Goal: Information Seeking & Learning: Stay updated

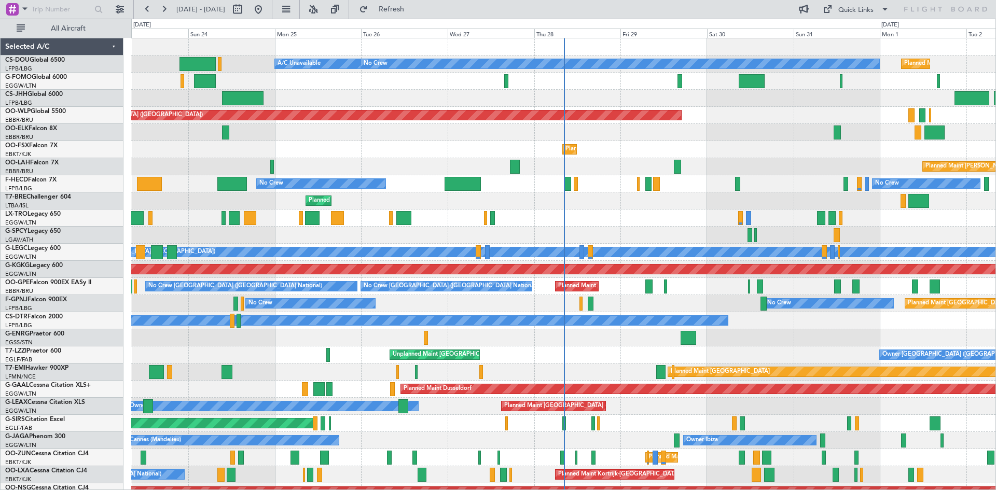
scroll to position [95, 0]
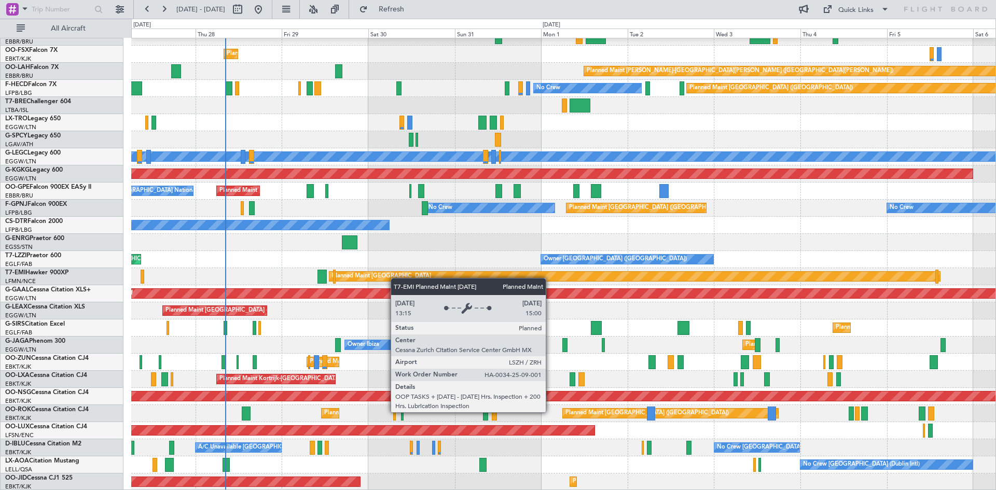
click at [374, 274] on div "Planned Maint Berlin (Brandenburg) Planned Maint Kortrijk-Wevelgem Planned Main…" at bounding box center [563, 217] width 864 height 548
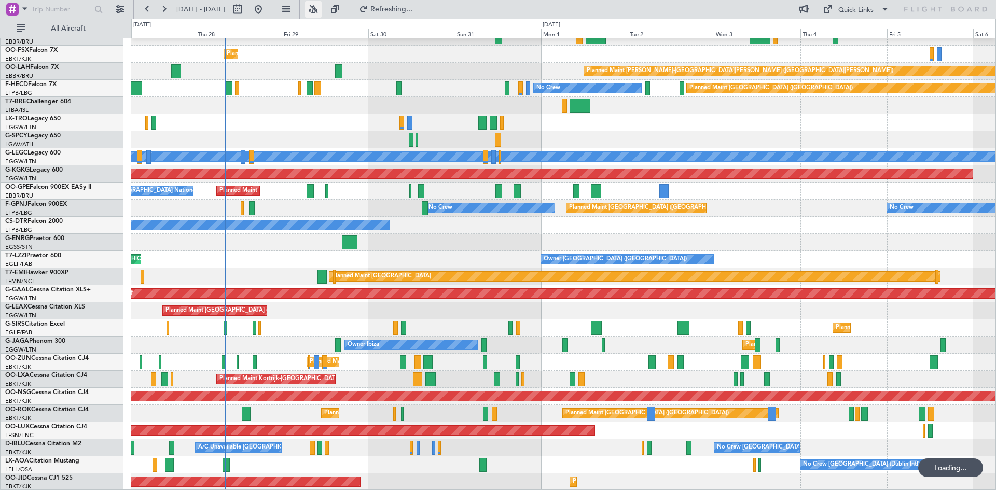
click at [322, 12] on button at bounding box center [313, 9] width 17 height 17
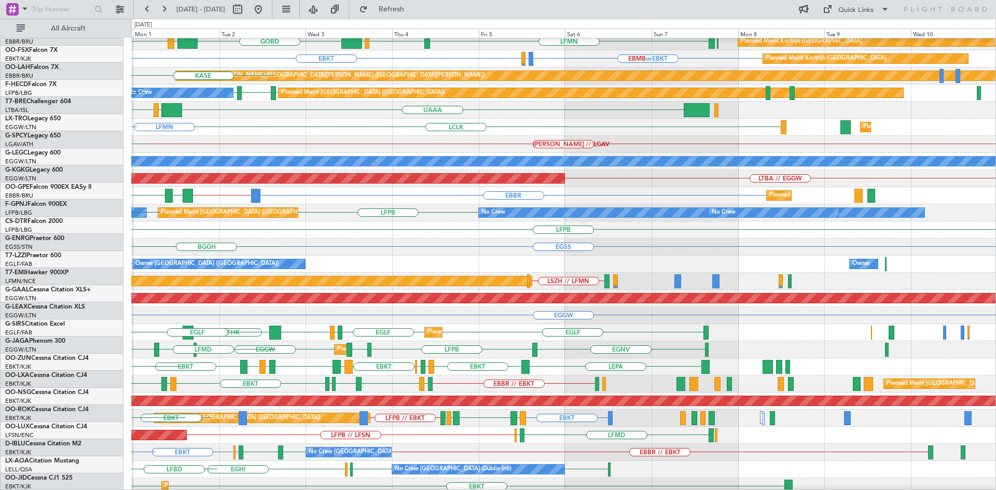
scroll to position [91, 0]
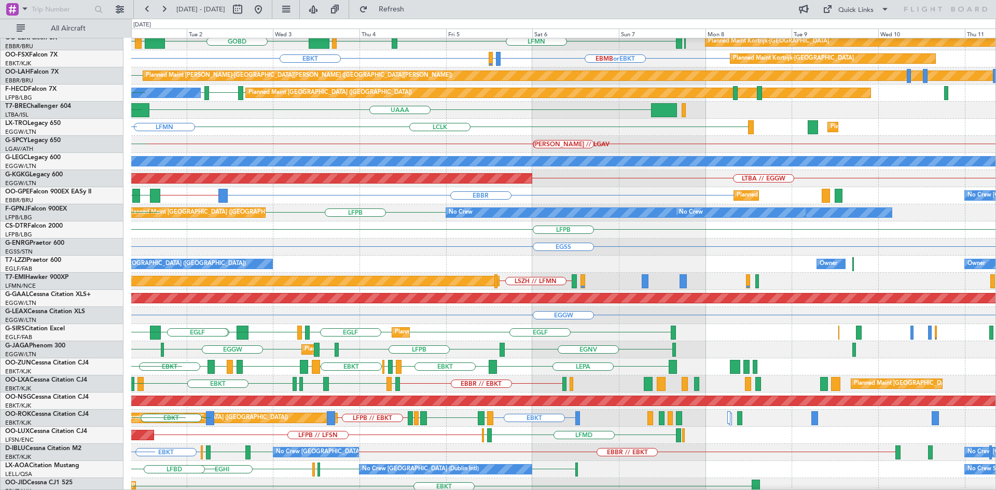
click at [319, 234] on div "LFPB No Crew" at bounding box center [563, 230] width 864 height 17
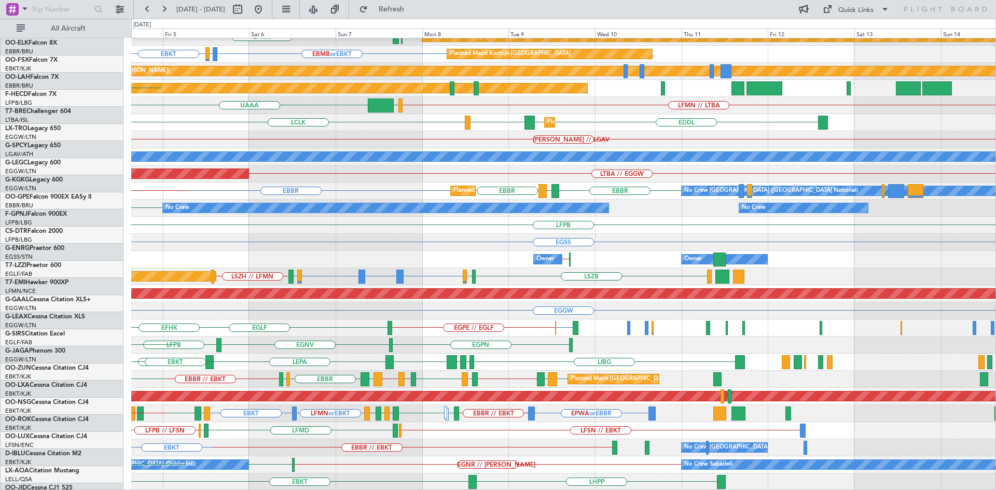
scroll to position [95, 0]
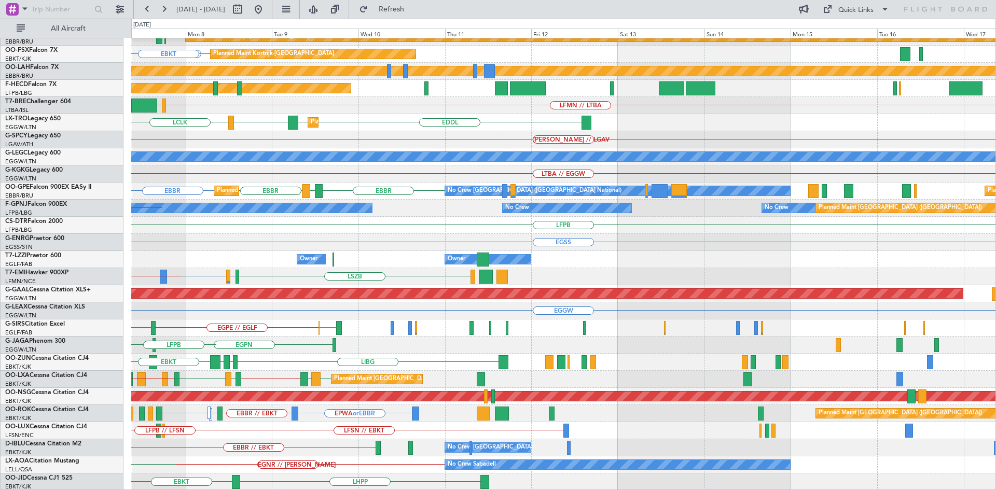
click at [0, 89] on div "LIML ELLX KAUS KDAY Planned Maint Kortrijk-Wevelgem EBKT EBBR LFMN Planned Main…" at bounding box center [498, 255] width 996 height 472
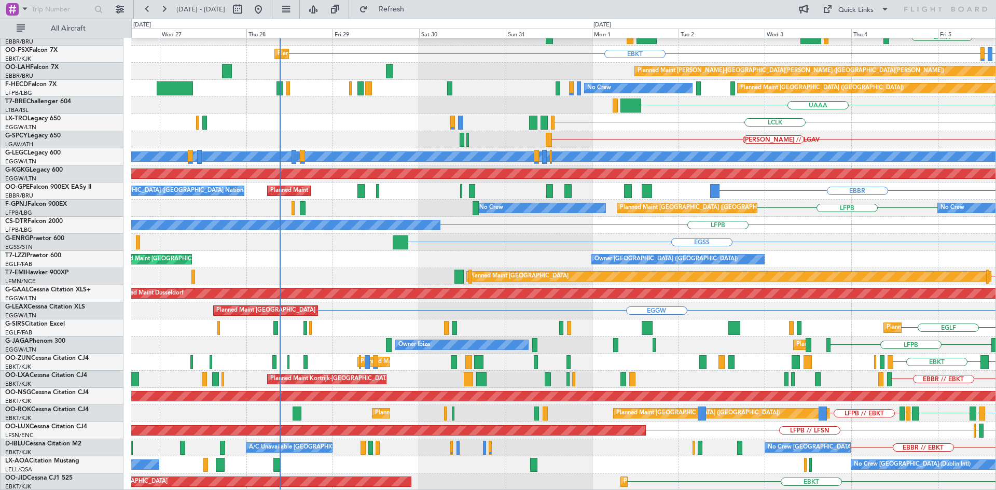
click at [958, 251] on div "KDAY Planned Maint Berlin (Brandenburg) KAUS LFMN EBBR EBKT Planned Maint Kortr…" at bounding box center [563, 217] width 864 height 548
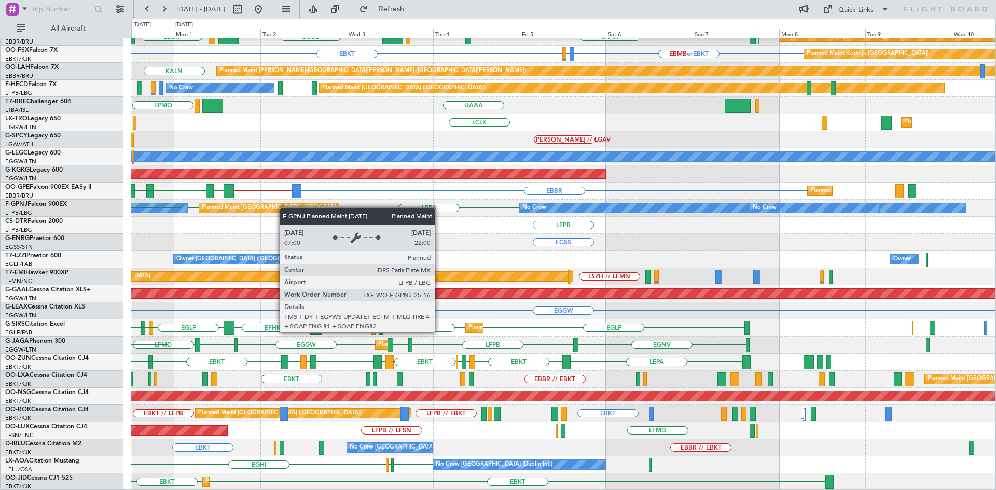
click at [285, 208] on div "KDAY EBLG ELLX // LIML EBBR LIRZ EDDB Planned Maint Berlin (Brandenburg) EBBR L…" at bounding box center [563, 217] width 864 height 548
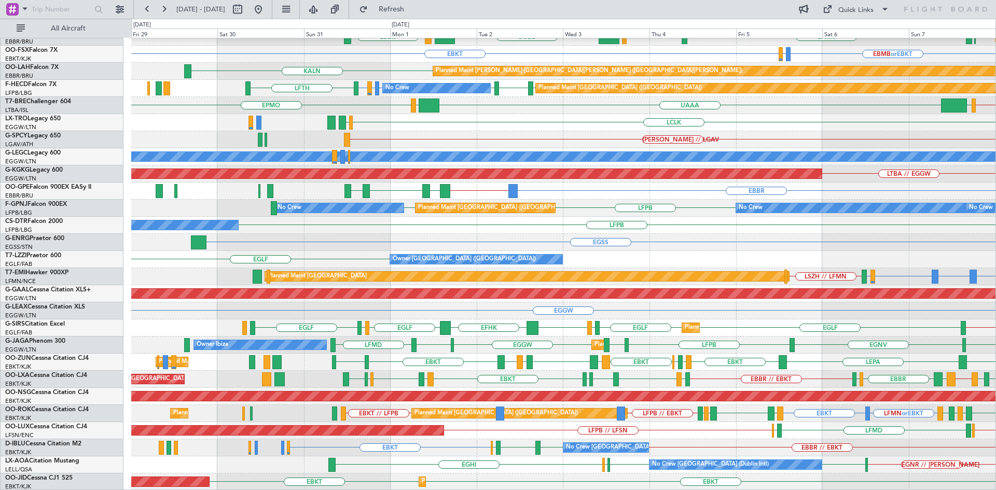
click at [709, 428] on div "KDAY EBLG ELLX // LIML EBBR LIRZ EDDB KAUS Planned Maint Berlin (Brandenburg) E…" at bounding box center [563, 217] width 864 height 548
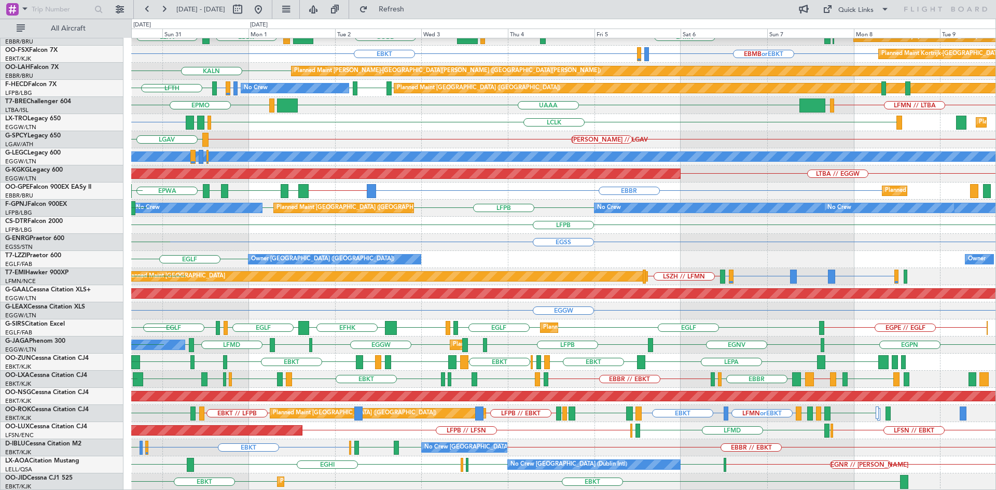
click at [533, 446] on div "KDAY EBLG ELLX // LIML EBBR LIRZ EDDB KAUS Planned Maint Berlin (Brandenburg) P…" at bounding box center [563, 217] width 864 height 548
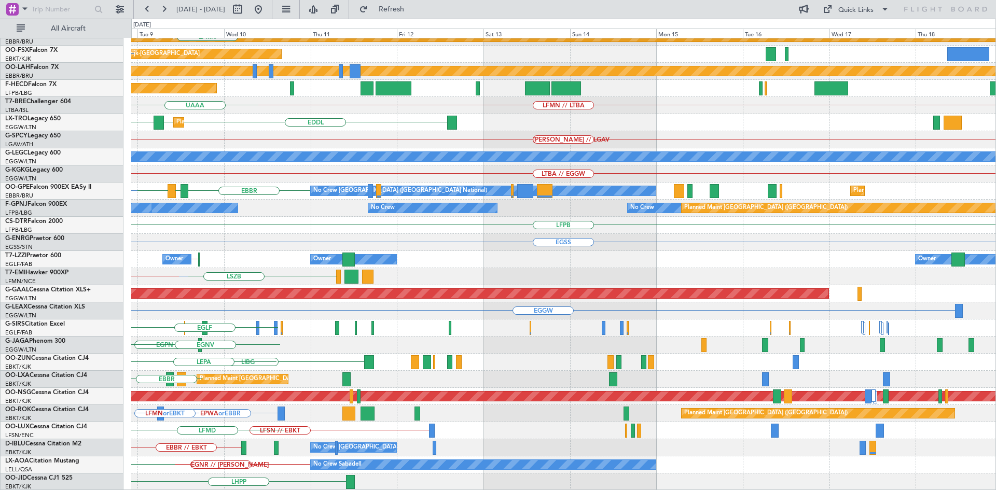
click at [0, 132] on div "LIML ELLX KAUS Planned Maint Kortrijk-Wevelgem EBBR EBKT LFMN Planned Maint Kor…" at bounding box center [498, 255] width 996 height 472
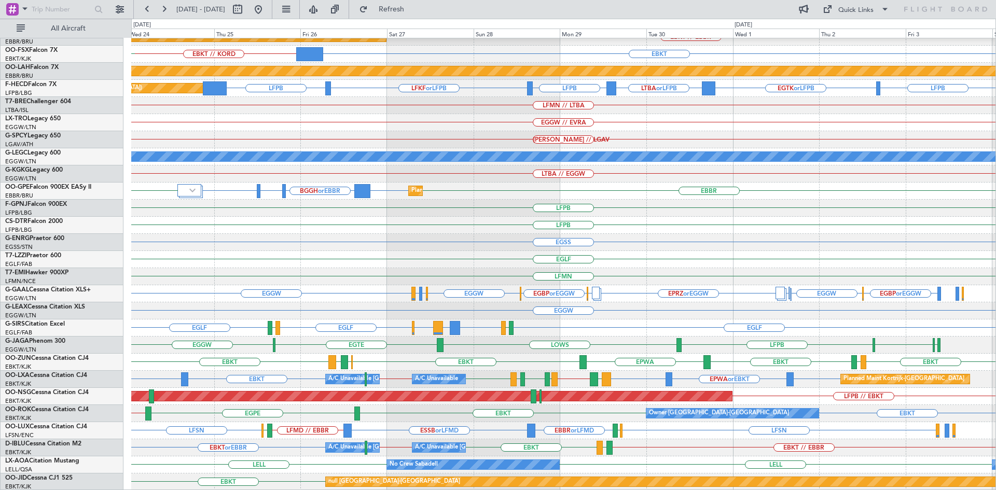
click at [671, 369] on div "EBLG // EBBR Planned Maint Kortrijk-Wevelgem EBKT // EBBR EBKT // KORD EBKT KOR…" at bounding box center [563, 217] width 864 height 548
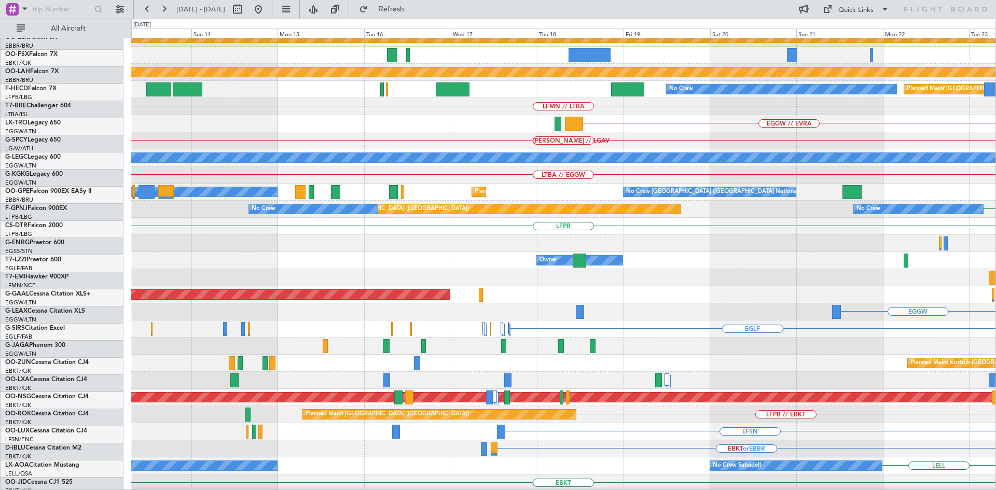
click at [996, 270] on html "24 Sep 2025 - 04 Oct 2025 Refresh Quick Links All Aircraft EBLG // EBBR Planned…" at bounding box center [498, 245] width 996 height 490
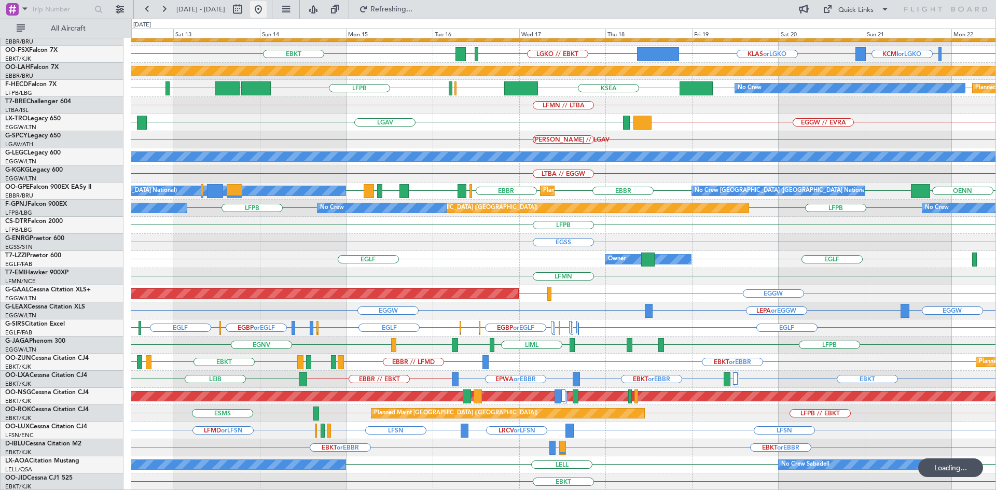
click at [267, 8] on button at bounding box center [258, 9] width 17 height 17
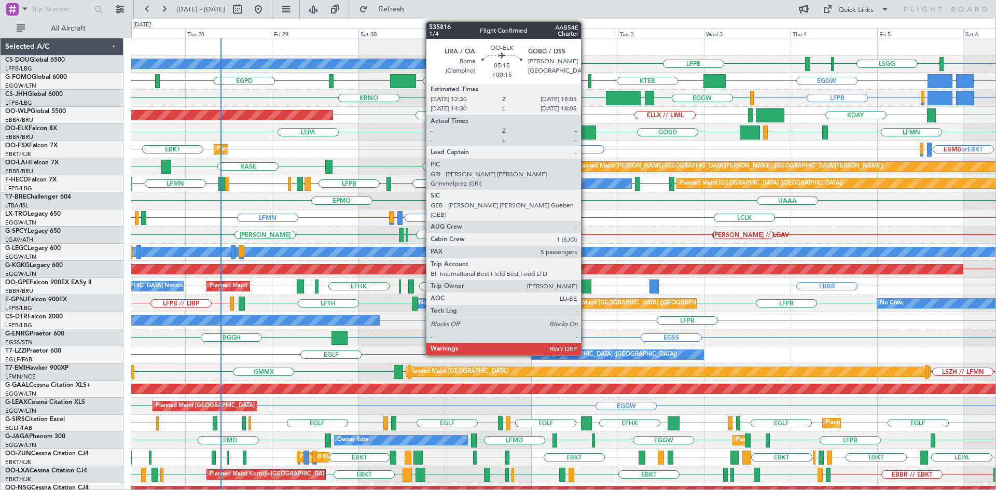
click at [586, 131] on div at bounding box center [586, 133] width 20 height 14
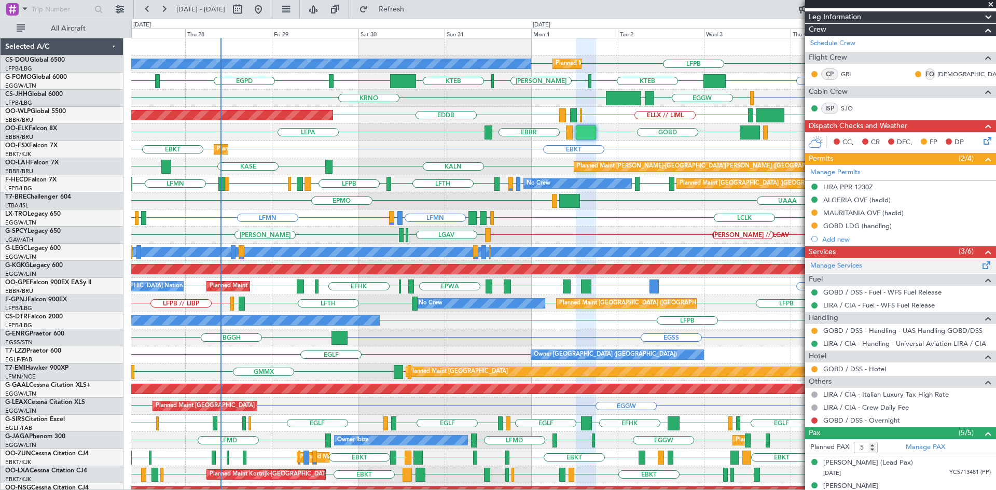
scroll to position [211, 0]
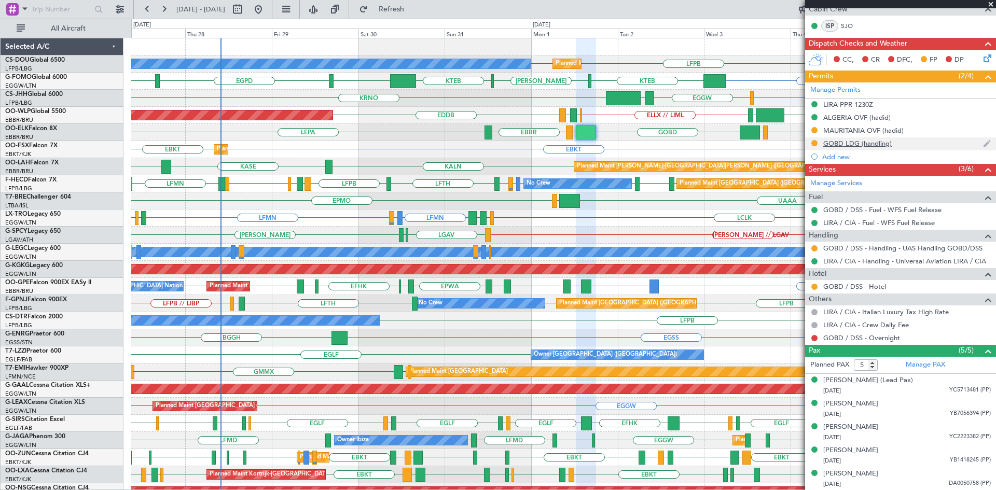
click at [849, 141] on div "GOBD LDG (handling)" at bounding box center [857, 143] width 68 height 9
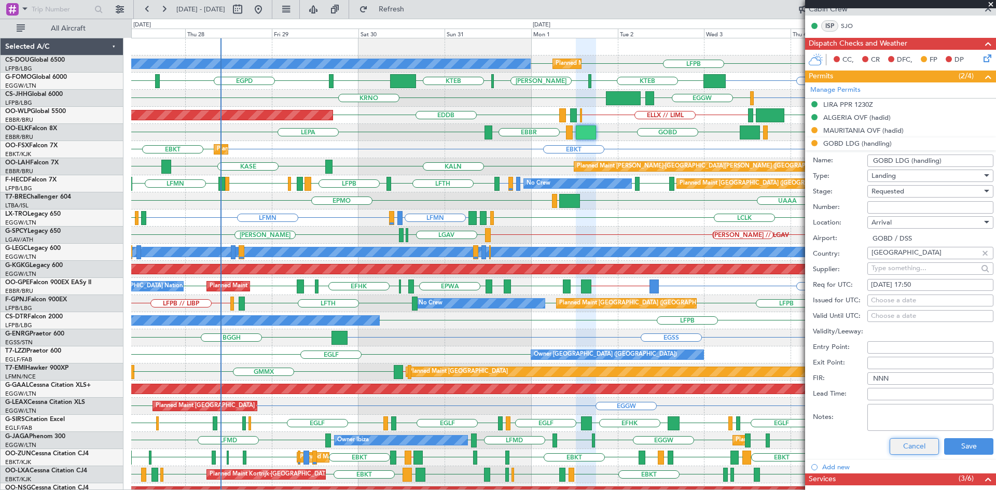
click at [909, 450] on button "Cancel" at bounding box center [914, 446] width 49 height 17
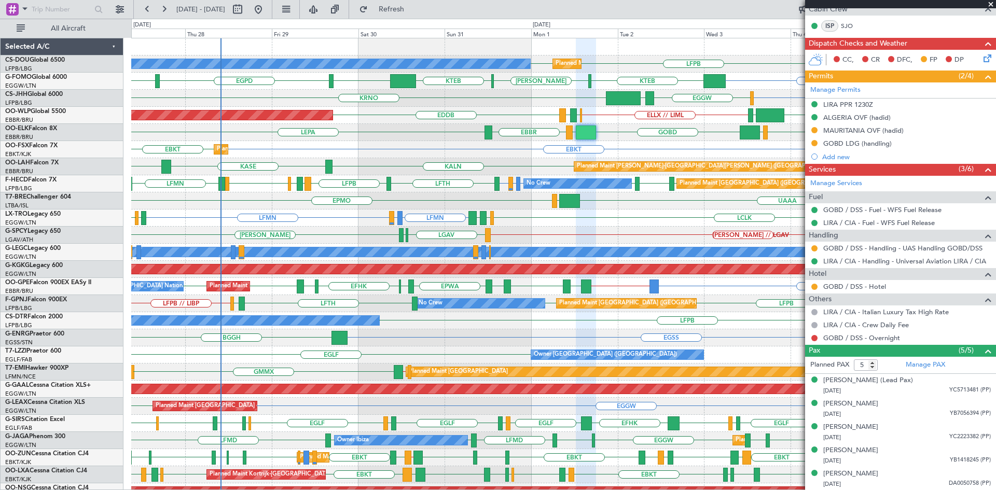
drag, startPoint x: 991, startPoint y: 5, endPoint x: 810, endPoint y: 76, distance: 193.8
click at [991, 5] on span at bounding box center [991, 4] width 10 height 9
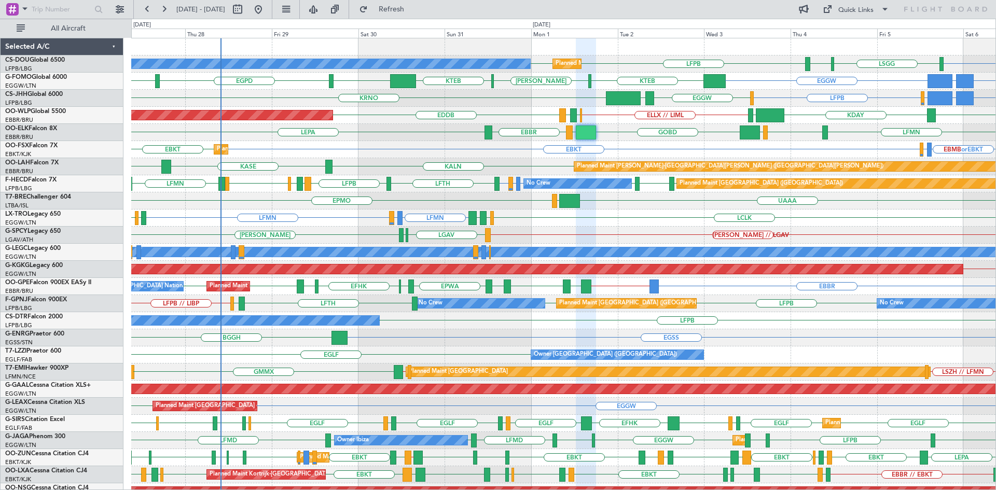
type input "0"
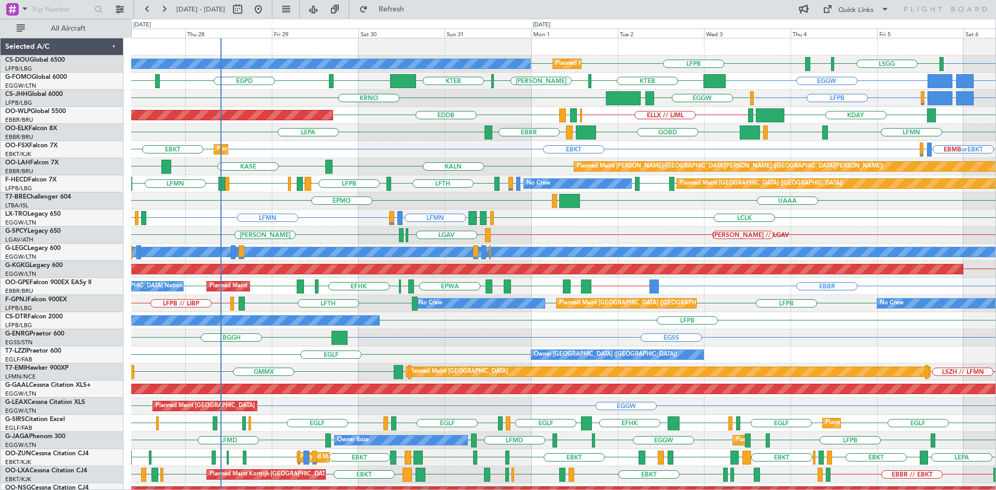
scroll to position [0, 0]
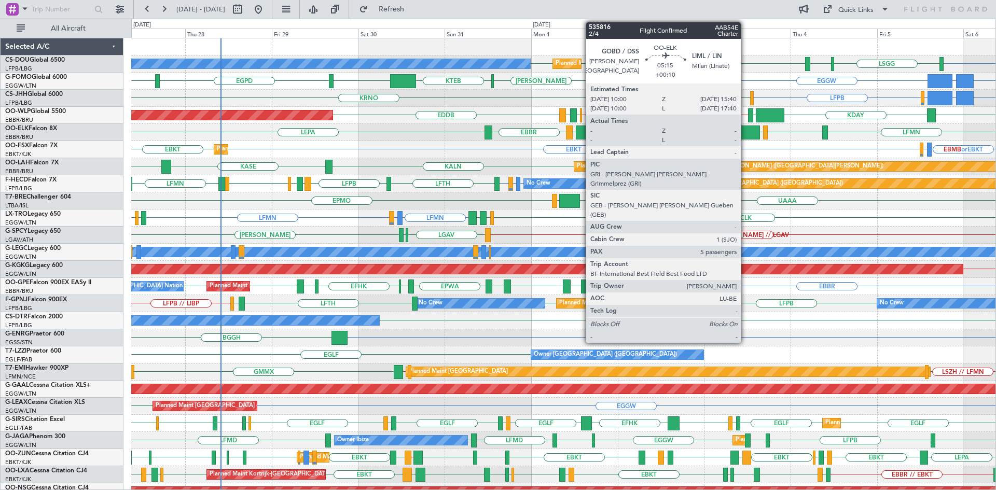
click at [745, 127] on div at bounding box center [750, 133] width 21 height 14
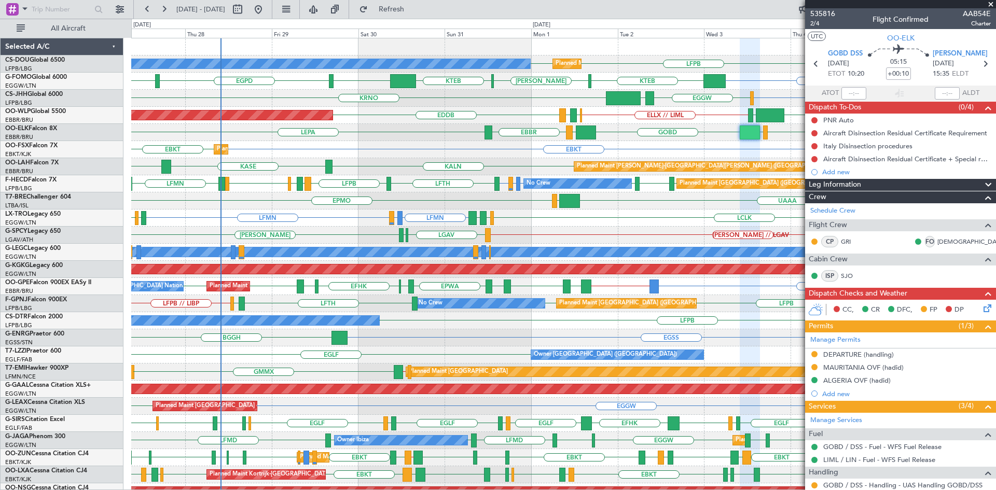
click at [991, 3] on span at bounding box center [991, 4] width 10 height 9
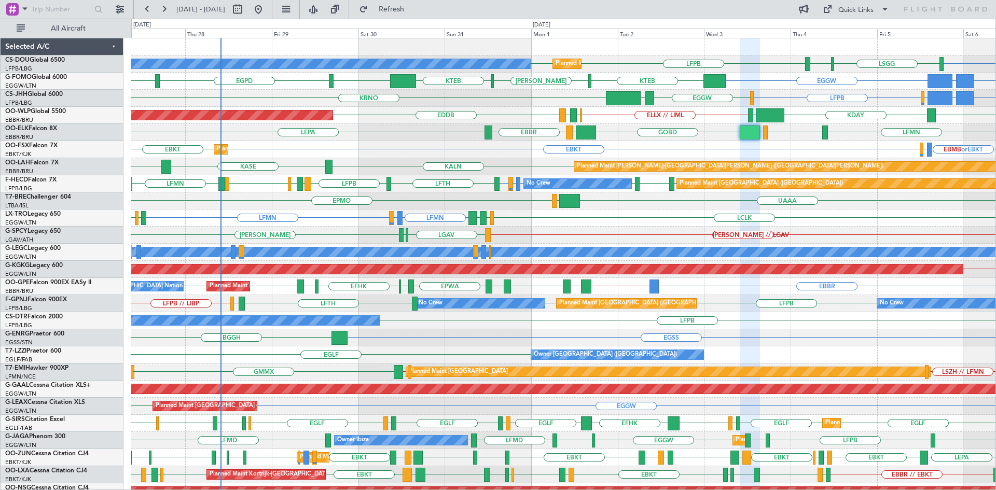
type input "0"
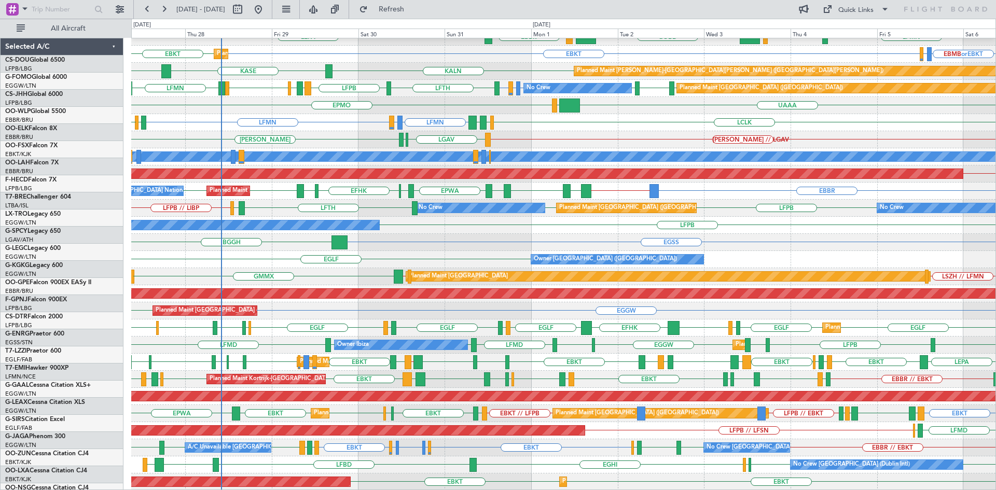
scroll to position [95, 0]
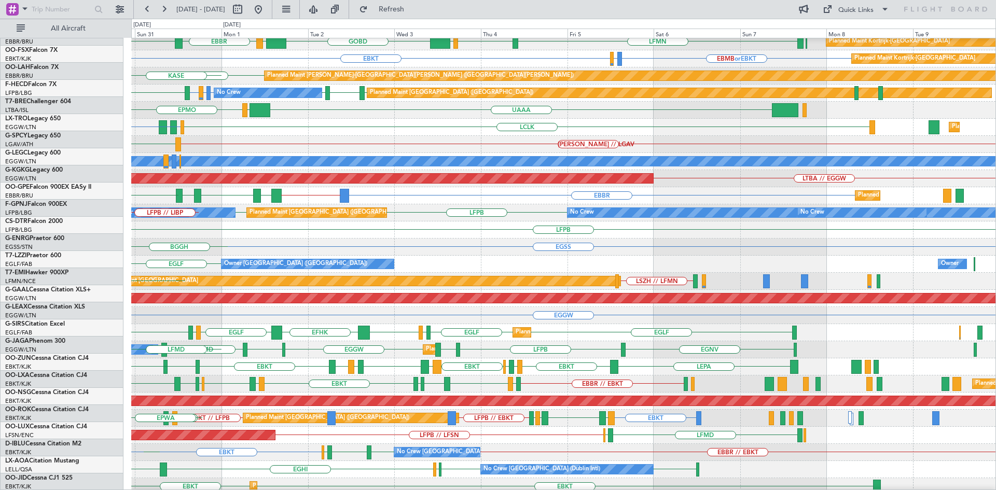
click at [427, 261] on div "EGLF Owner London (Farnborough) Owner Owner" at bounding box center [563, 264] width 864 height 17
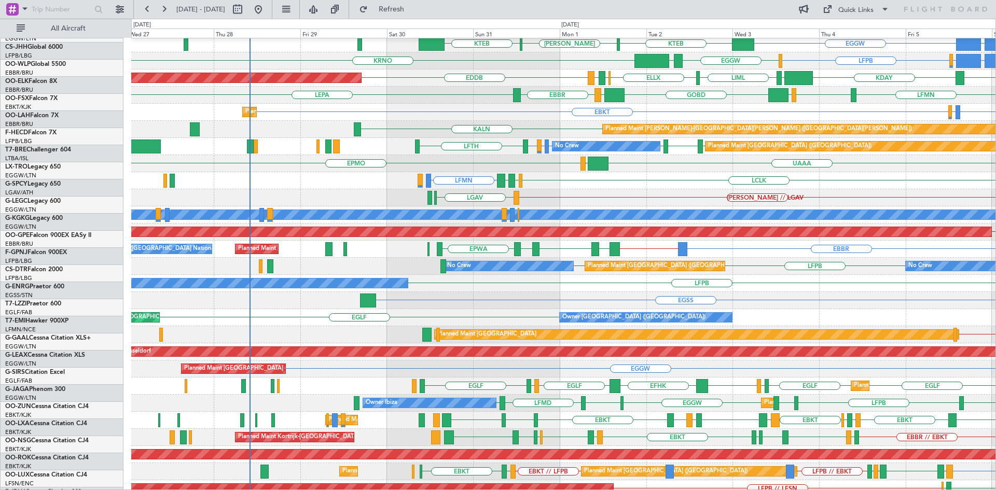
scroll to position [37, 0]
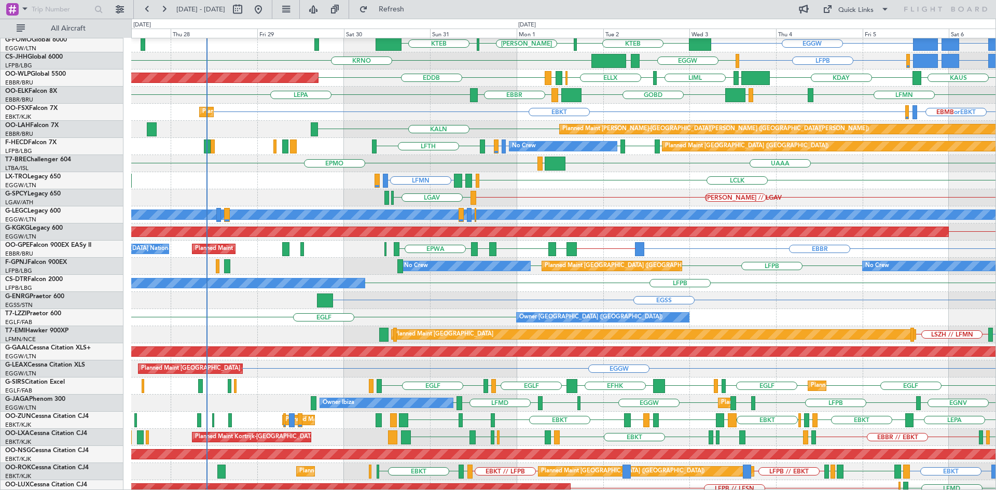
click at [631, 161] on div "UAAA EPMO LJLJ Planned Maint Warsaw (Modlin) LJLJ LFMN // LTBA" at bounding box center [563, 163] width 864 height 17
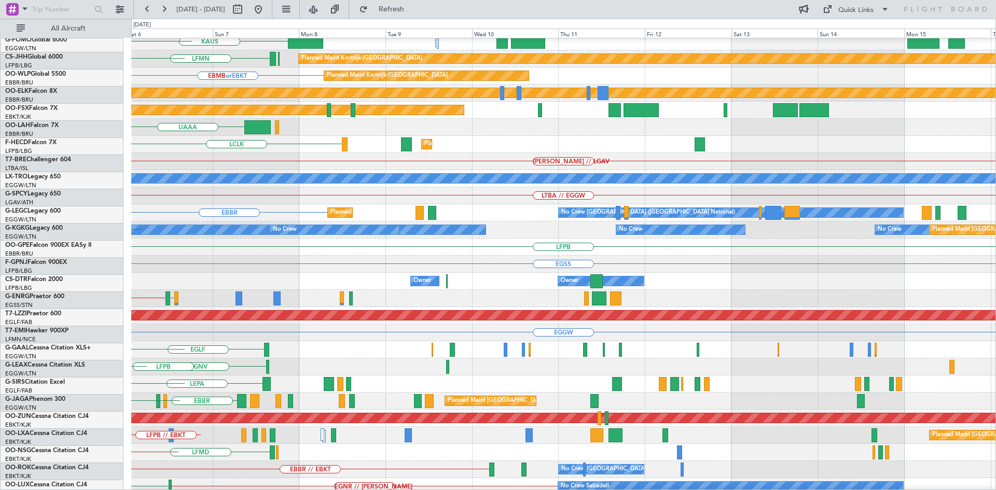
scroll to position [80, 0]
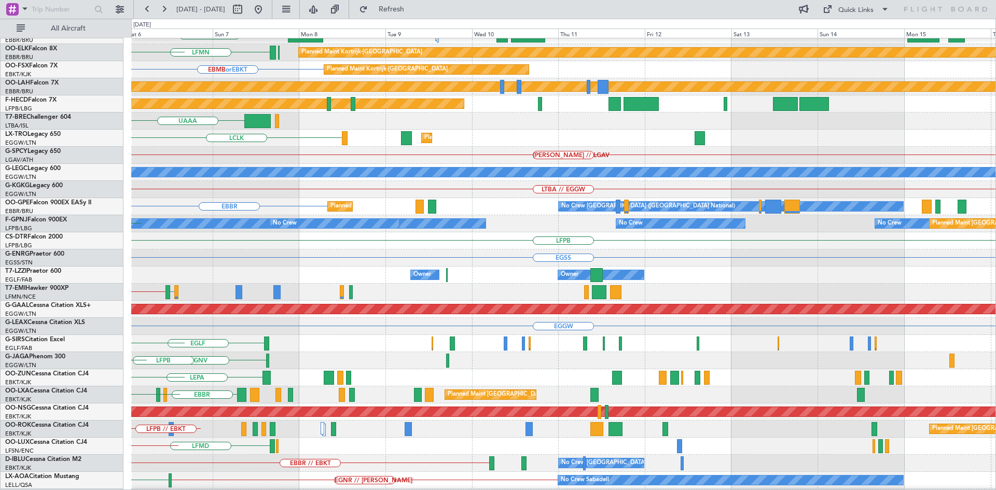
click at [0, 154] on div "FJDG or LFPB OMDW or LFPB EGGW or LFPB LFPB KAUS KDAY EBLG LFMN Planned Maint K…" at bounding box center [498, 255] width 996 height 472
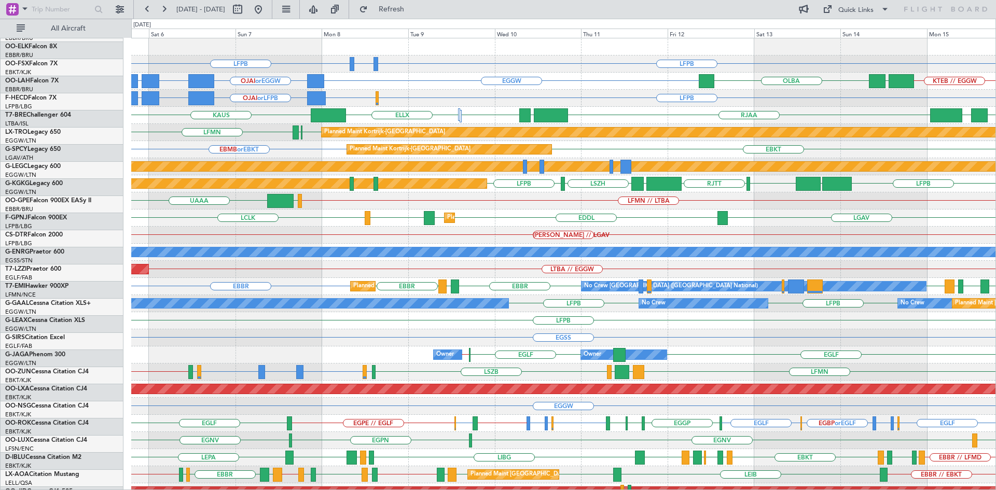
scroll to position [0, 0]
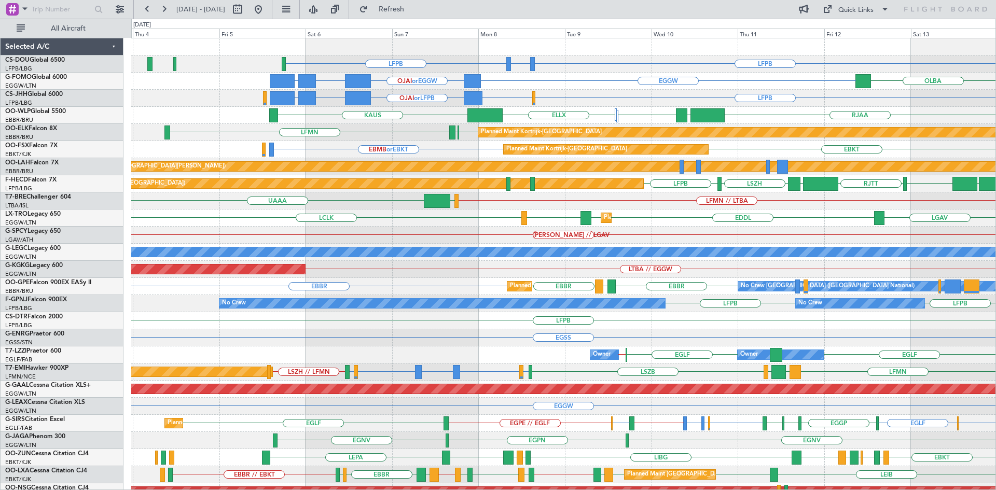
click at [422, 160] on div "LFPB EDDV or LFPB LFPB Planned Maint Paris (Le Bourget) EGGW OJAI or EGGW FJDG …" at bounding box center [563, 312] width 864 height 548
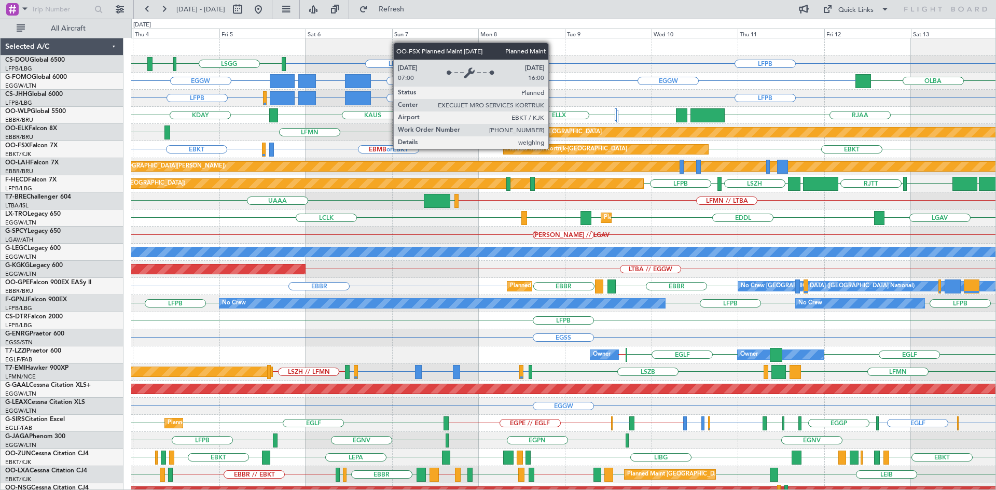
click at [553, 147] on div "Planned Maint Kortrijk-[GEOGRAPHIC_DATA]" at bounding box center [566, 150] width 121 height 16
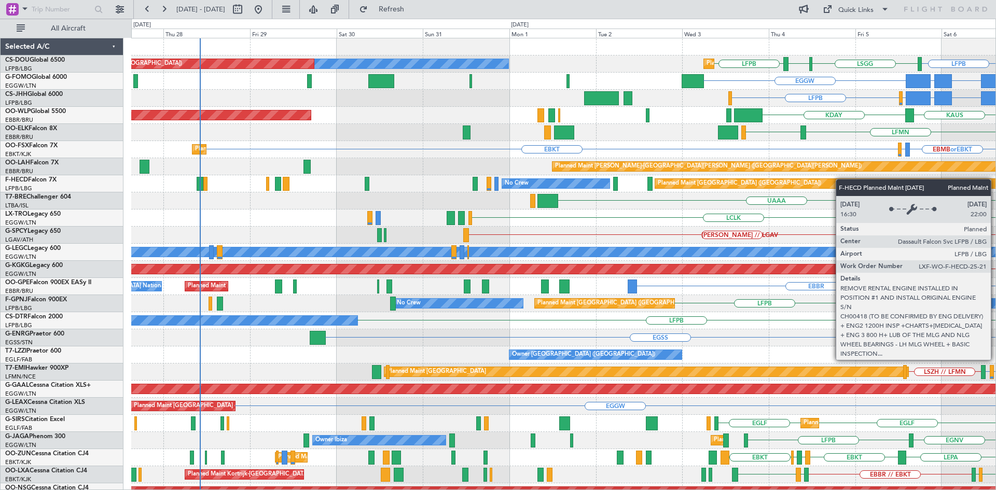
click at [844, 183] on div "LSGG LIML LFPB Planned Maint Paris (Le Bourget) No Crew Planned Maint Paris (Le…" at bounding box center [563, 312] width 864 height 548
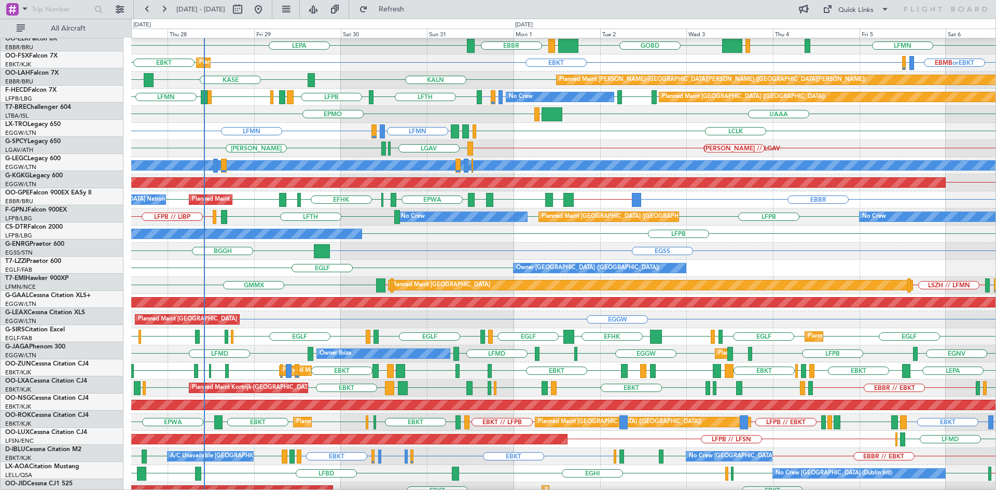
scroll to position [86, 0]
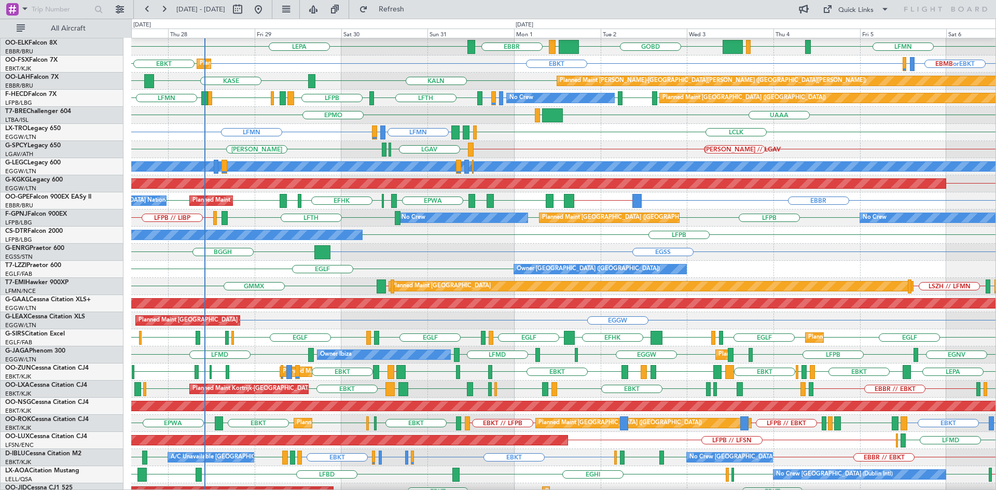
click at [348, 242] on div "No Crew LFPB" at bounding box center [563, 235] width 864 height 17
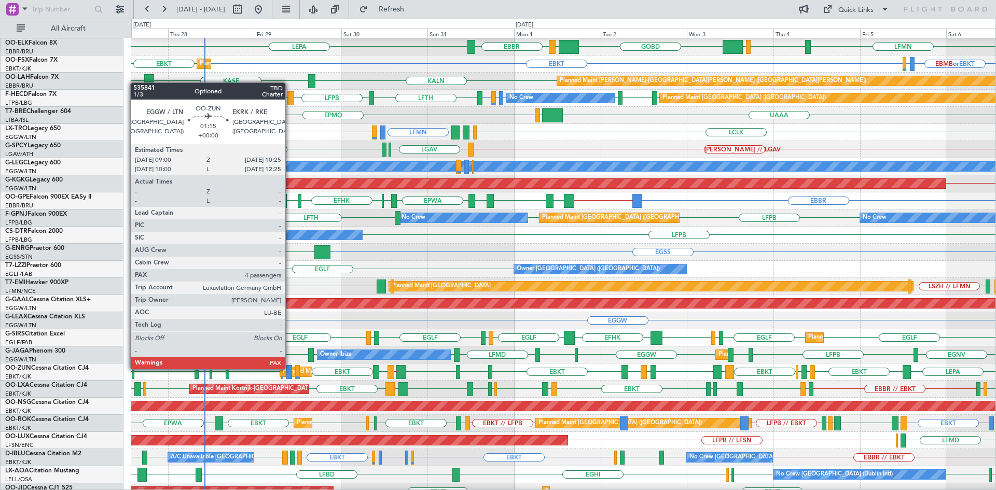
click at [290, 368] on div at bounding box center [288, 372] width 5 height 14
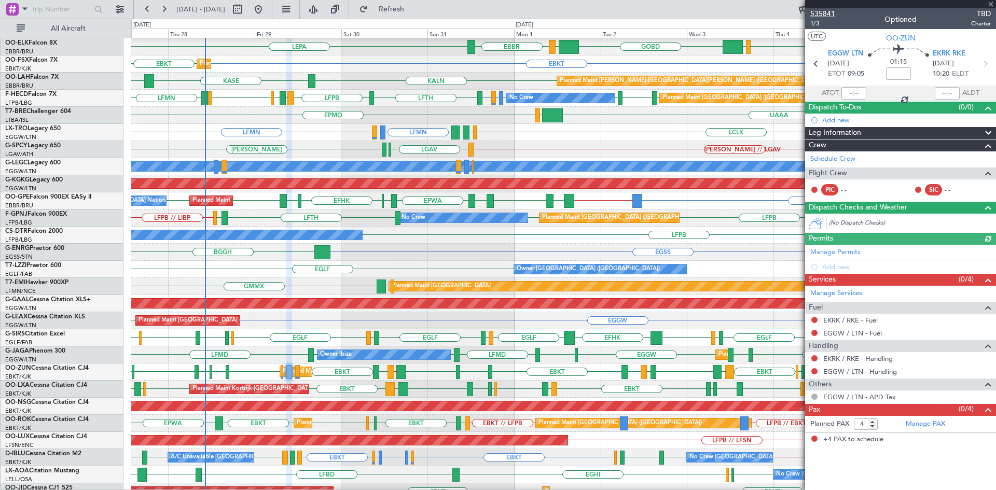
click at [821, 9] on span "535841" at bounding box center [822, 13] width 25 height 11
click at [987, 4] on span at bounding box center [991, 4] width 10 height 9
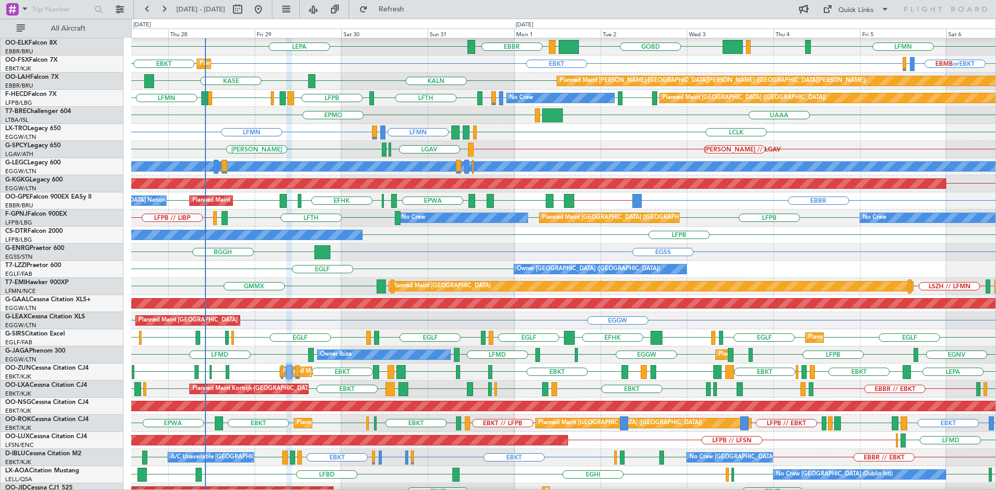
type input "0"
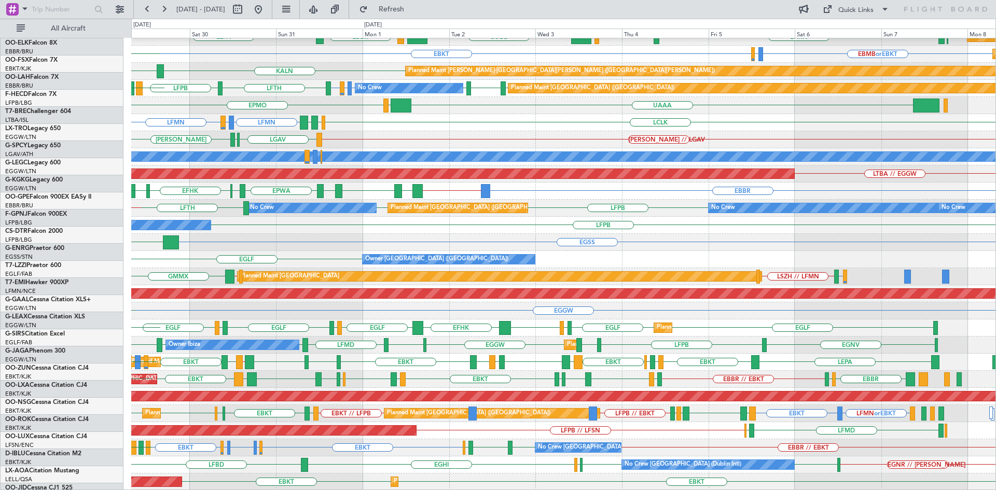
click at [459, 193] on div "EBBR EBBR // LRBS EFHK EVRA LRCK EYVI LBSF EPWA EEEI EBBR Planned Maint Brussel…" at bounding box center [563, 191] width 864 height 17
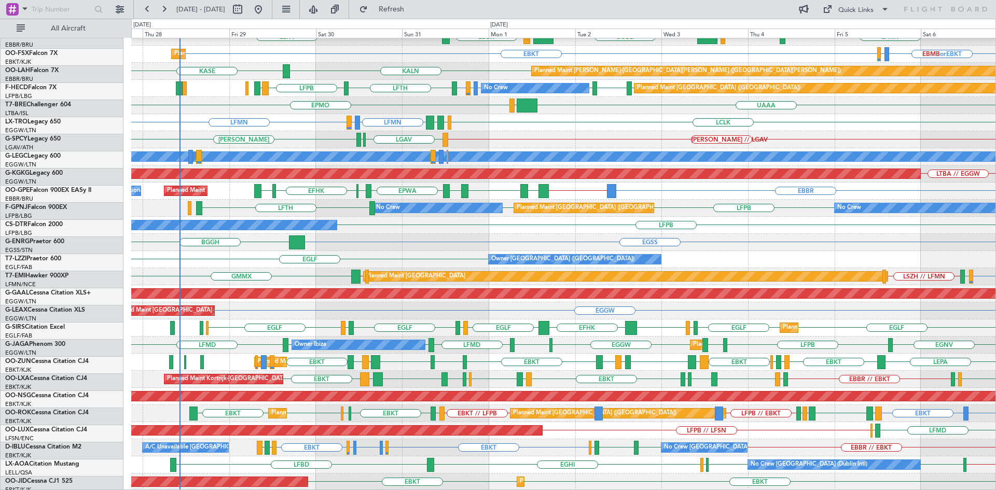
scroll to position [95, 0]
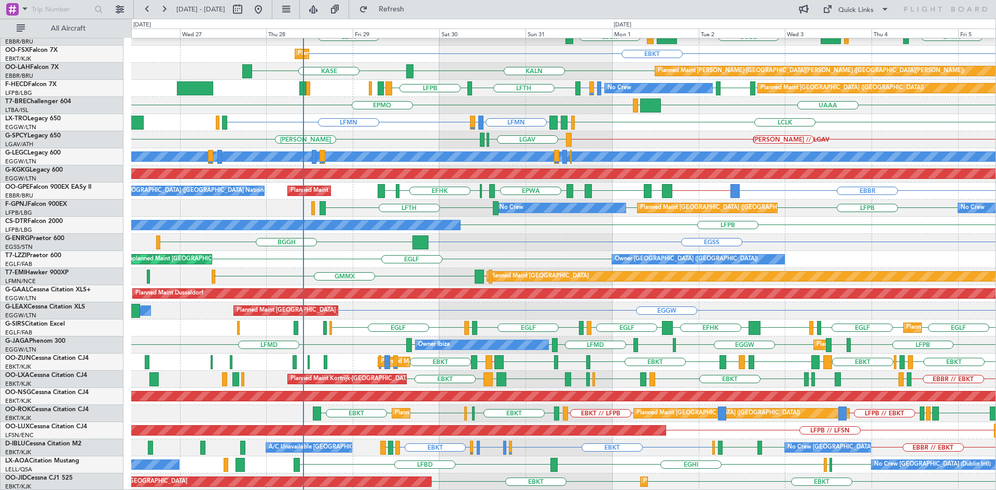
click at [739, 382] on div "Planned Maint Berlin (Brandenburg) KDAY EDDB EBLG LIML ELLX EBBR LIRZ KAUS LFMN…" at bounding box center [563, 217] width 864 height 548
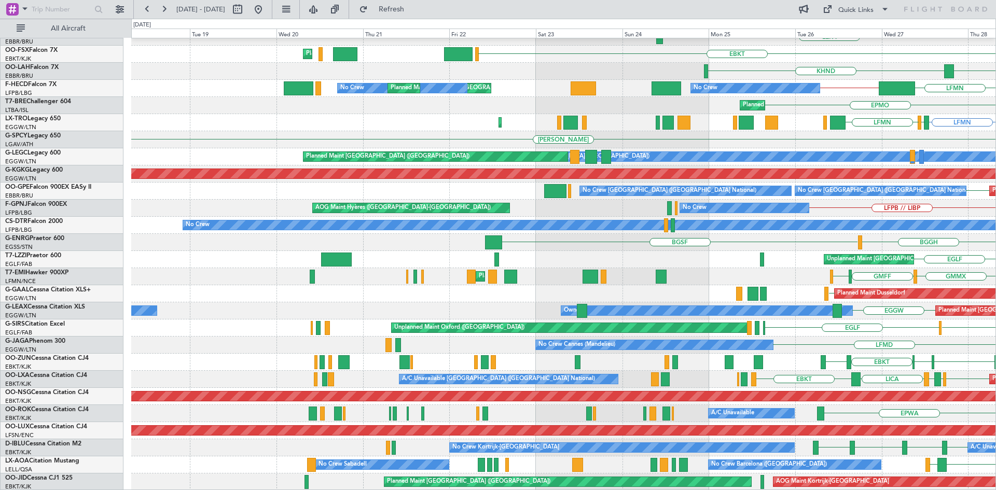
click at [996, 403] on html "26 Aug 2025 - 05 Sep 2025 Refresh Quick Links All Aircraft Planned Maint Berlin…" at bounding box center [498, 245] width 996 height 490
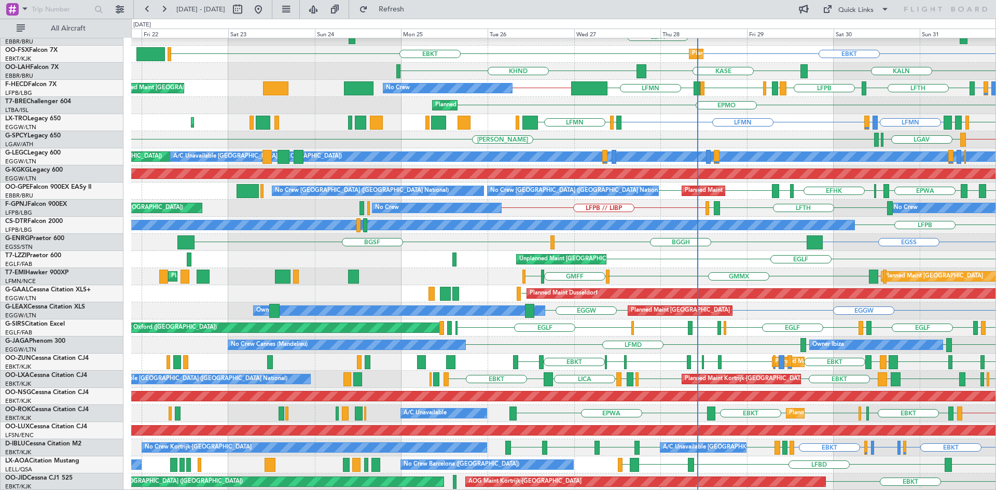
click at [0, 365] on div "Planned Maint Berlin (Brandenburg) EDDB LIML ELLX EBBR LIRZ LEPA EBBR LIRA GOBD…" at bounding box center [498, 255] width 996 height 472
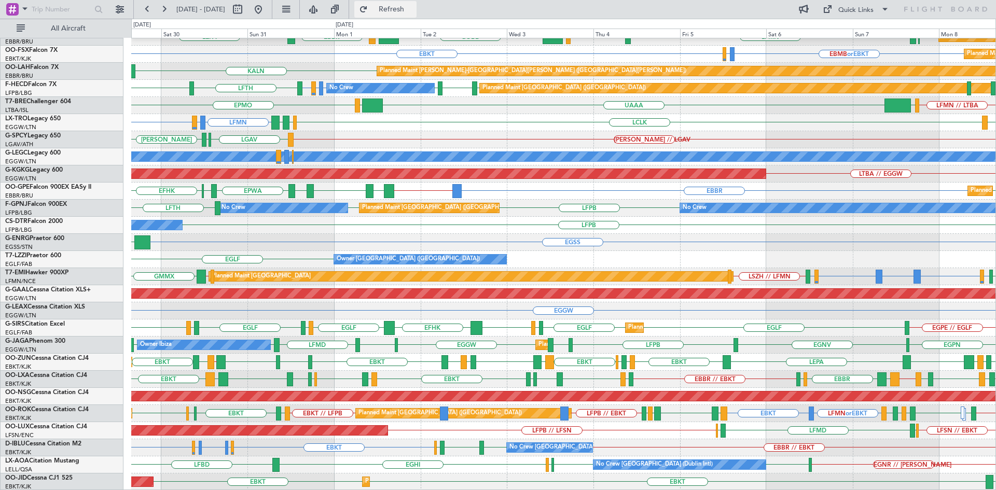
click at [413, 7] on span "Refresh" at bounding box center [392, 9] width 44 height 7
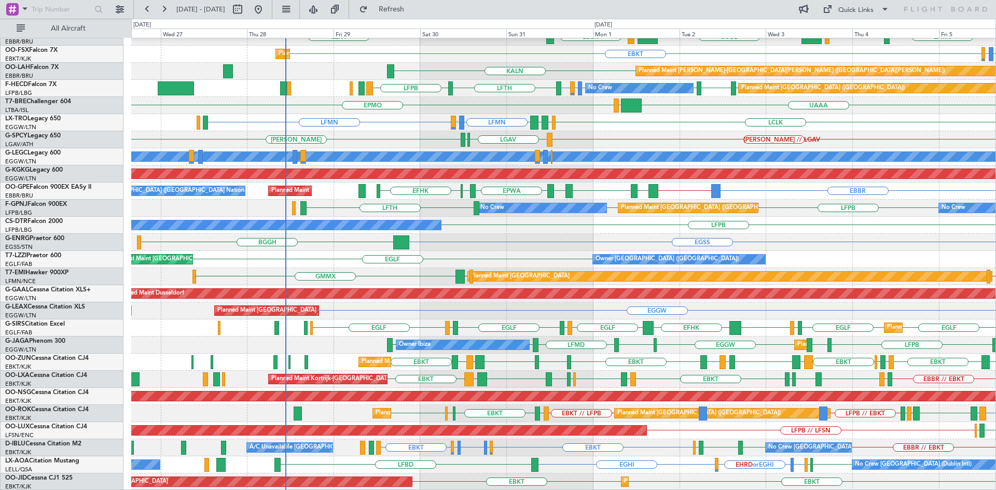
click at [576, 440] on div "EDDB KDAY EBLG LIML ELLX EBBR LIRZ Planned Maint Berlin (Brandenburg) KAUS LEPA…" at bounding box center [563, 217] width 864 height 548
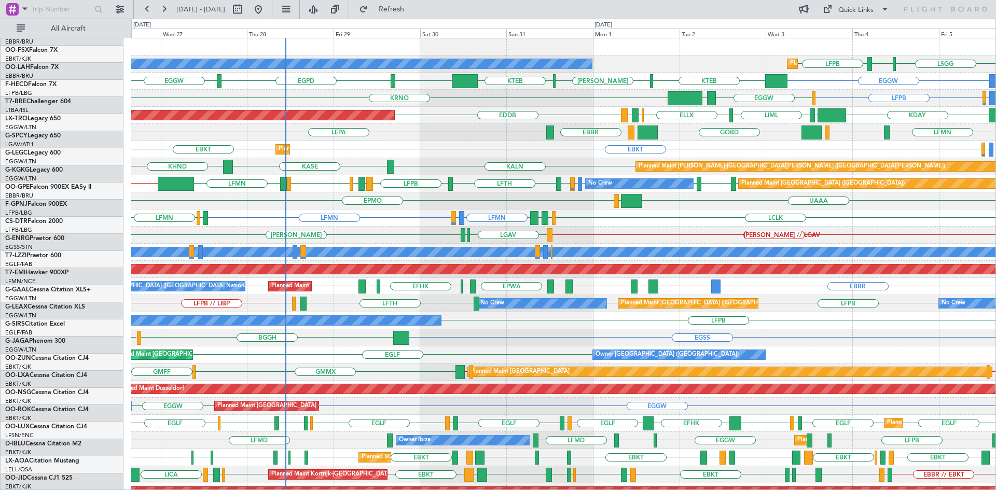
scroll to position [0, 0]
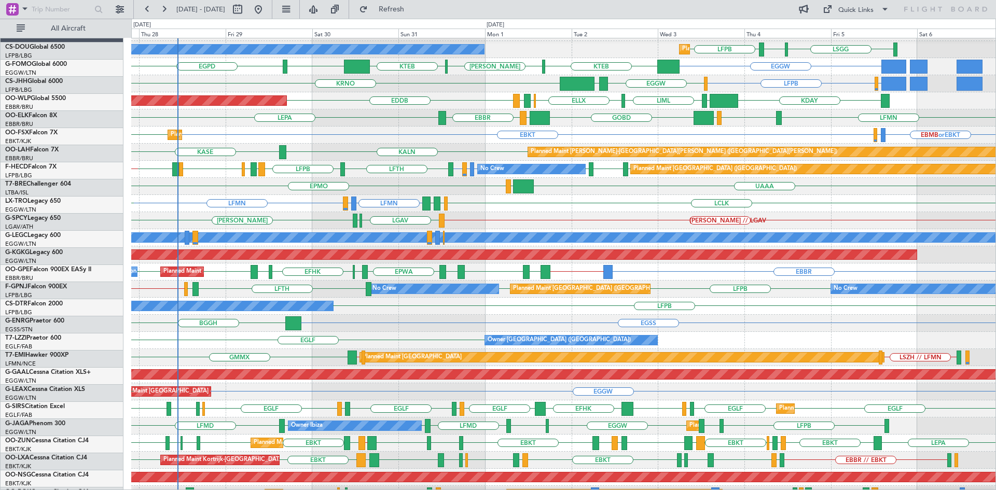
scroll to position [15, 0]
click at [349, 136] on div "EBMB or EBKT LSZH or EBKT EBKT EBKT Planned Maint Kortrijk-Wevelgem Planned Mai…" at bounding box center [563, 135] width 864 height 17
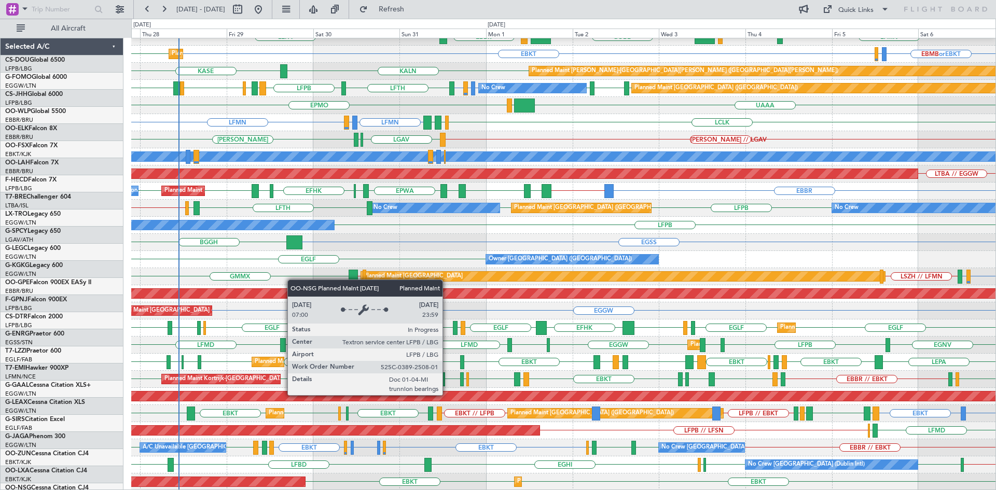
scroll to position [95, 0]
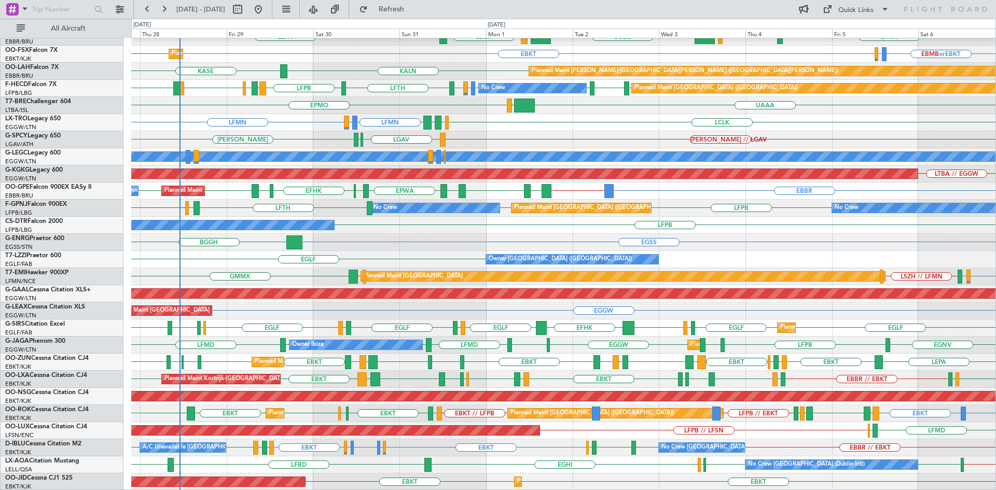
click at [0, 247] on div "KAUS KDAY EDDB EBLG LIML ELLX EBBR LIRZ Planned Maint Berlin (Brandenburg) LFMN…" at bounding box center [498, 255] width 996 height 472
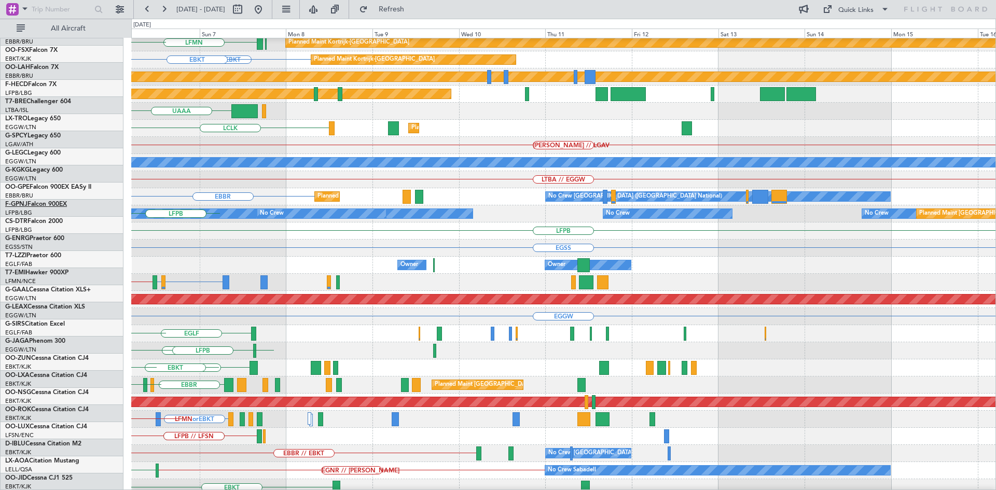
scroll to position [90, 0]
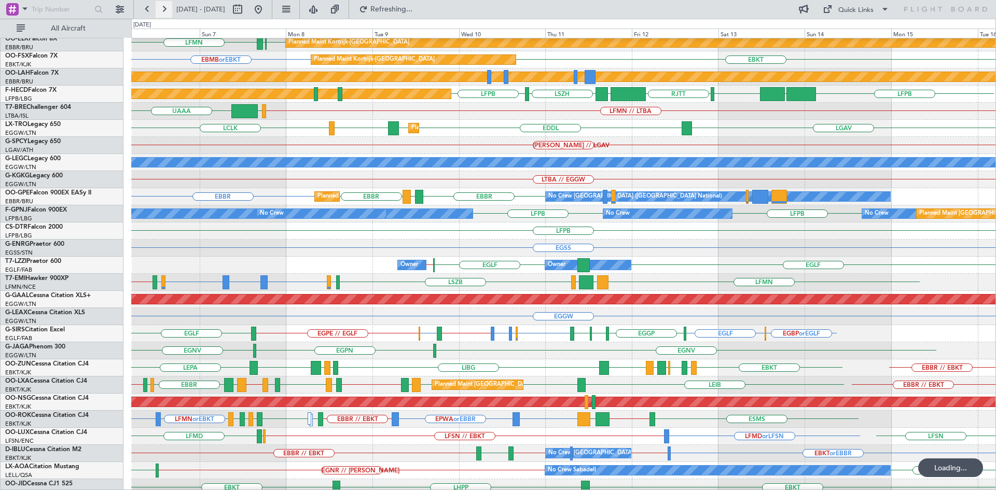
click at [167, 4] on button at bounding box center [164, 9] width 17 height 17
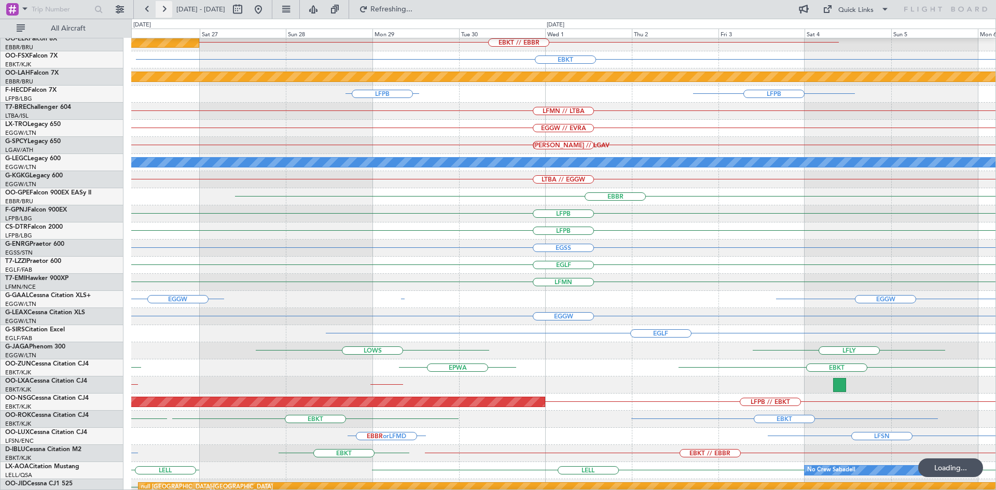
click at [167, 3] on button at bounding box center [164, 9] width 17 height 17
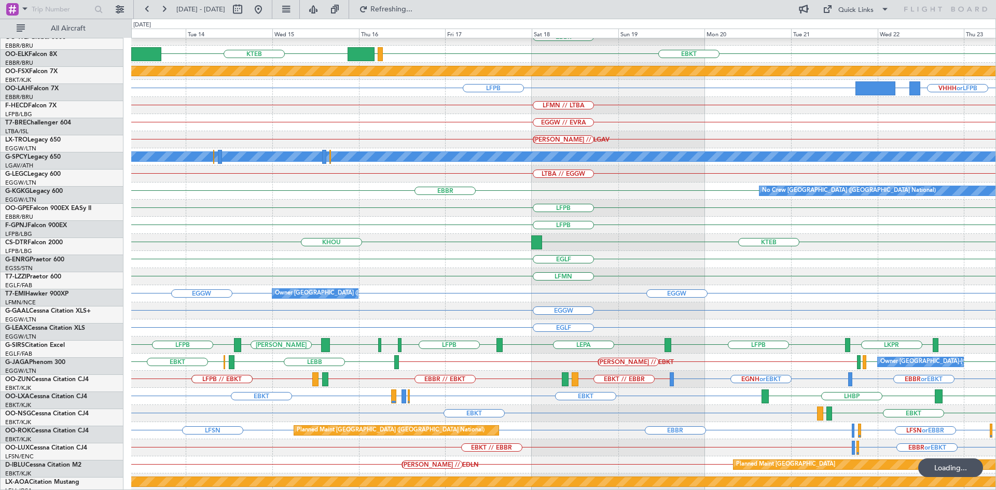
scroll to position [95, 0]
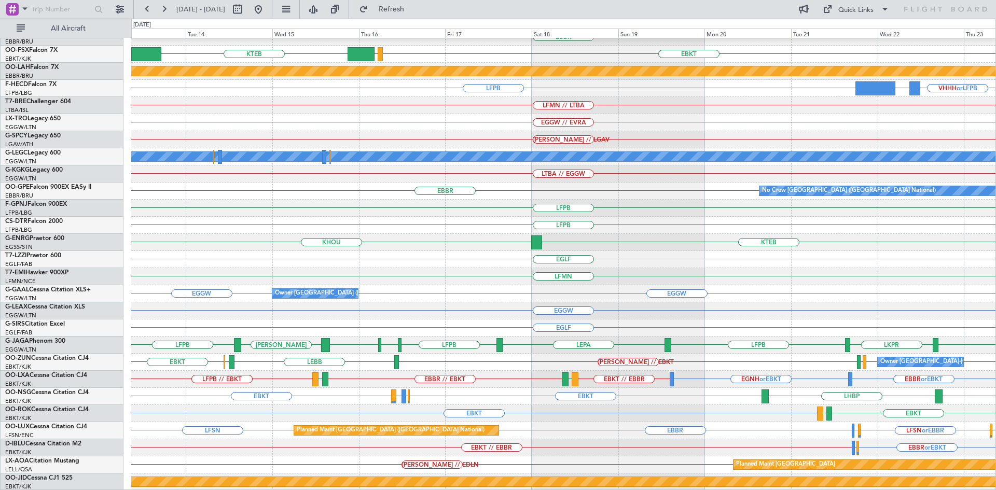
click at [272, 5] on fb-range-datepicker "13 Oct 2025 - 23 Oct 2025" at bounding box center [202, 9] width 139 height 19
click at [267, 6] on button at bounding box center [258, 9] width 17 height 17
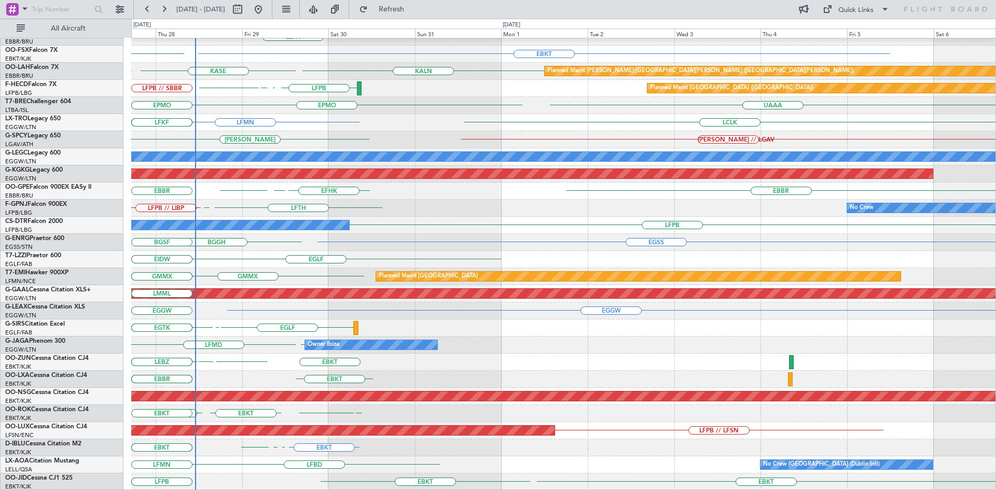
click at [524, 324] on div "EGLF EGSS EGNS EGSS EGLF EGHH EHGG EGTK" at bounding box center [563, 328] width 864 height 17
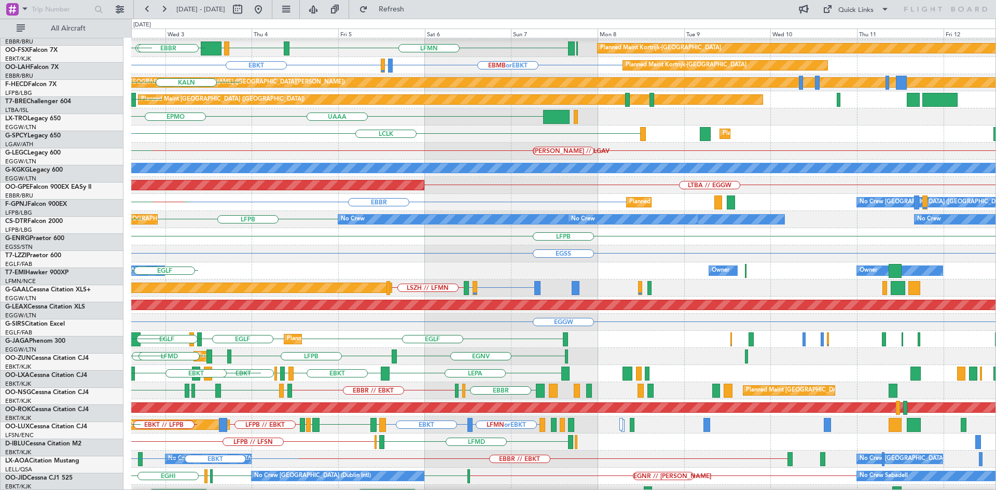
click at [316, 227] on div "KDAY KAUS EBLG LIML EBBR LIRZ ELLX EDDB EBBR LFMN LIML GOBD Planned Maint Kortr…" at bounding box center [563, 228] width 864 height 548
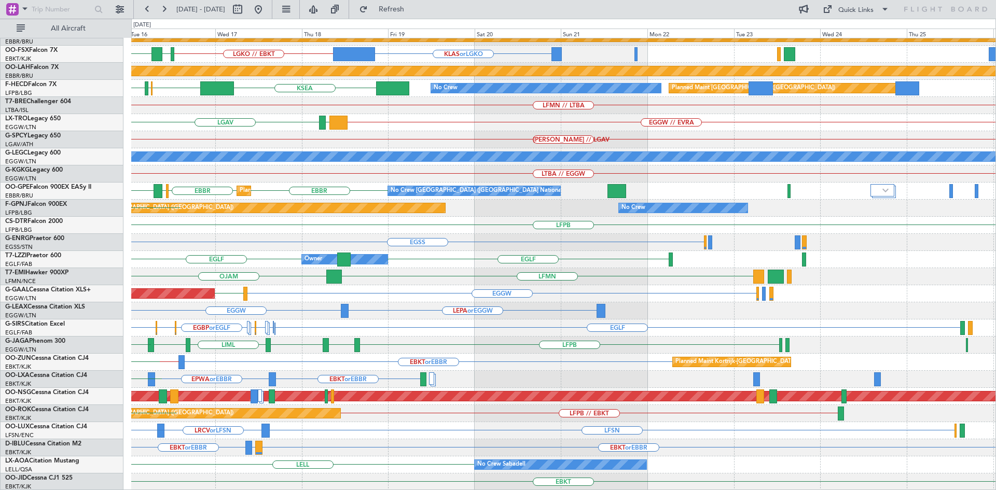
click at [134, 305] on div "EGGW LEPA or EGGW" at bounding box center [563, 310] width 864 height 17
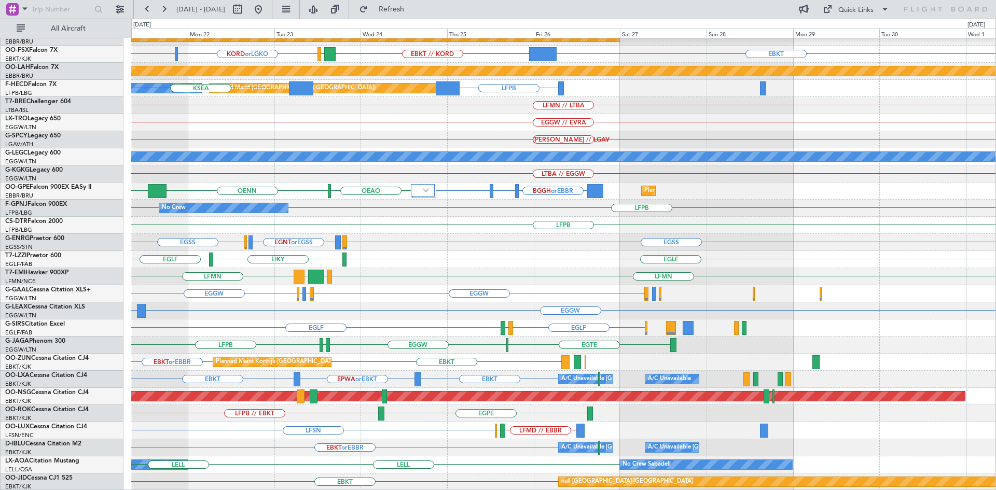
click at [31, 259] on div "EBLG // EBBR Planned Maint Kortrijk-Wevelgem EBKT // KORD KORD or LGKO KCMI or …" at bounding box center [498, 255] width 996 height 472
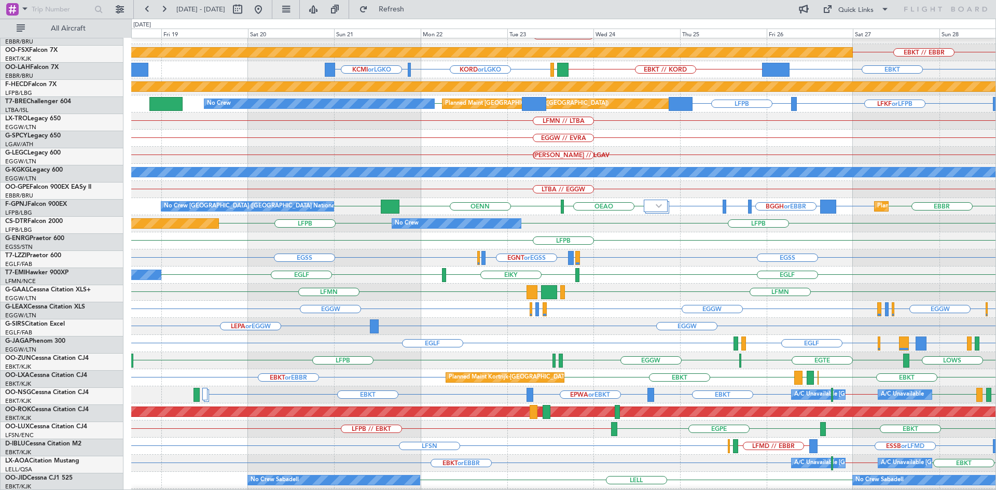
scroll to position [78, 0]
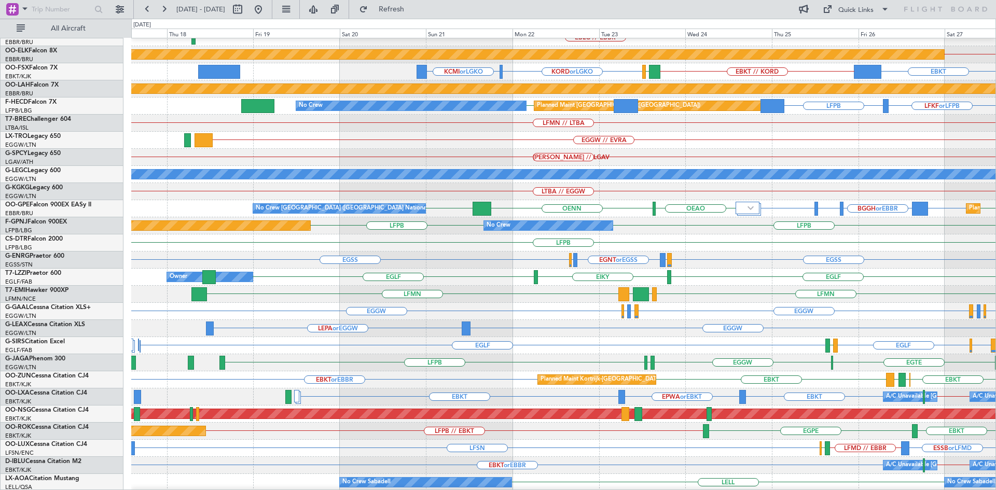
click at [659, 260] on div "EGSS EGSS EDDL or EGSS EGNT or EGSS EGTK or EGSS" at bounding box center [563, 260] width 864 height 17
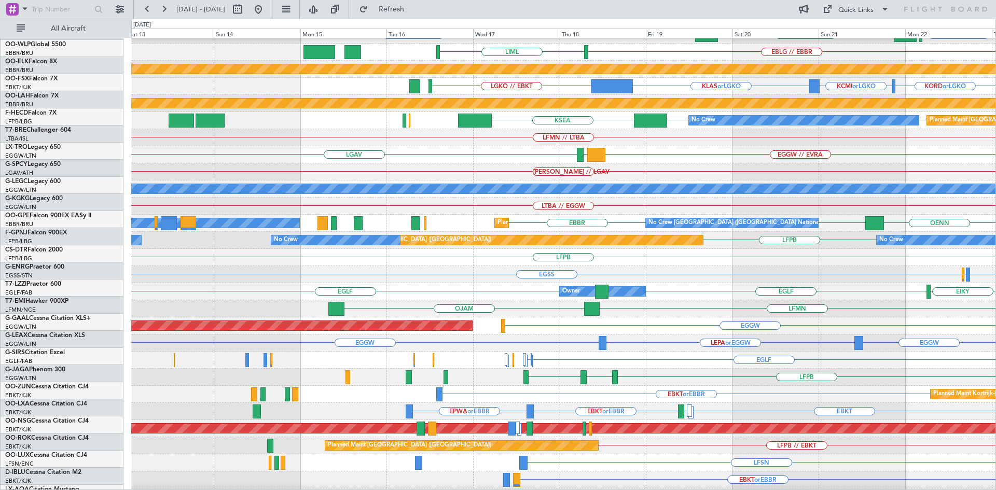
scroll to position [63, 0]
click at [739, 307] on div "LFMN OJAM LCPH EGSS LFMN" at bounding box center [563, 308] width 864 height 17
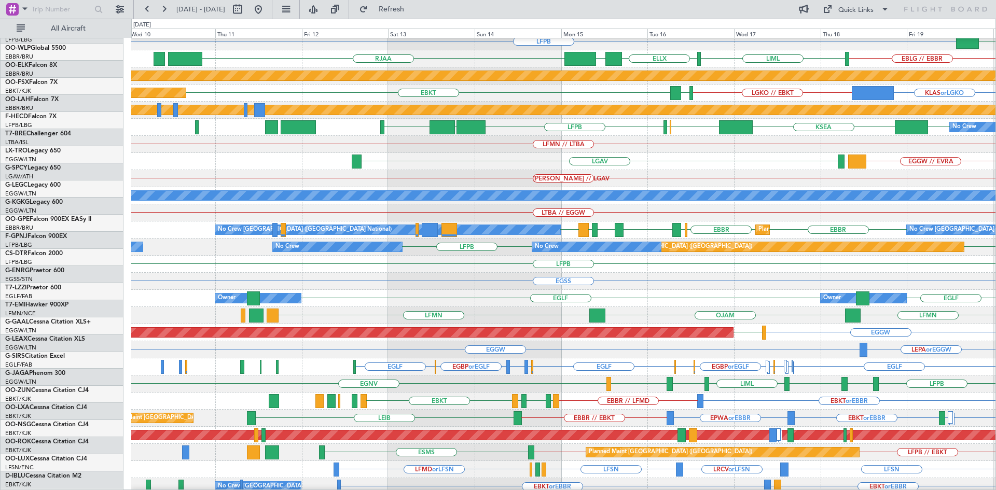
scroll to position [57, 0]
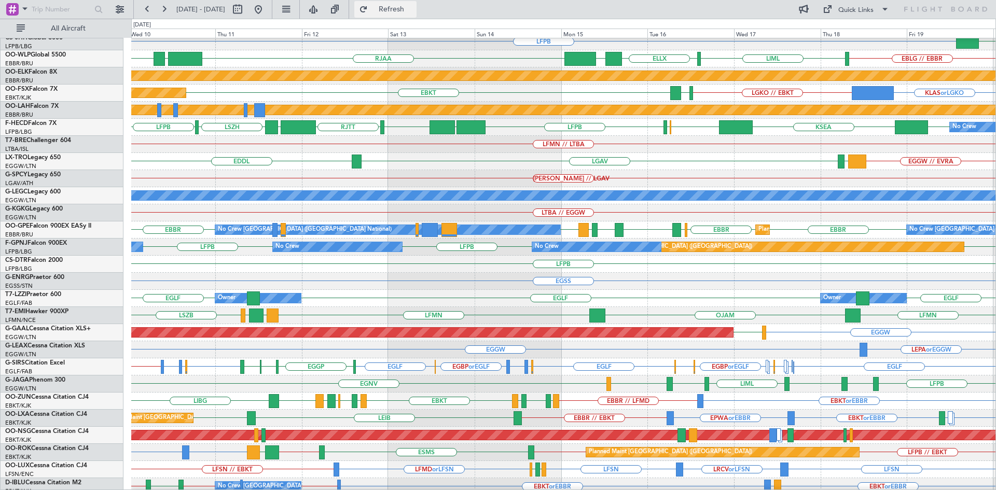
click at [394, 12] on button "Refresh" at bounding box center [385, 9] width 62 height 17
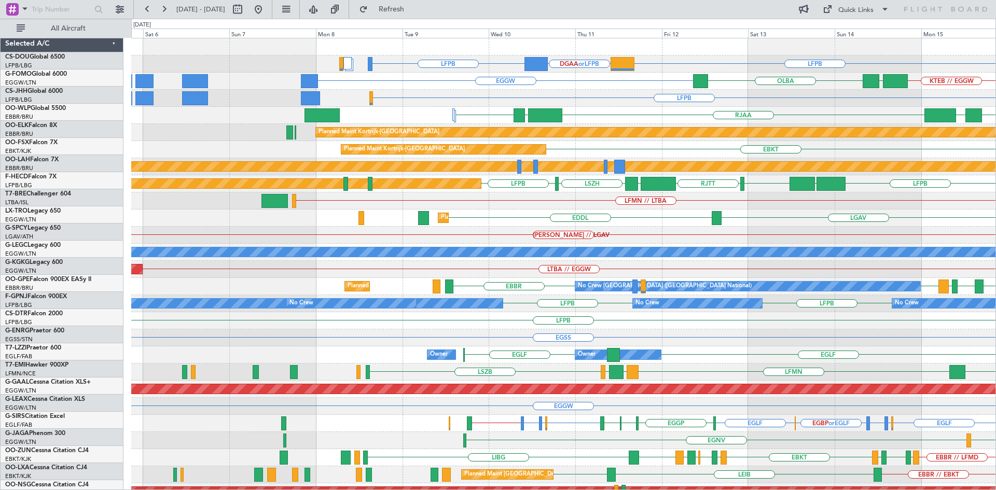
scroll to position [0, 0]
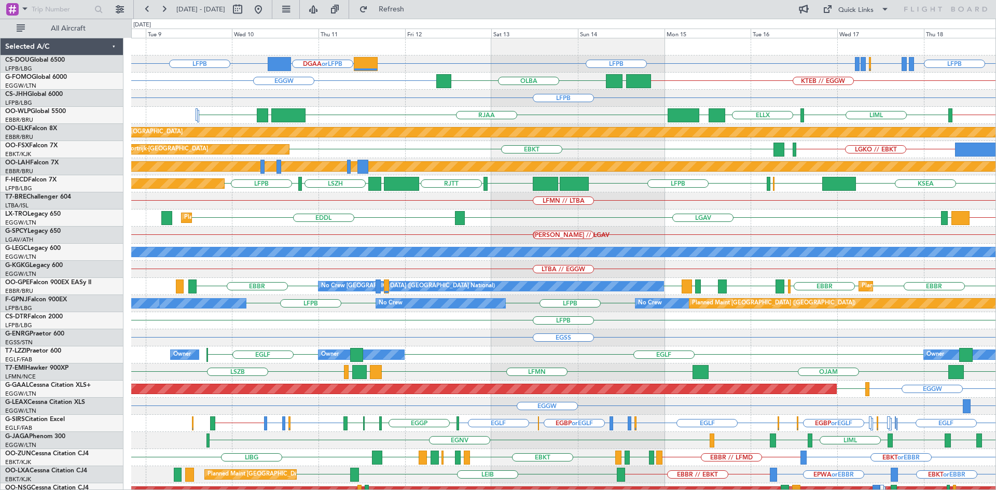
click at [541, 191] on div "LFPB LFPB DGAA or LFPB LFTH or LFPB LFTH or LFPB LFMN or LFPB LFPB LFPB EGGW OL…" at bounding box center [563, 312] width 864 height 548
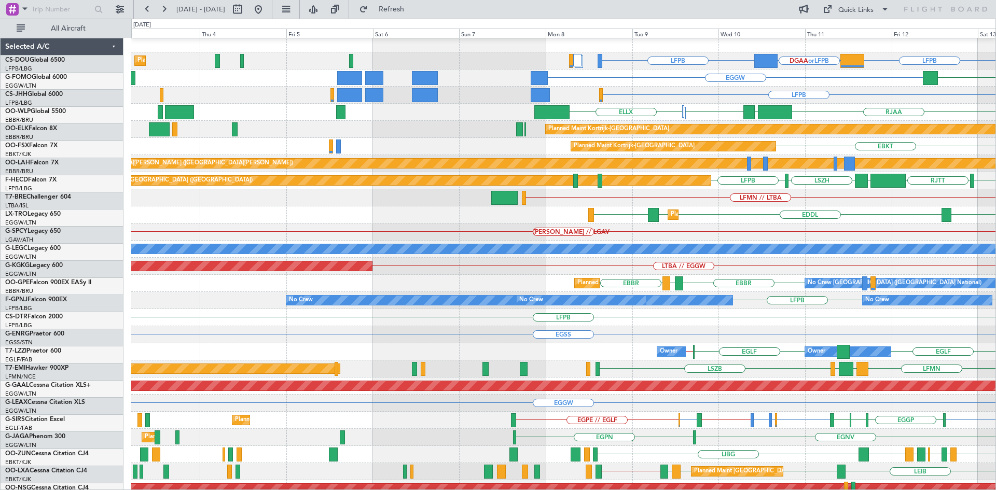
scroll to position [5, 0]
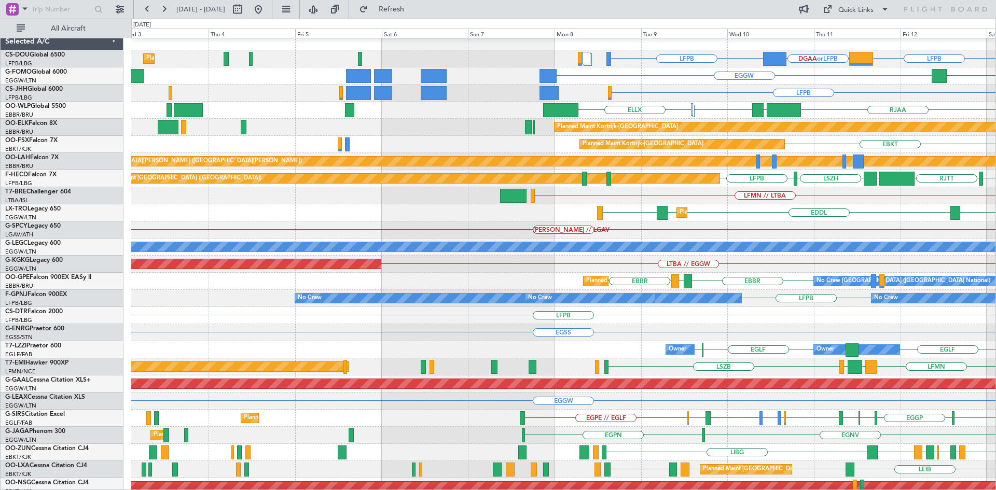
click at [960, 323] on div "LFPB" at bounding box center [563, 315] width 864 height 17
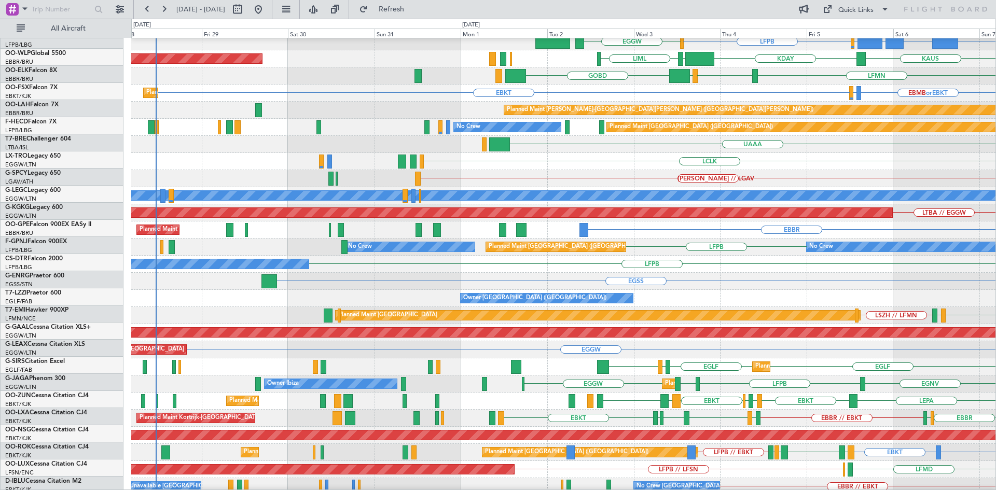
scroll to position [57, 0]
click at [699, 242] on div "LFPB Planned Maint Paris (Le Bourget) No Crew No Crew No Crew No Crew" at bounding box center [563, 247] width 864 height 17
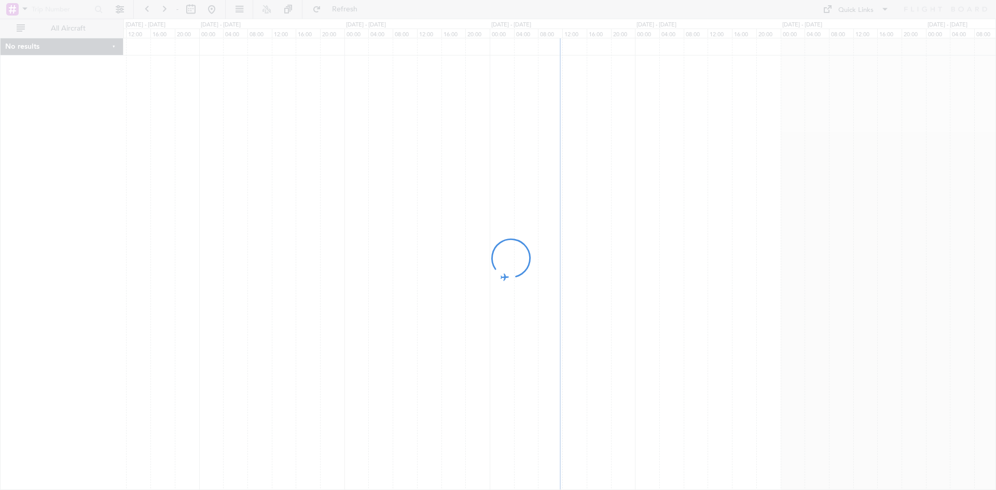
drag, startPoint x: 652, startPoint y: 185, endPoint x: 674, endPoint y: 160, distance: 33.8
click at [662, 170] on div at bounding box center [498, 245] width 996 height 490
drag, startPoint x: 523, startPoint y: 377, endPoint x: 271, endPoint y: 139, distance: 347.2
click at [360, 356] on div at bounding box center [498, 245] width 996 height 490
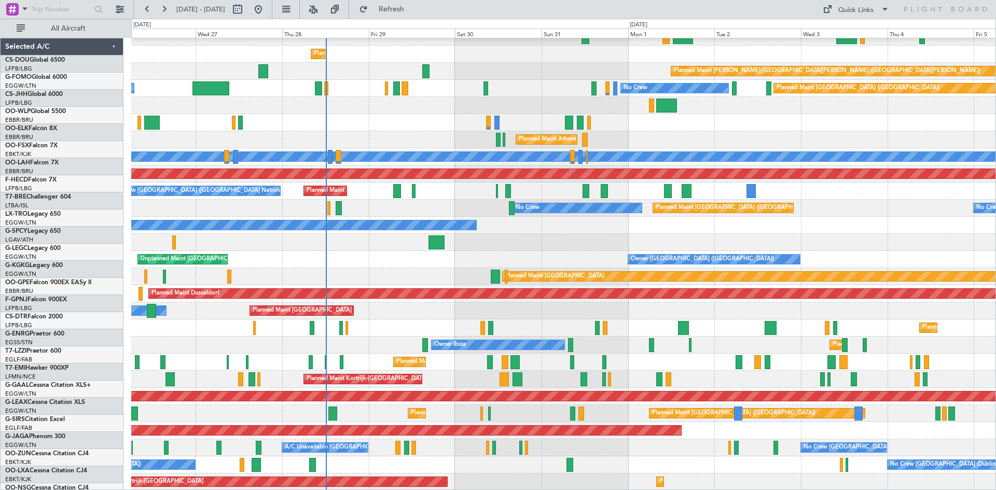
scroll to position [95, 0]
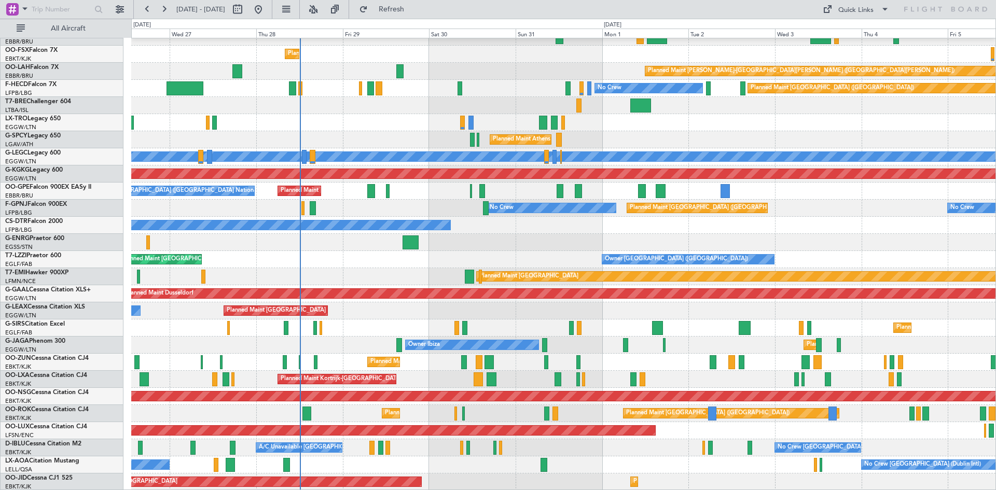
click at [359, 203] on div "Planned Maint [GEOGRAPHIC_DATA] ([GEOGRAPHIC_DATA]) Planned Maint [GEOGRAPHIC_D…" at bounding box center [563, 217] width 864 height 548
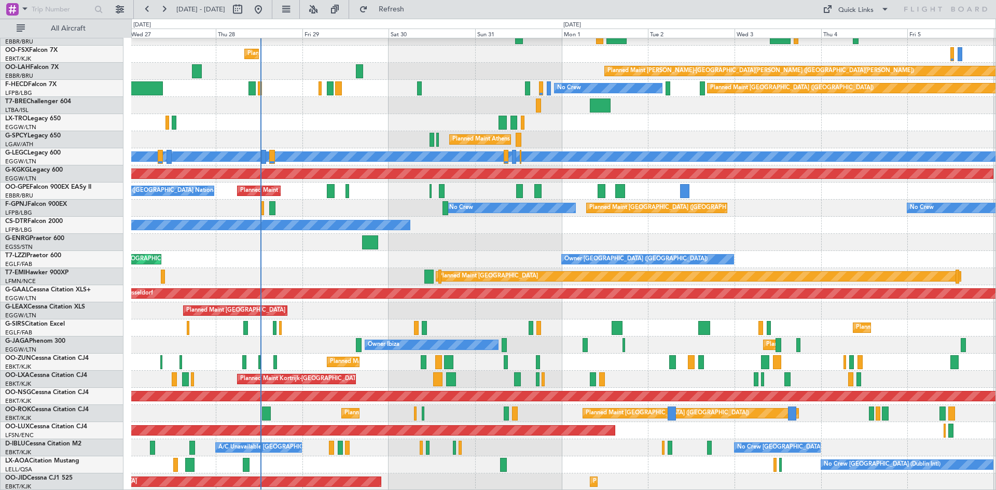
click at [474, 441] on div "A/C Unavailable [GEOGRAPHIC_DATA]-[GEOGRAPHIC_DATA] No Crew [GEOGRAPHIC_DATA] (…" at bounding box center [563, 447] width 864 height 17
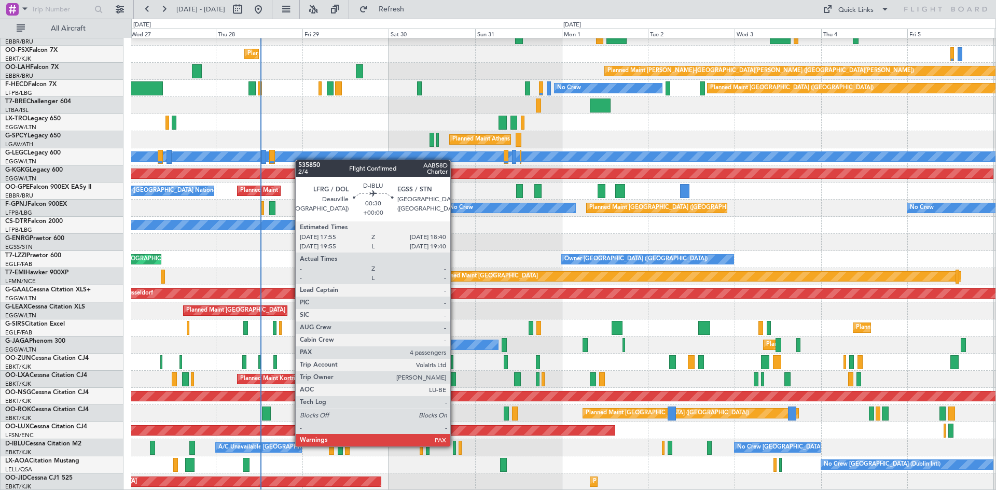
click at [455, 446] on div at bounding box center [454, 448] width 3 height 14
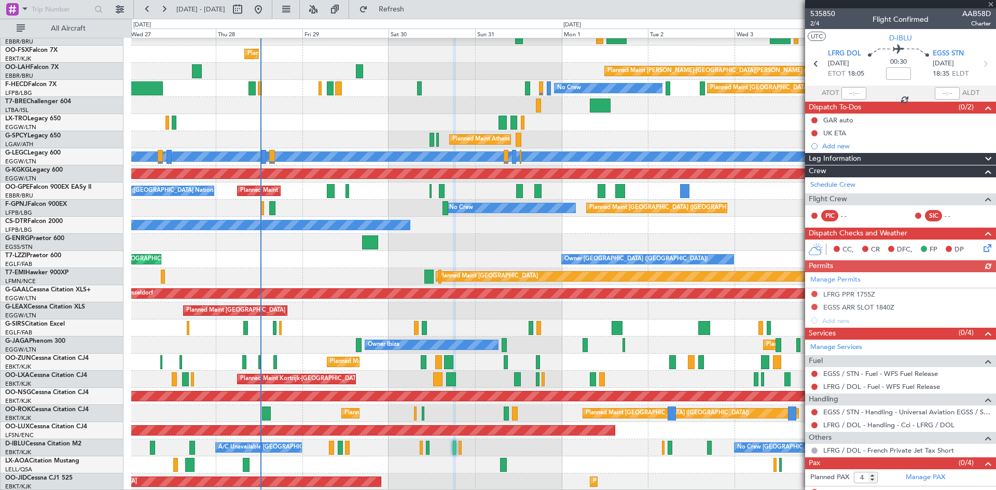
click at [992, 5] on div at bounding box center [900, 4] width 191 height 8
click at [990, 1] on span at bounding box center [991, 4] width 10 height 9
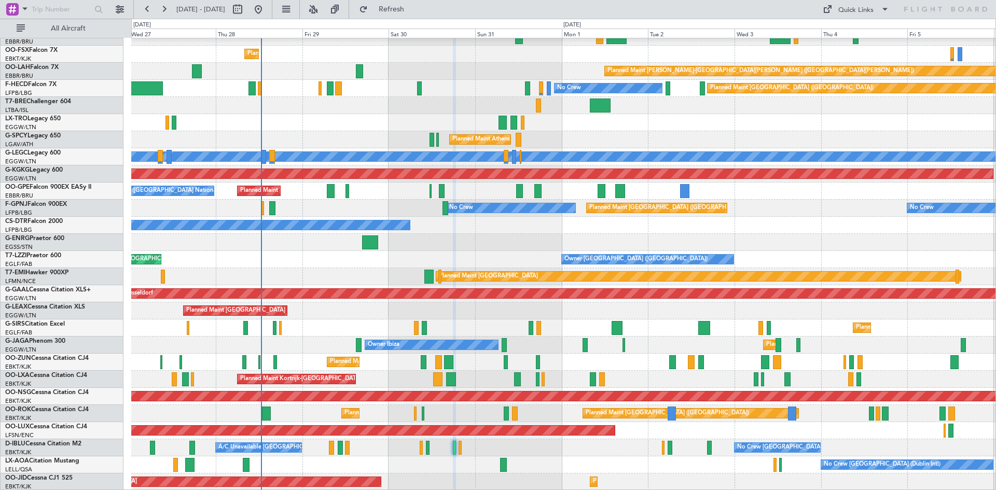
type input "0"
click at [322, 7] on button at bounding box center [313, 9] width 17 height 17
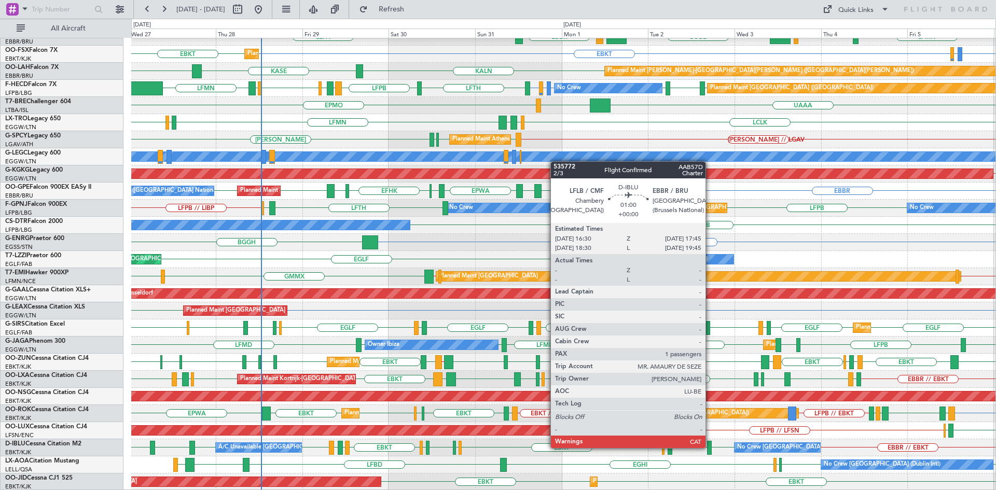
click at [710, 448] on div at bounding box center [709, 448] width 5 height 14
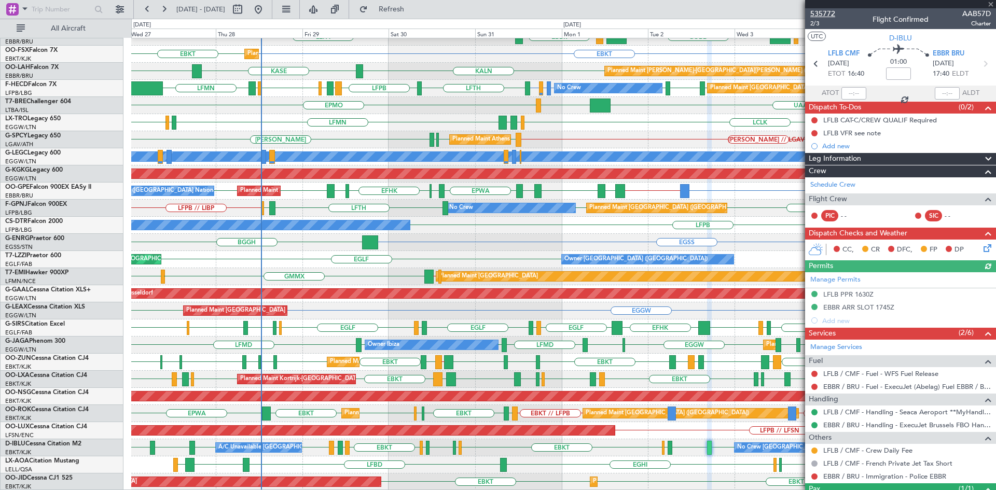
click at [820, 12] on span "535772" at bounding box center [822, 13] width 25 height 11
click at [992, 4] on span at bounding box center [991, 4] width 10 height 9
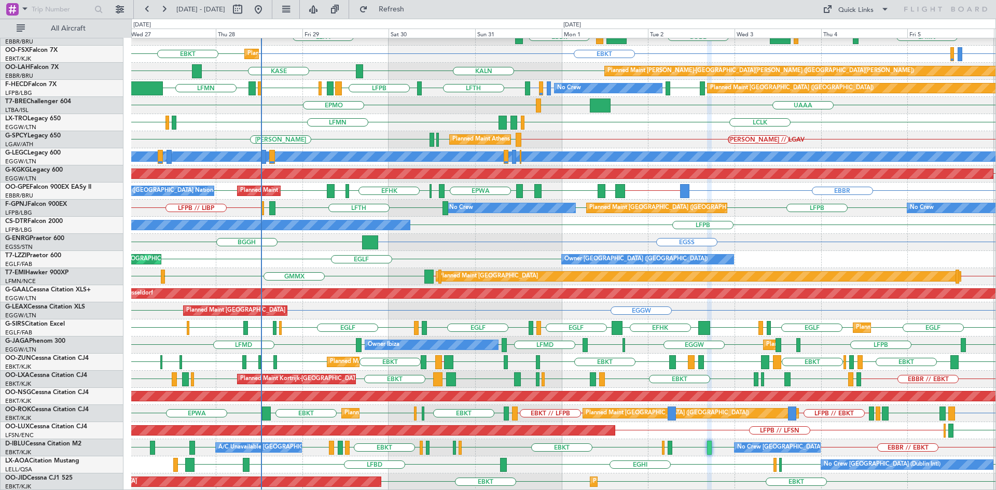
type input "0"
click at [412, 13] on button "Refresh" at bounding box center [385, 9] width 62 height 17
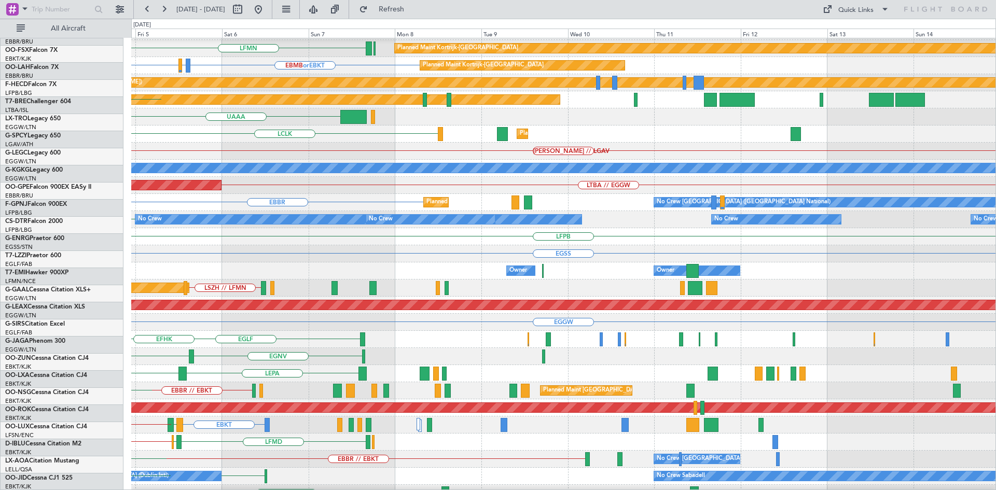
scroll to position [83, 0]
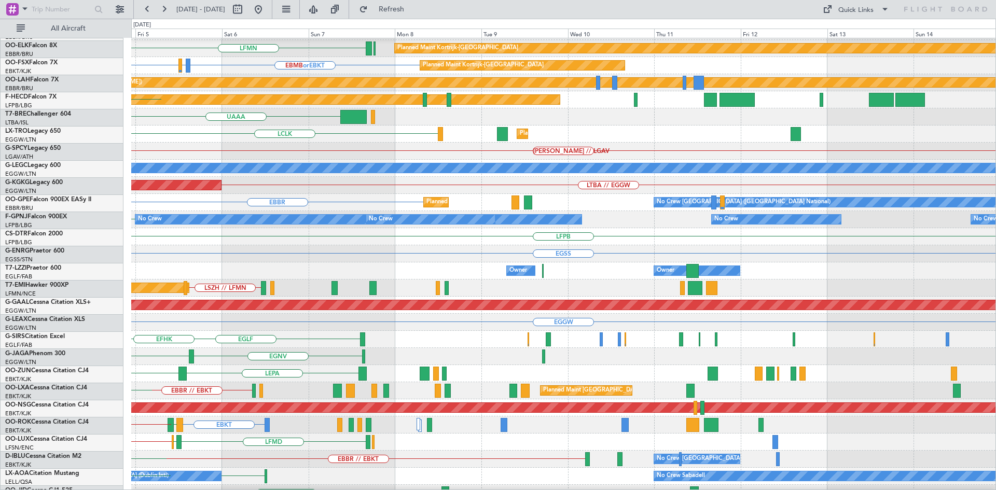
click at [0, 131] on div "[PERSON_NAME] KDAY EBLG LIML ELLX LFMN Planned Maint [GEOGRAPHIC_DATA]-[GEOGRAP…" at bounding box center [498, 255] width 996 height 472
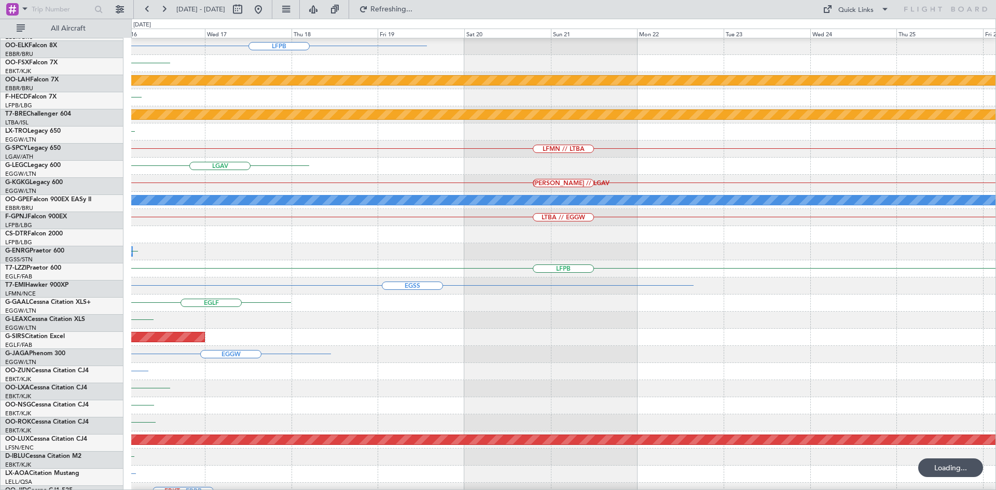
click at [0, 157] on div "OLBA LFPB RJAA Planned Maint [GEOGRAPHIC_DATA]-[GEOGRAPHIC_DATA] EBKT Planned […" at bounding box center [498, 255] width 996 height 472
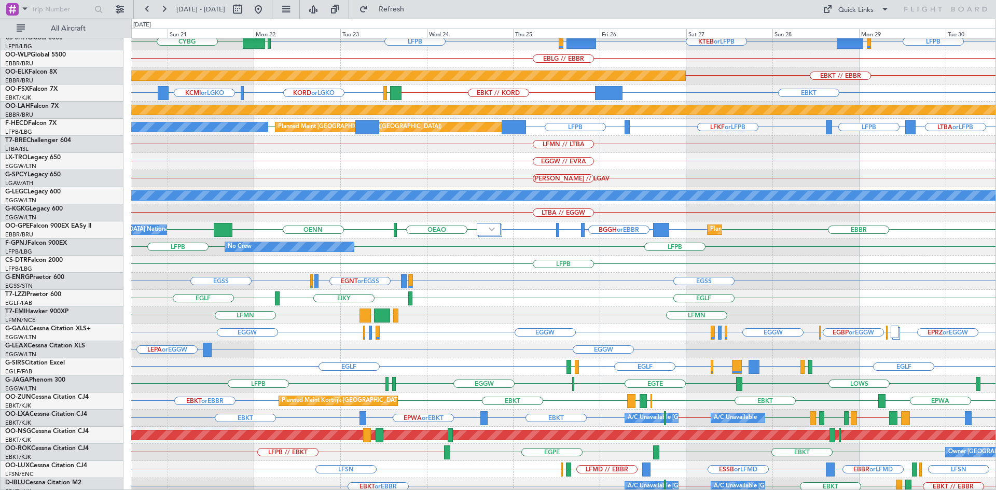
scroll to position [95, 0]
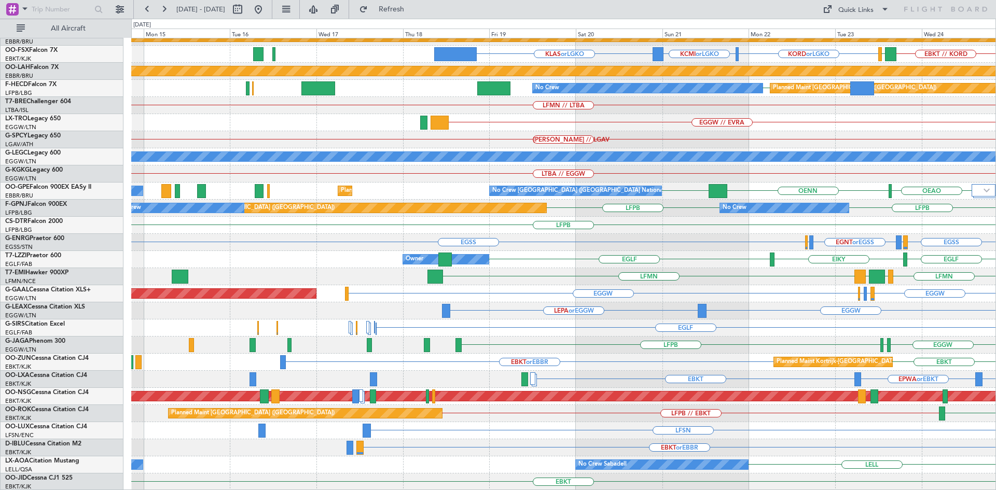
click at [961, 398] on div "EBLG // EBBR Planned Maint [GEOGRAPHIC_DATA]-[GEOGRAPHIC_DATA] EBKT // EBBR EBK…" at bounding box center [563, 217] width 864 height 548
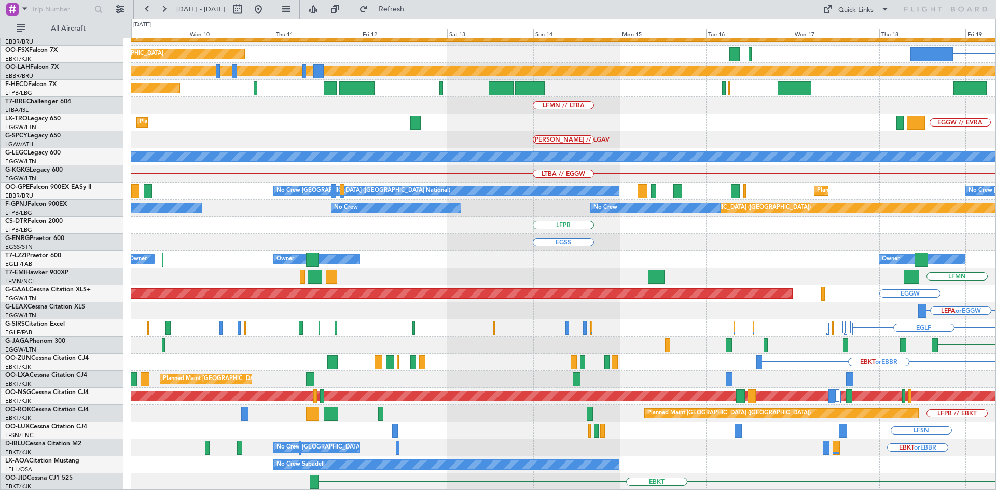
click at [717, 427] on div "EBLG // EBBR Planned Maint [GEOGRAPHIC_DATA]-[GEOGRAPHIC_DATA] KLAS or LGKO Pla…" at bounding box center [563, 217] width 864 height 548
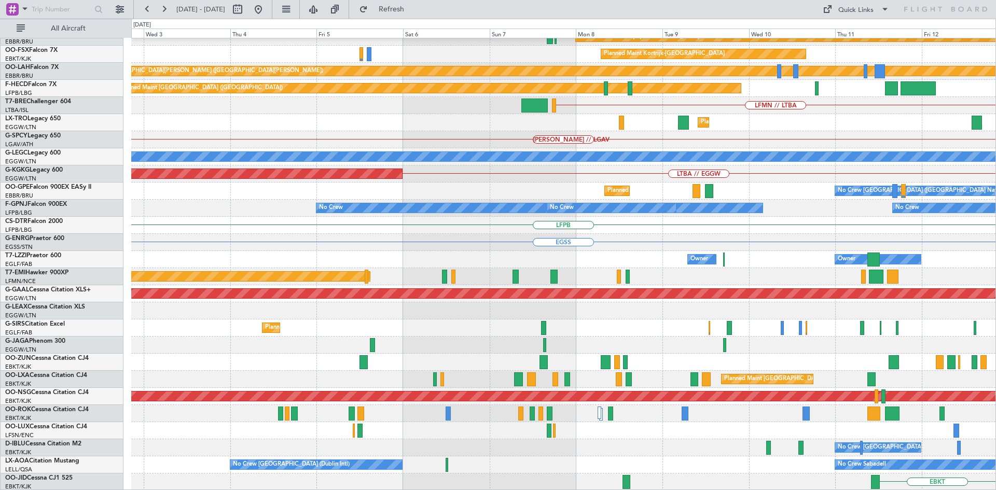
click at [753, 426] on div "Planned Maint Kortrijk-[GEOGRAPHIC_DATA] Planned Maint [GEOGRAPHIC_DATA]-[GEOGR…" at bounding box center [563, 217] width 864 height 548
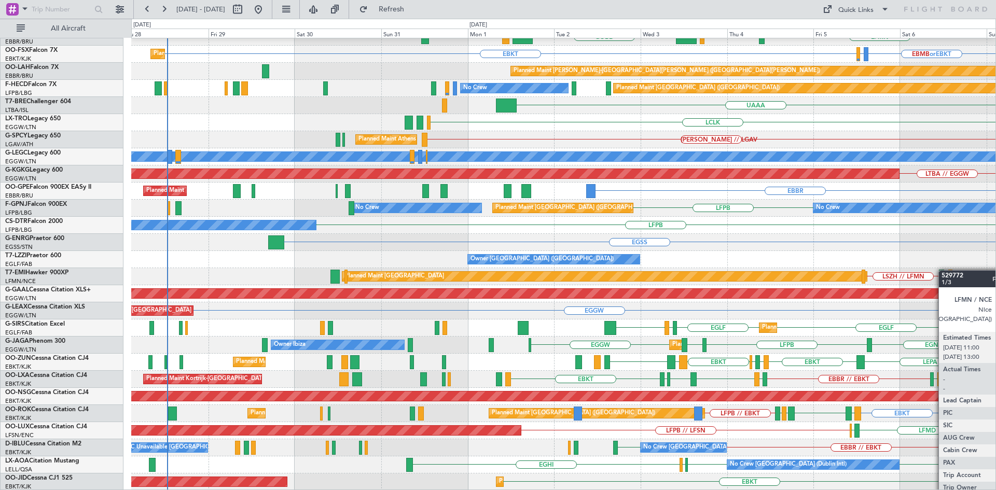
click at [944, 270] on div "[PERSON_NAME] KDAY EBLG LIML Planned Maint [GEOGRAPHIC_DATA] ([GEOGRAPHIC_DATA]…" at bounding box center [563, 217] width 864 height 548
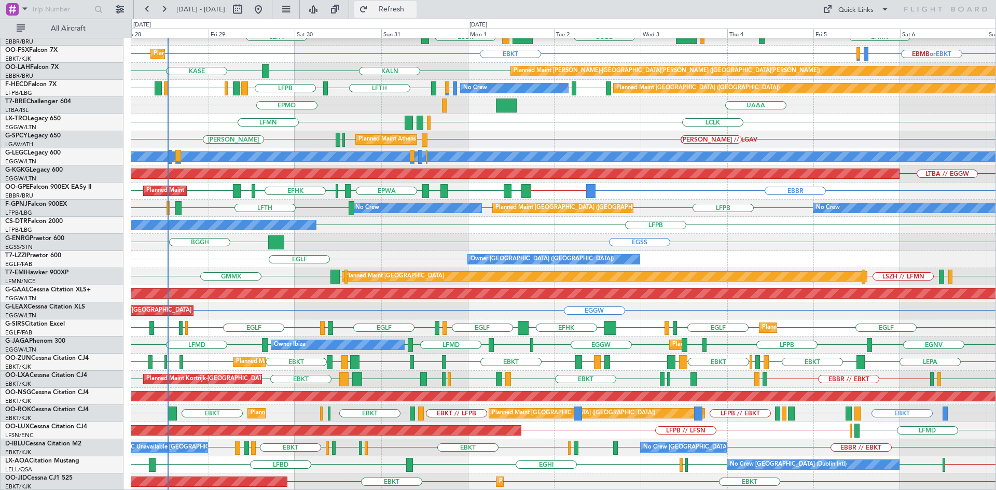
click at [410, 5] on button "Refresh" at bounding box center [385, 9] width 62 height 17
click at [394, 11] on button "Refresh" at bounding box center [385, 9] width 62 height 17
click at [409, 12] on span "Refresh" at bounding box center [392, 9] width 44 height 7
click at [391, 12] on button "Refresh" at bounding box center [385, 9] width 62 height 17
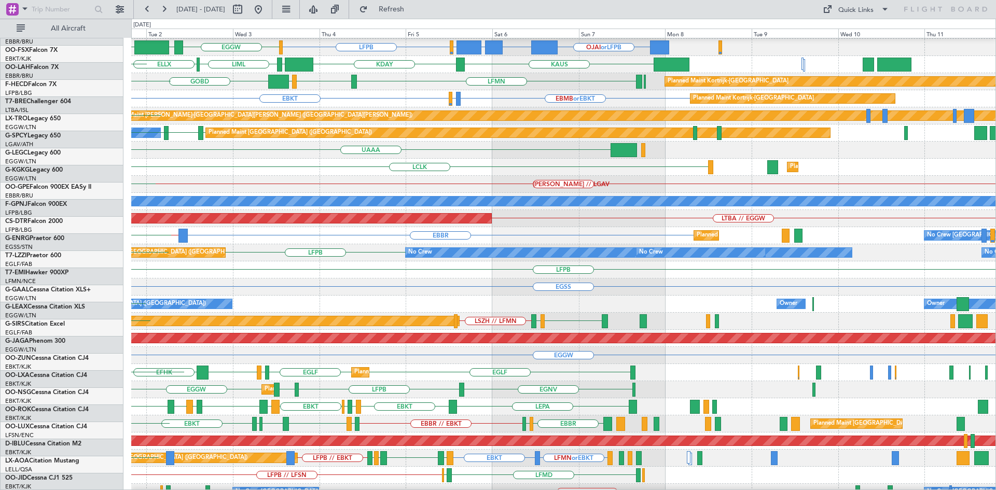
scroll to position [49, 0]
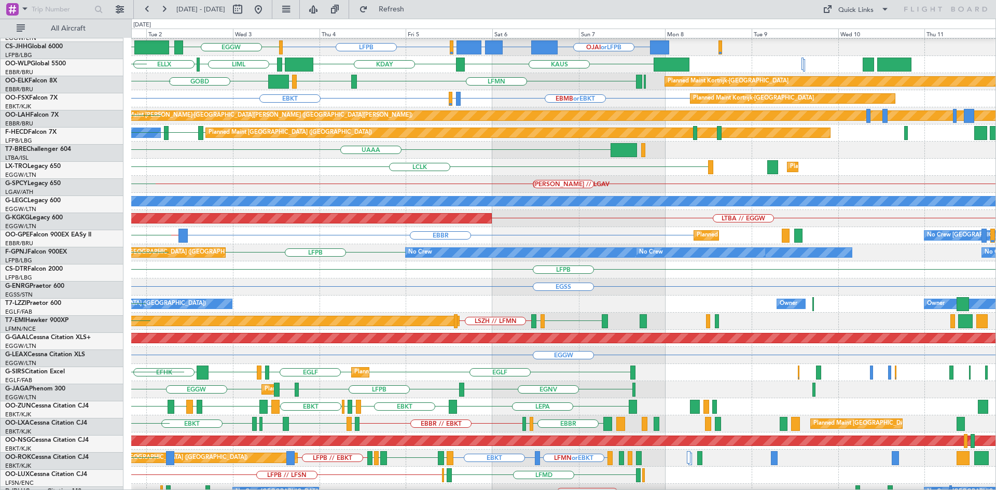
click at [236, 186] on div "HEMM // LGAV LGAV LGMK Planned Maint Athens (Eleftherios Venizelos Intl) LGAV H…" at bounding box center [563, 184] width 864 height 17
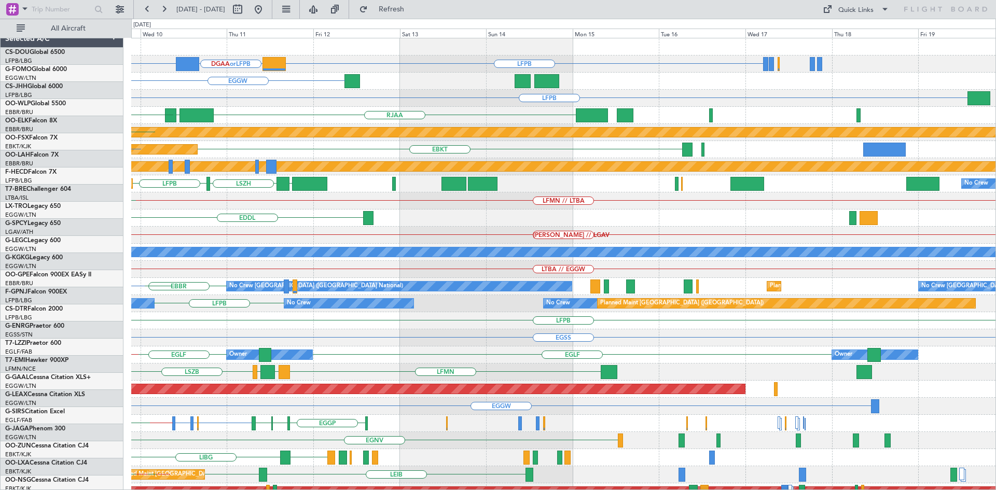
scroll to position [0, 0]
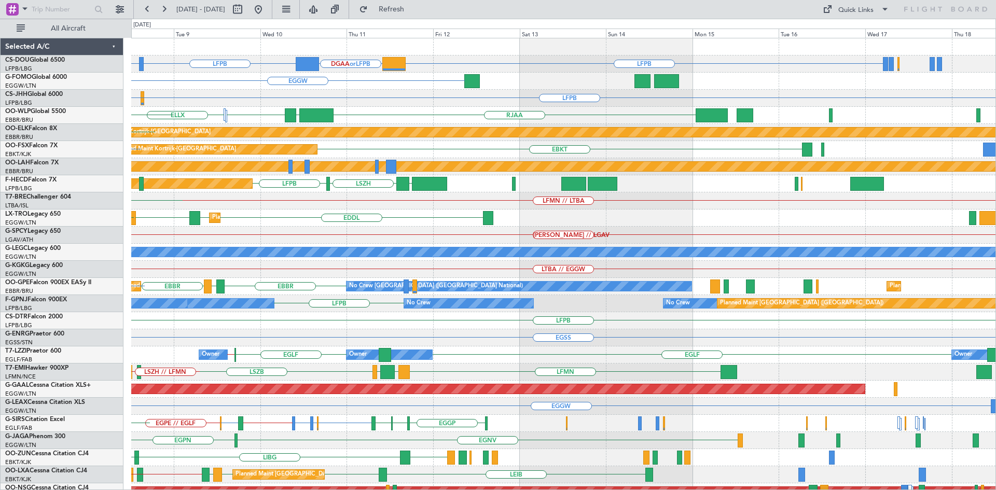
click at [641, 276] on div "LTBA // EGGW" at bounding box center [563, 269] width 864 height 17
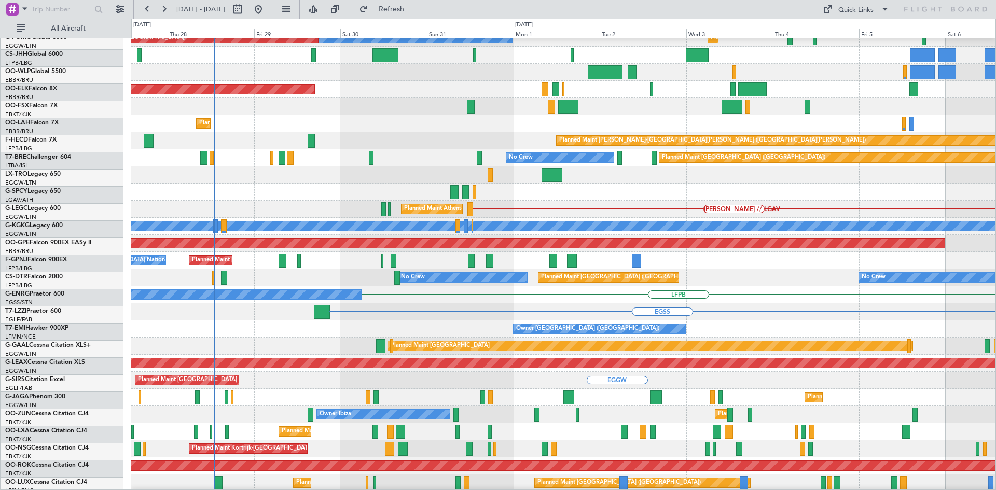
scroll to position [25, 0]
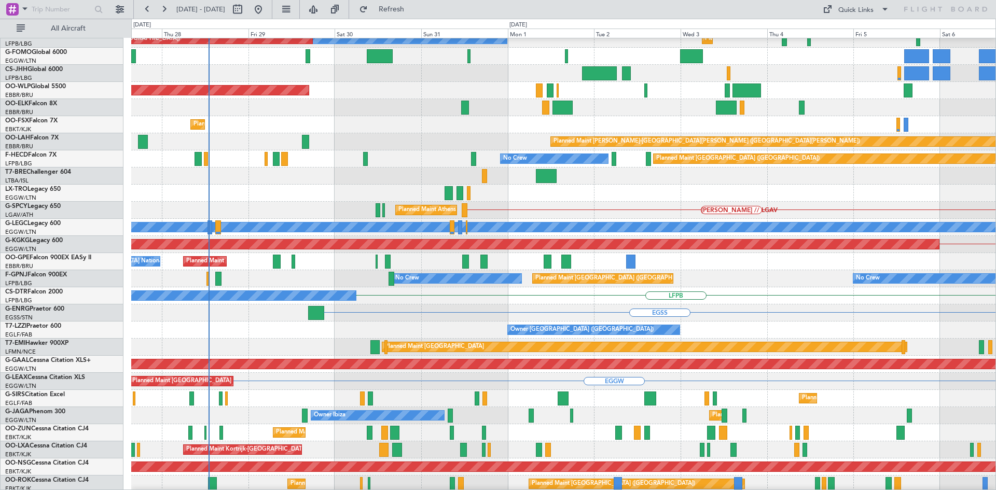
click at [996, 197] on html "08 Sep 2025 - 18 Sep 2025 Refresh Quick Links All Aircraft Planned Maint Paris …" at bounding box center [498, 245] width 996 height 490
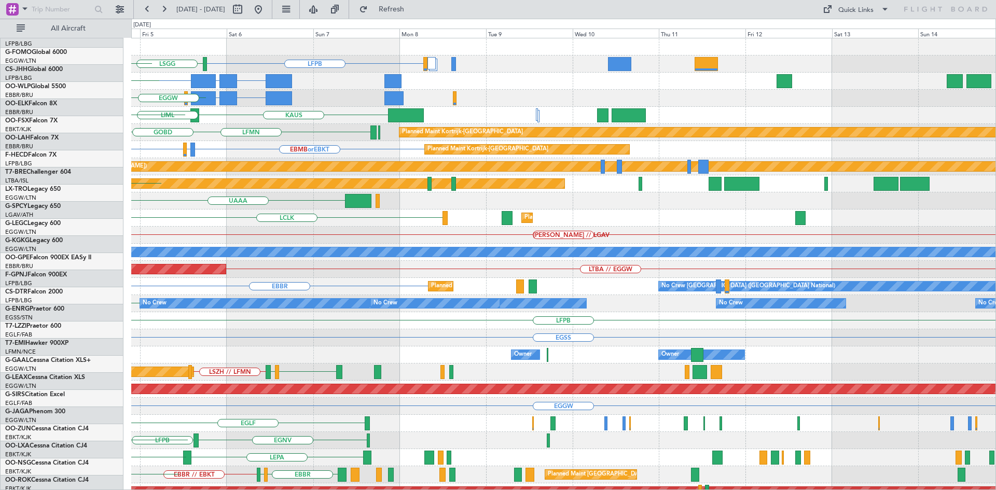
scroll to position [0, 0]
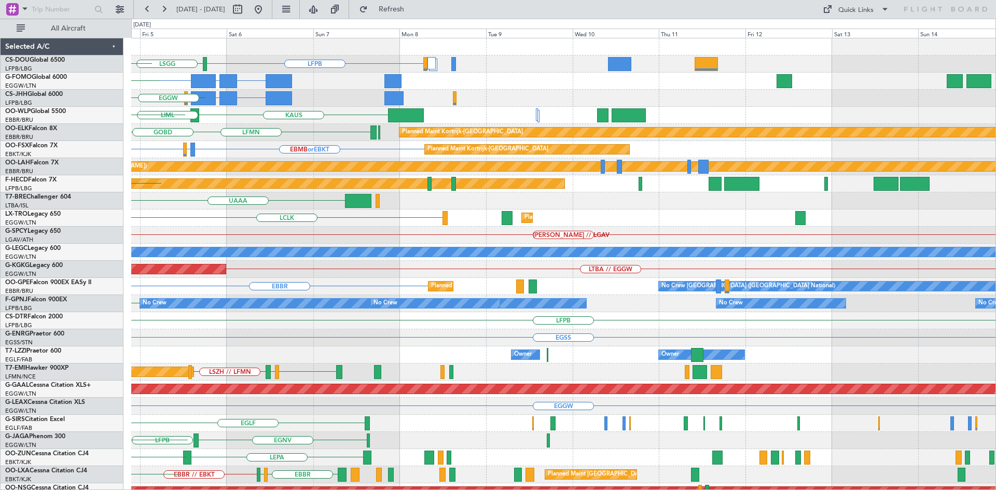
click at [68, 228] on div "LFPB LSGG LIML LFPB Planned Maint Paris (Le Bourget) FJDG or EGGW OMDW or EGGW …" at bounding box center [498, 255] width 996 height 472
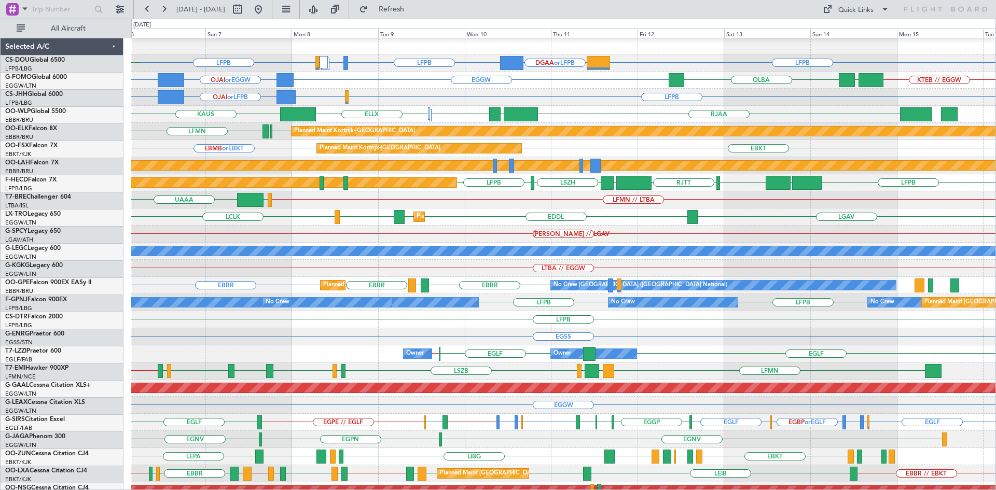
scroll to position [1, 0]
click at [593, 236] on div "[PERSON_NAME] // LGAV" at bounding box center [563, 234] width 864 height 17
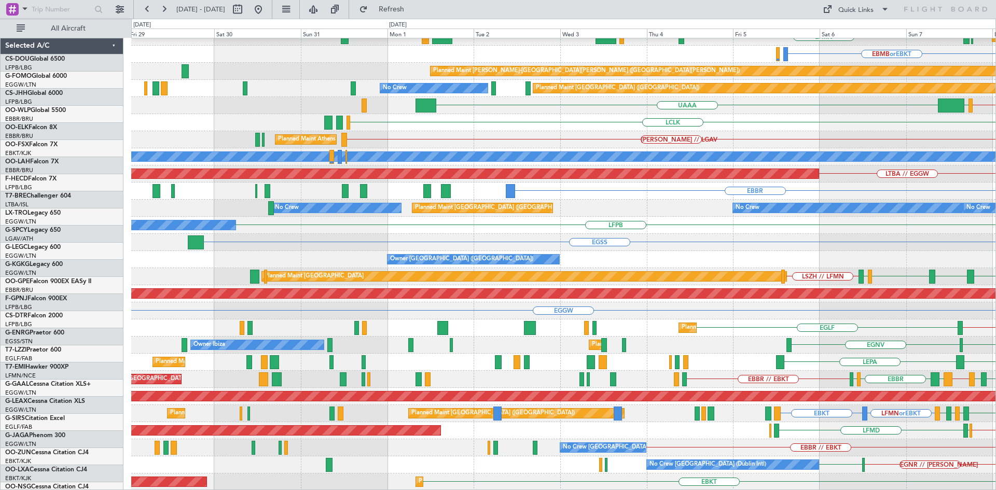
scroll to position [95, 0]
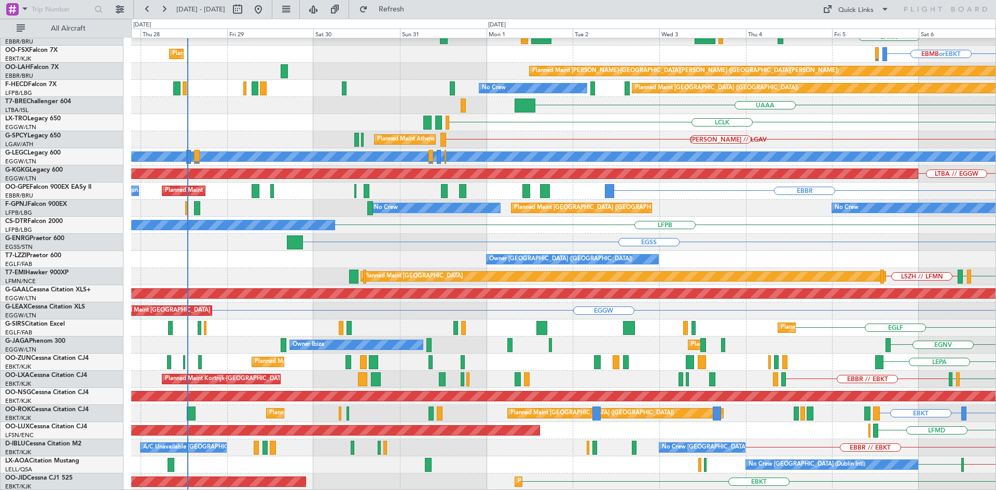
click at [996, 132] on html "06 Sep 2025 - 16 Sep 2025 Refresh Quick Links All Aircraft Planned Maint Berlin…" at bounding box center [498, 245] width 996 height 490
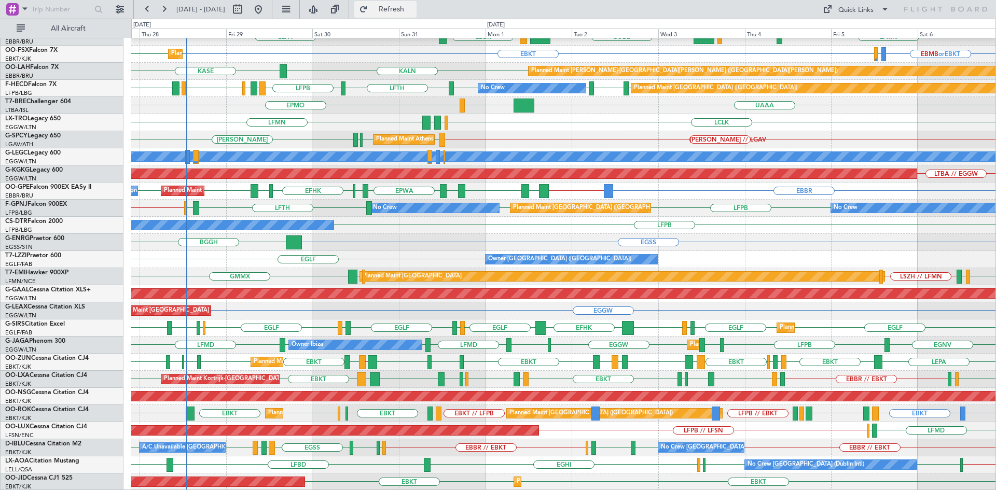
click at [396, 11] on button "Refresh" at bounding box center [385, 9] width 62 height 17
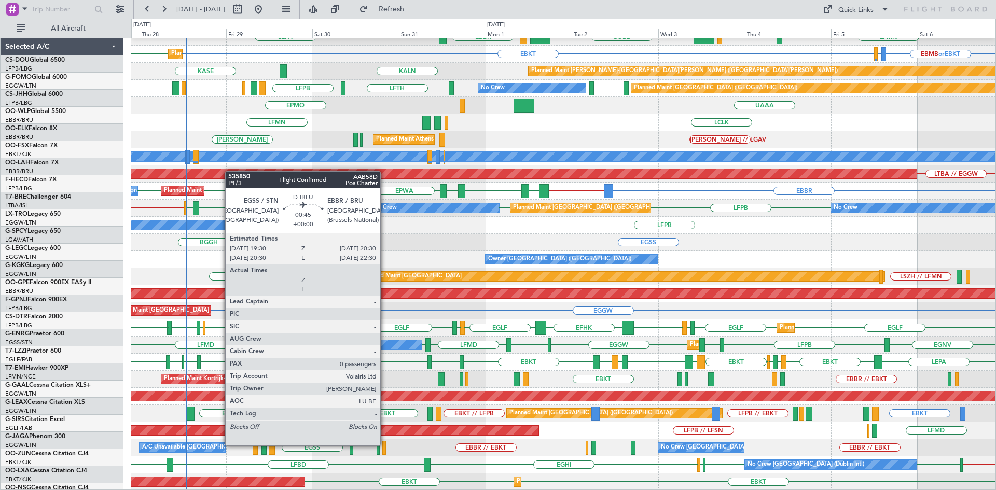
scroll to position [95, 0]
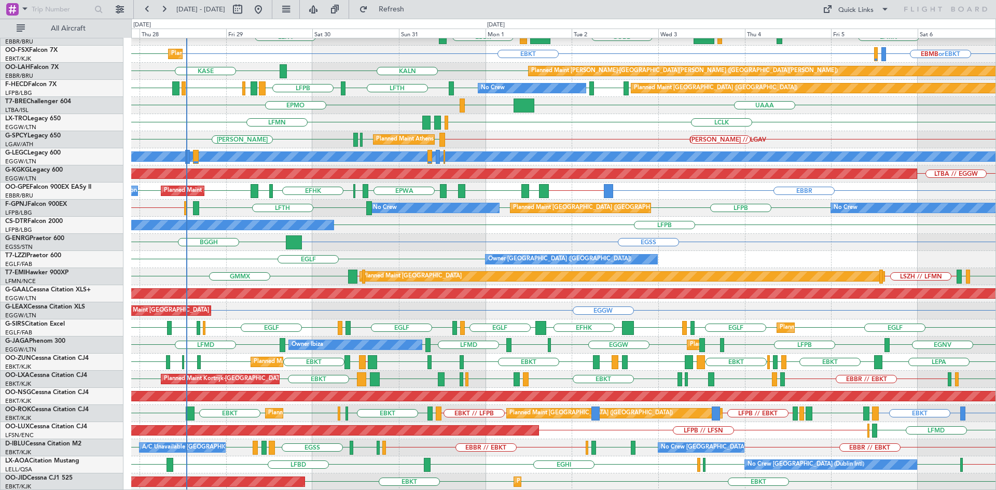
click at [469, 463] on div "EGNR // [PERSON_NAME] [GEOGRAPHIC_DATA] LFBD [GEOGRAPHIC_DATA] [GEOGRAPHIC_DATA…" at bounding box center [563, 465] width 864 height 17
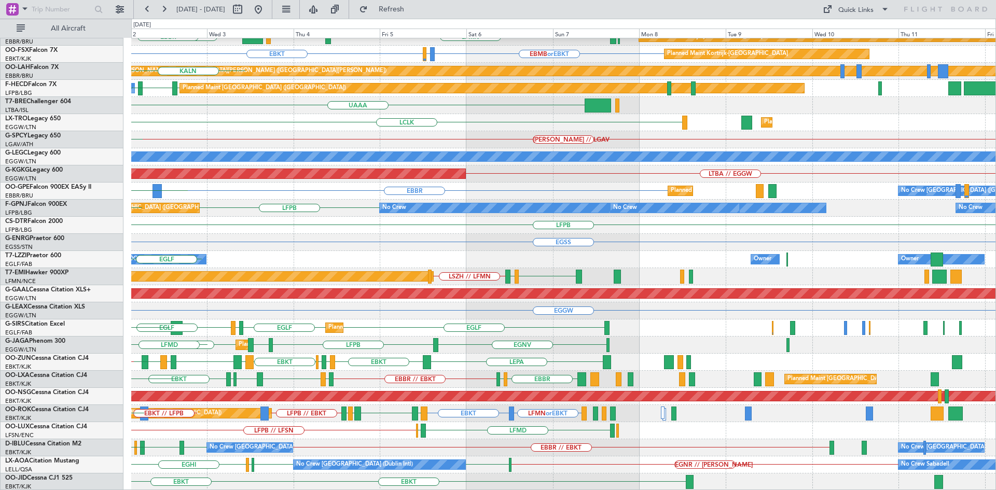
click at [335, 252] on div "Owner [GEOGRAPHIC_DATA] ([GEOGRAPHIC_DATA]) Owner Owner [GEOGRAPHIC_DATA]" at bounding box center [563, 259] width 864 height 17
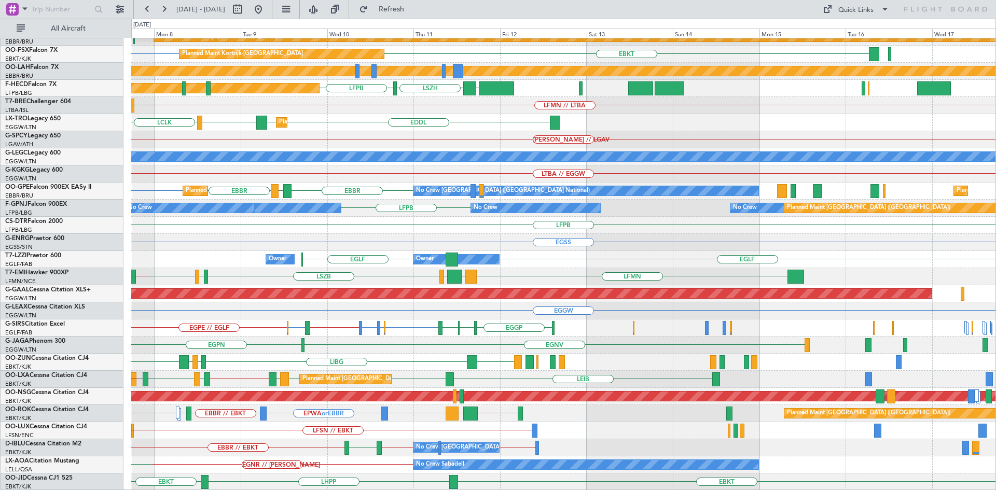
click at [109, 253] on div "RJAA ELLX KAUS LTCG LIML KDAY Planned Maint Kortrijk-Wevelgem EBKT EBBR LFMN Pl…" at bounding box center [498, 255] width 996 height 472
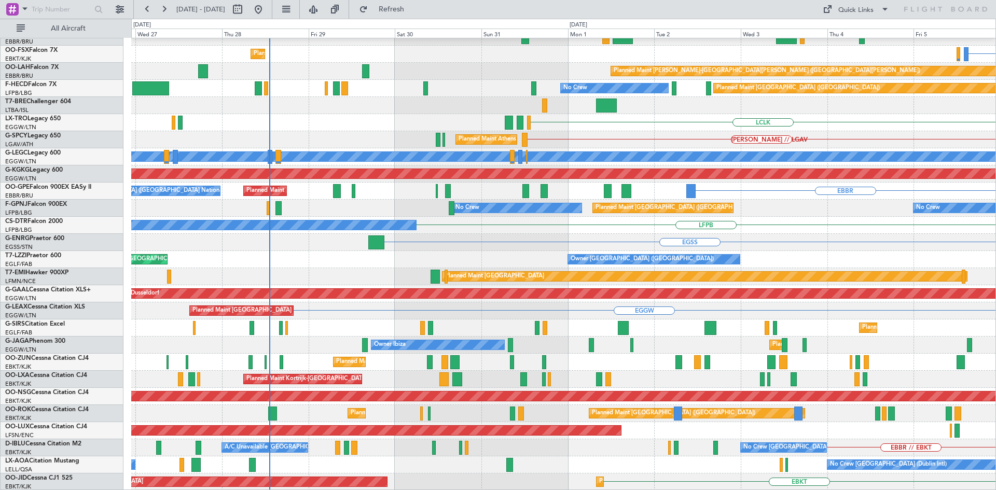
click at [996, 207] on html "07 Sep 2025 - 17 Sep 2025 Refresh Quick Links All Aircraft KAUS Planned Maint B…" at bounding box center [498, 245] width 996 height 490
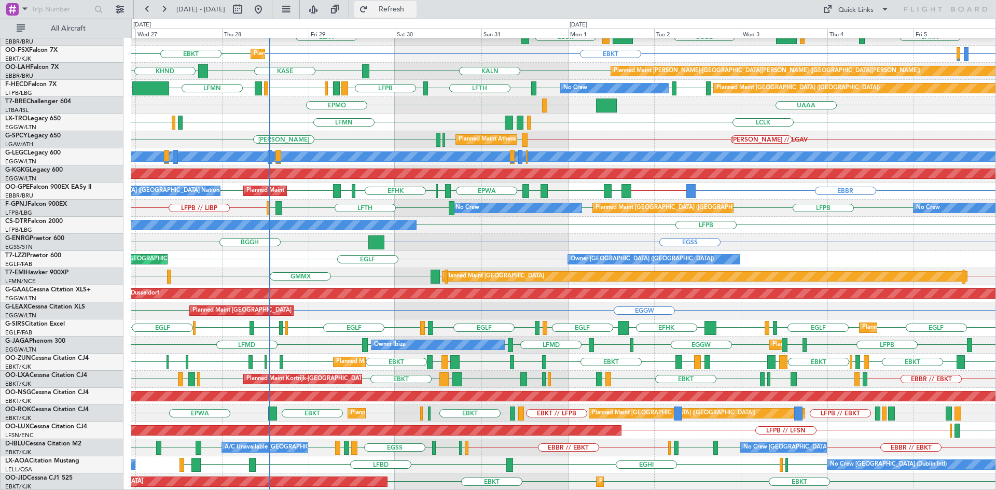
click at [408, 8] on span "Refresh" at bounding box center [392, 9] width 44 height 7
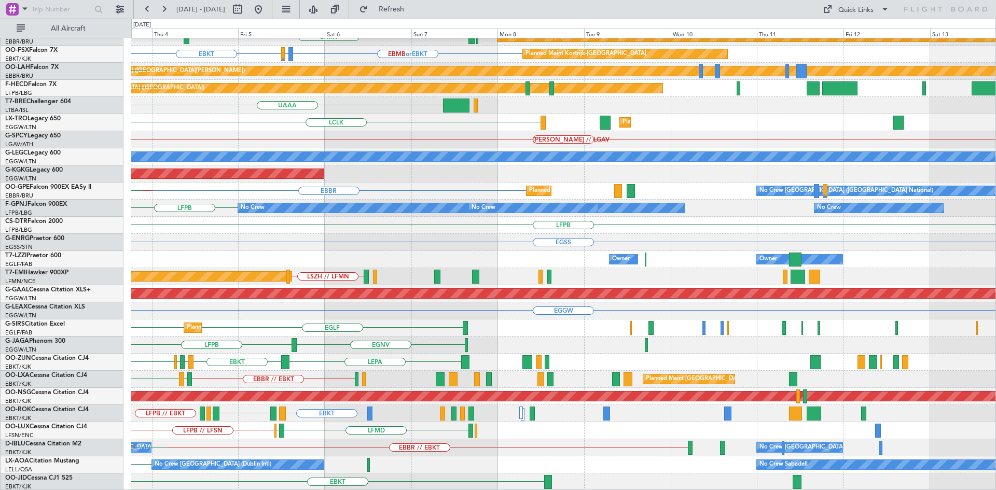
click at [114, 202] on div "KDAY KAUS LIML ELLX EBBR LIRZ EBLG EDDB LFMN EBBR Planned Maint Kortrijk-Wevelg…" at bounding box center [498, 255] width 996 height 472
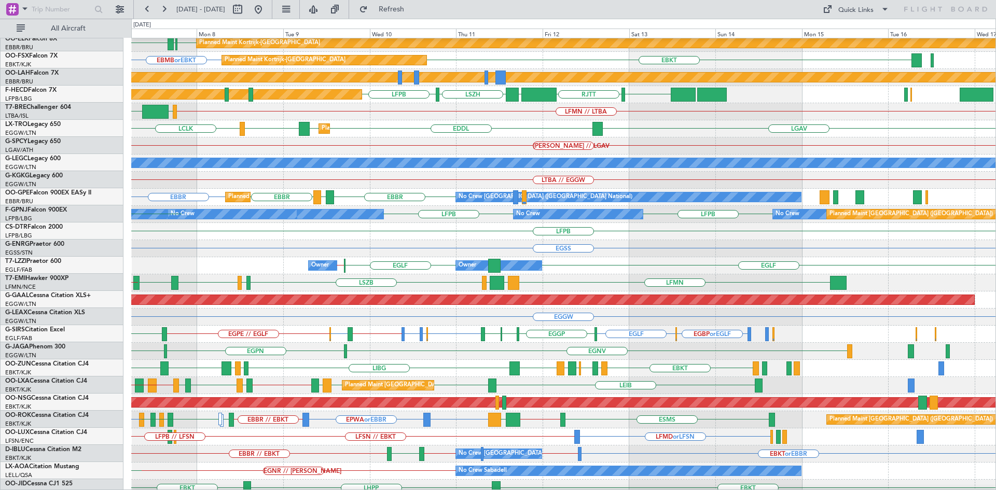
scroll to position [88, 0]
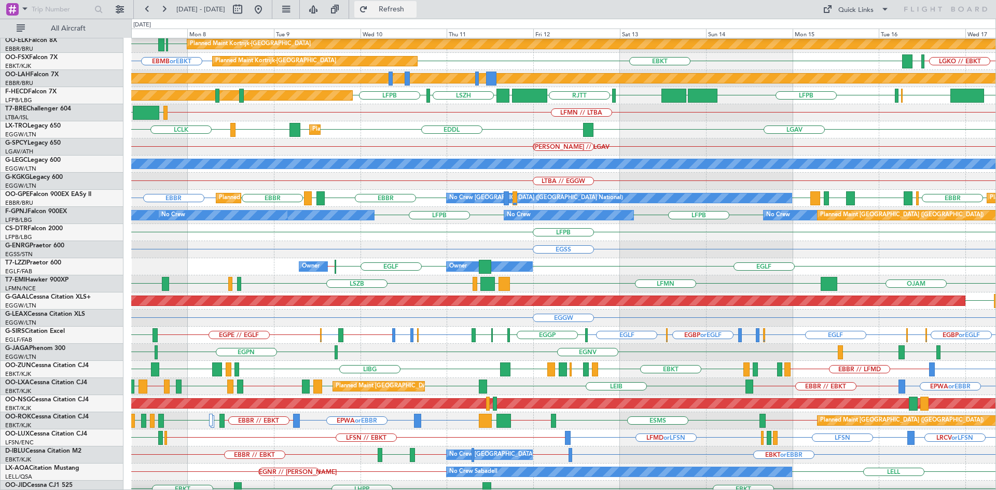
click at [406, 8] on span "Refresh" at bounding box center [392, 9] width 44 height 7
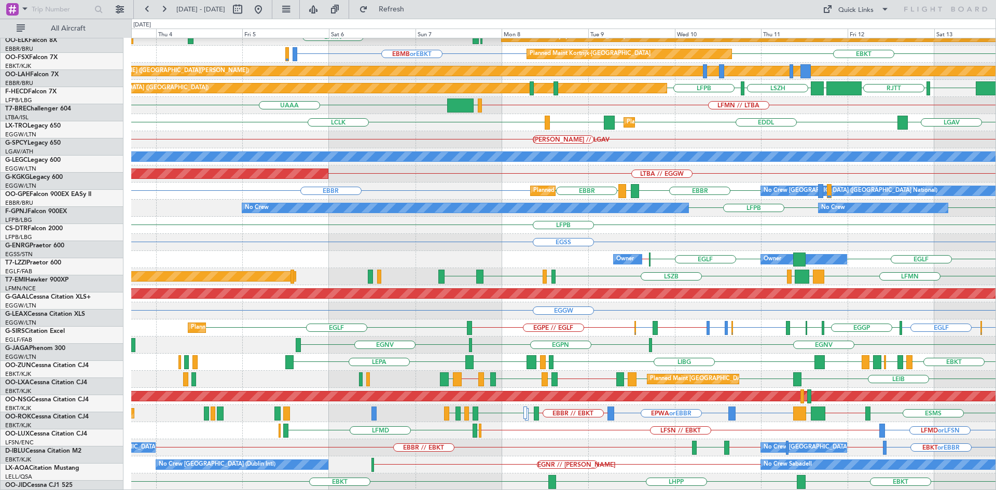
scroll to position [95, 0]
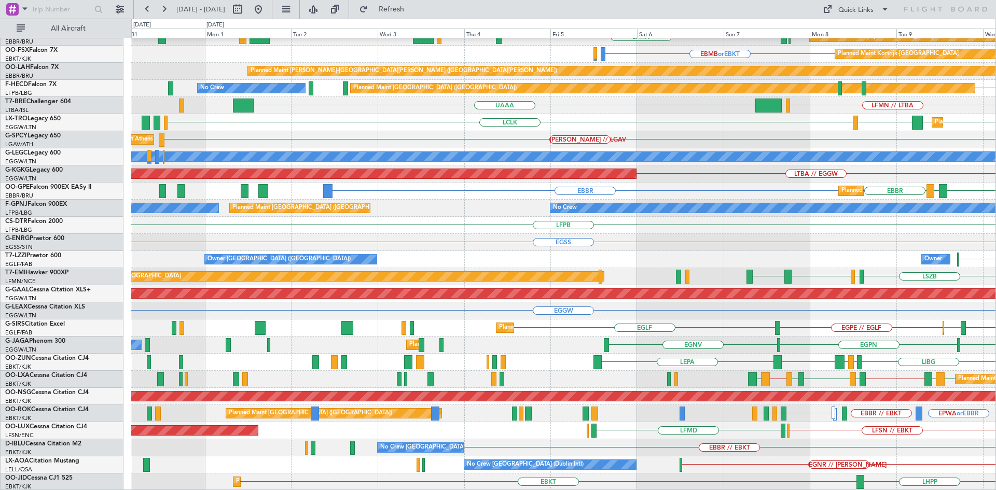
click at [909, 261] on div "LIML ELLX KAUS LTCG RJAA Planned Maint Berlin (Brandenburg) EBKT EBBR LFMN Plan…" at bounding box center [563, 217] width 864 height 548
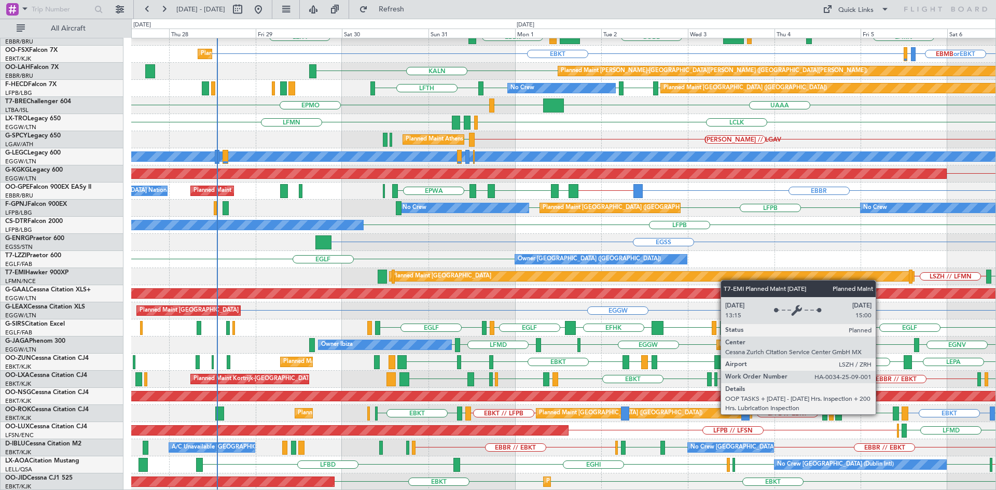
click at [626, 277] on div "KDAY EDDB EBLG LIML ELLX EBBR LIRZ Planned Maint Berlin (Brandenburg) KAUS ELLX…" at bounding box center [563, 217] width 864 height 548
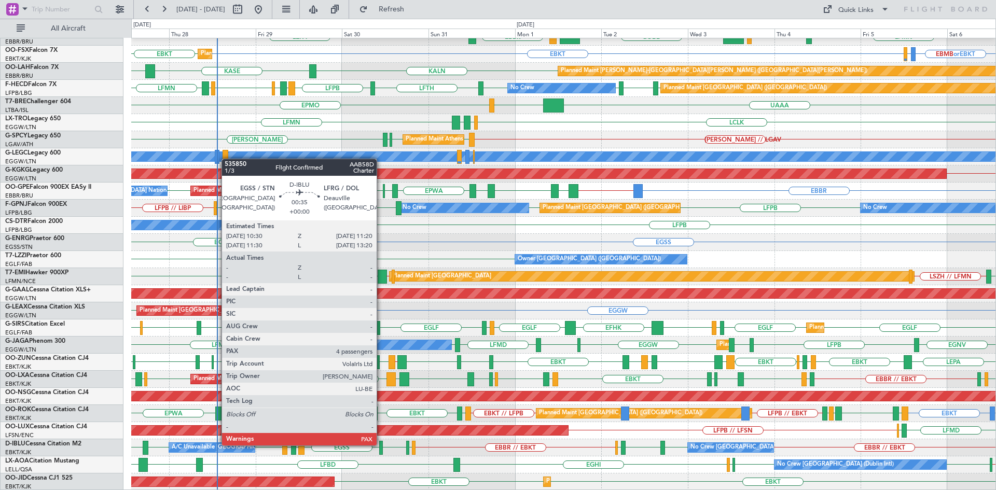
click at [381, 445] on div at bounding box center [380, 448] width 3 height 14
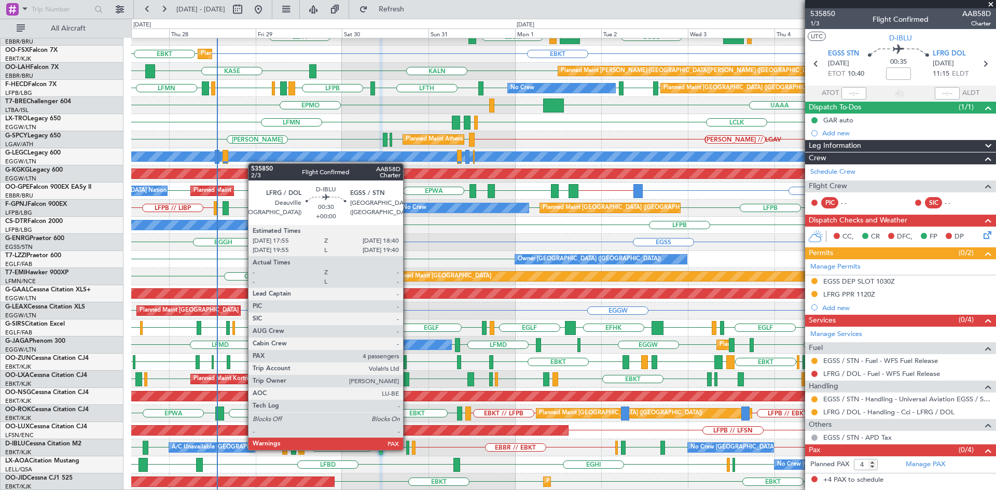
click at [408, 449] on div at bounding box center [407, 448] width 3 height 14
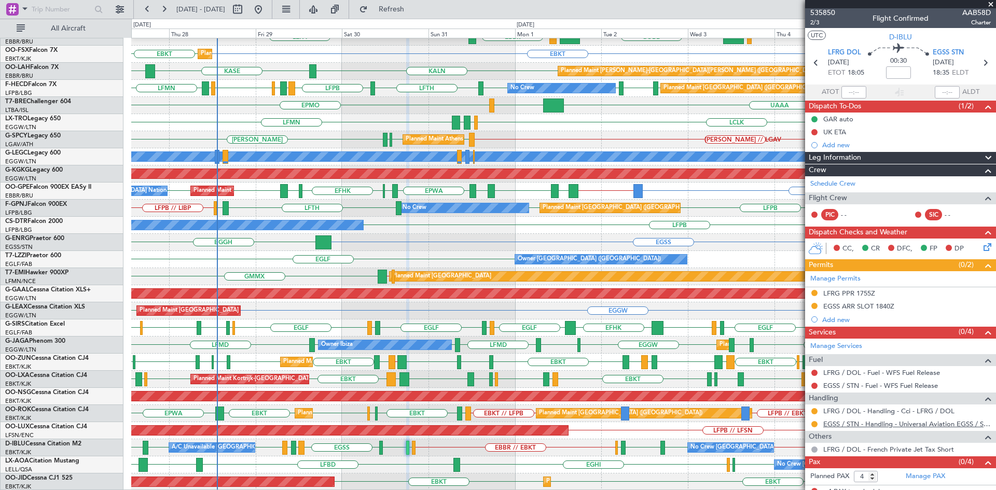
scroll to position [0, 0]
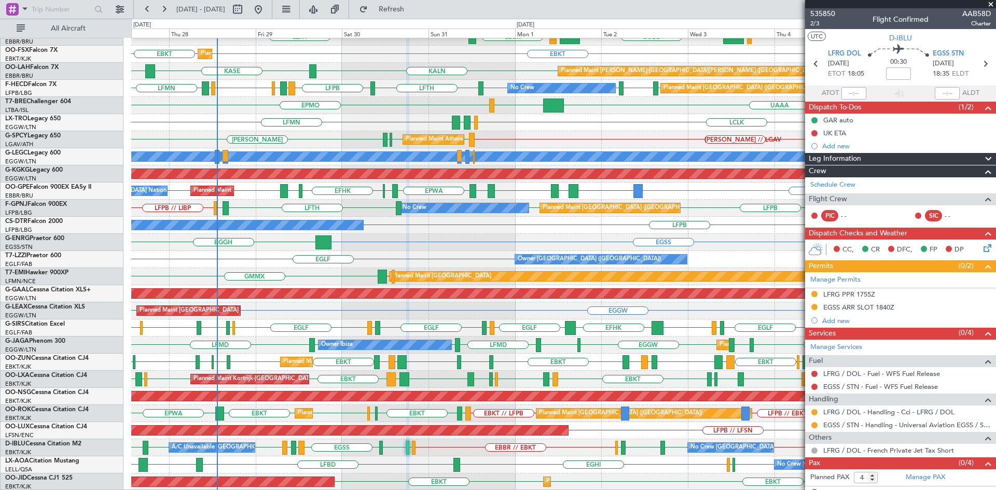
click at [990, 4] on span at bounding box center [991, 4] width 10 height 9
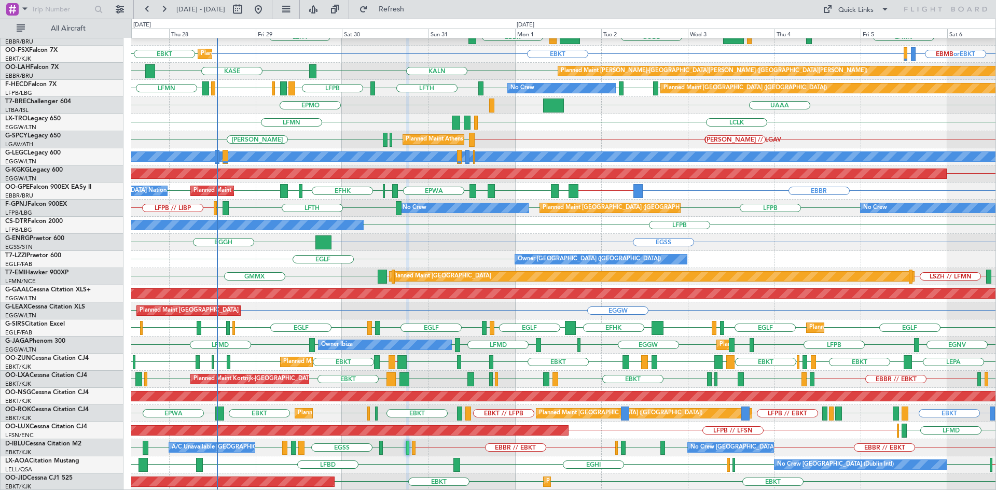
type input "0"
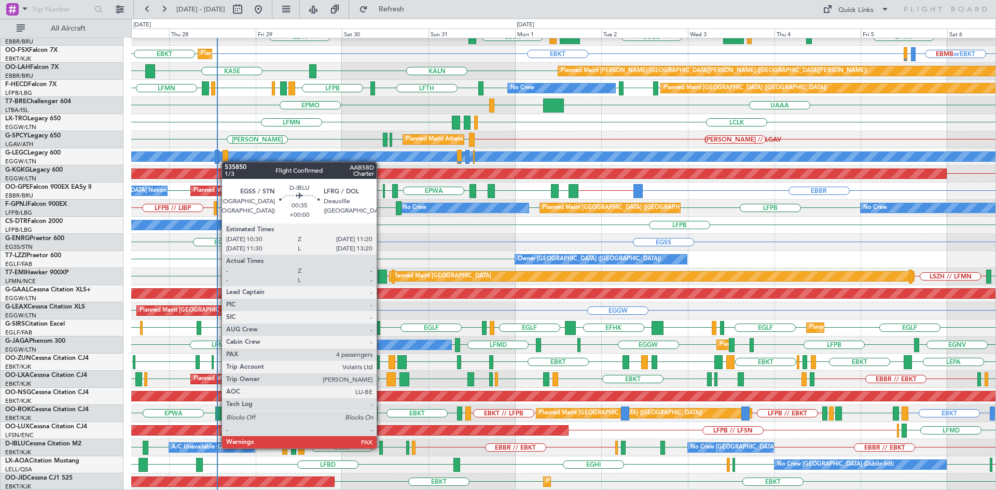
click at [381, 448] on div at bounding box center [380, 448] width 3 height 14
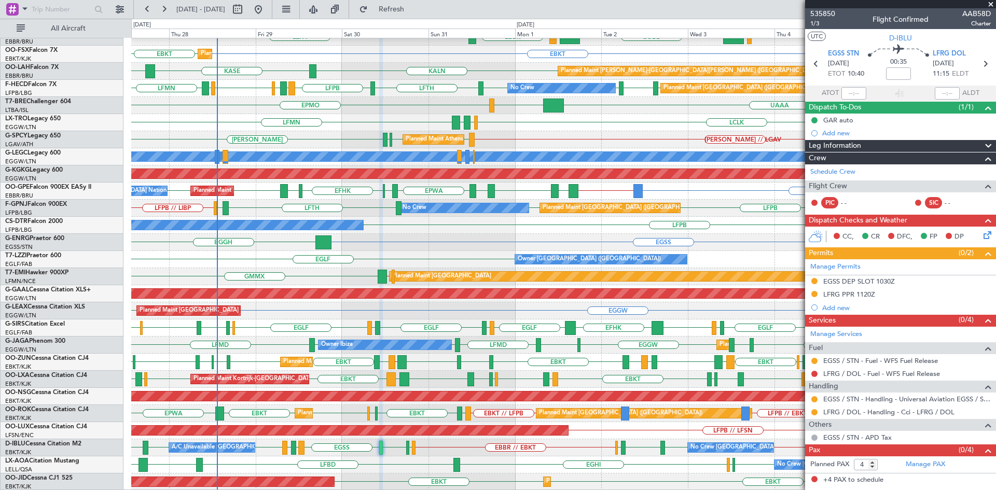
click at [991, 6] on span at bounding box center [991, 4] width 10 height 9
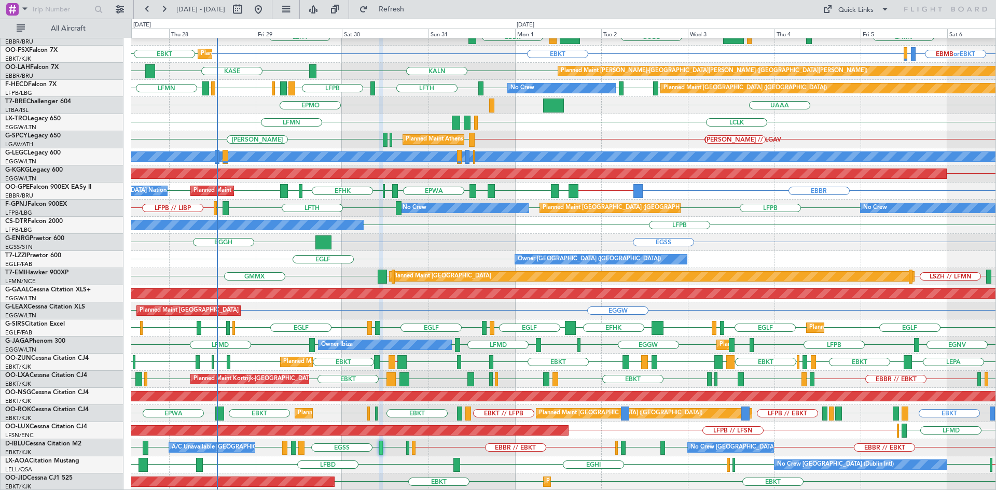
type input "0"
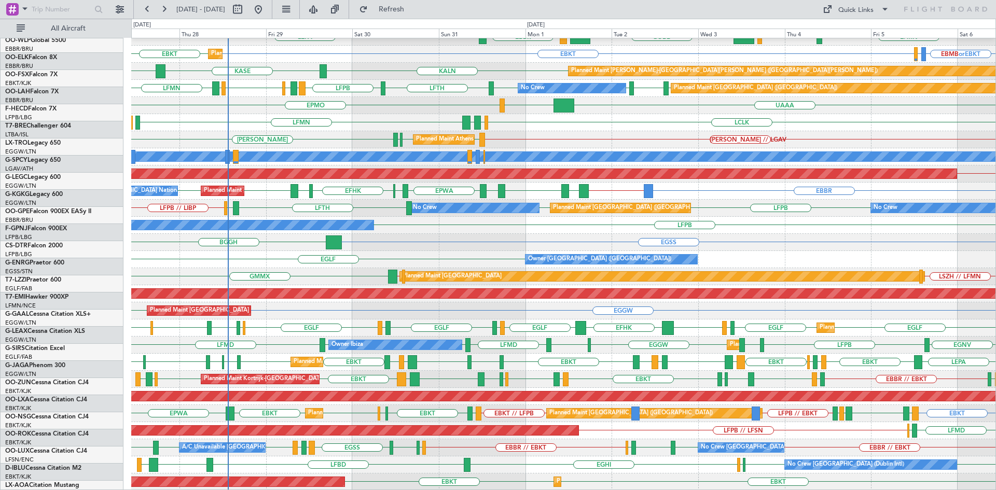
scroll to position [95, 0]
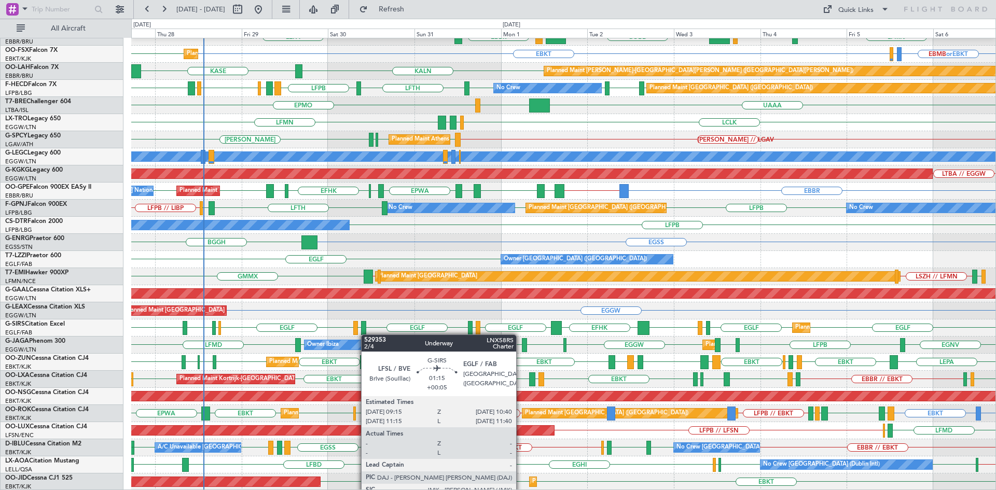
click at [365, 327] on div "EDDB KDAY EBLG LIML ELLX EBBR LIRZ KAUS Planned Maint Berlin (Brandenburg) LEPA…" at bounding box center [563, 217] width 864 height 548
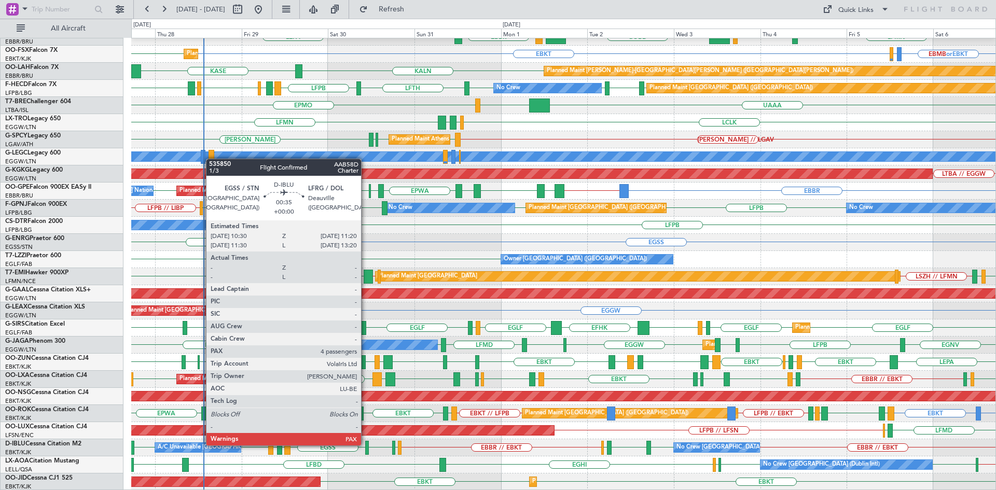
click at [366, 445] on div at bounding box center [366, 448] width 3 height 14
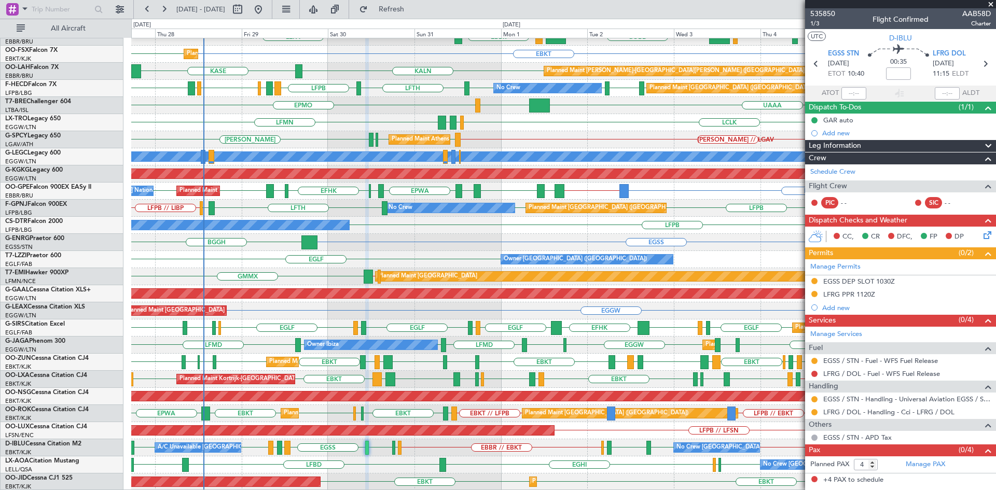
click at [991, 5] on span at bounding box center [991, 4] width 10 height 9
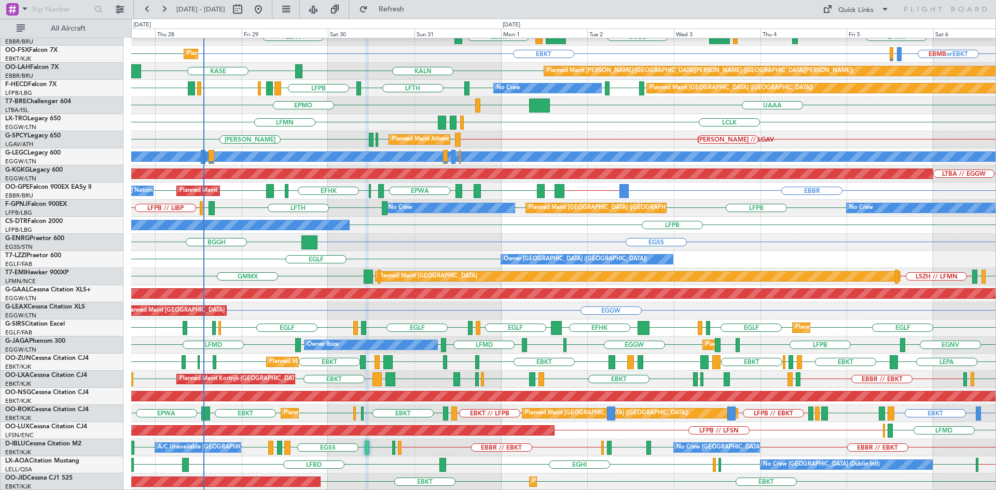
type input "0"
click at [413, 9] on span "Refresh" at bounding box center [392, 9] width 44 height 7
click at [413, 8] on span "Refresh" at bounding box center [392, 9] width 44 height 7
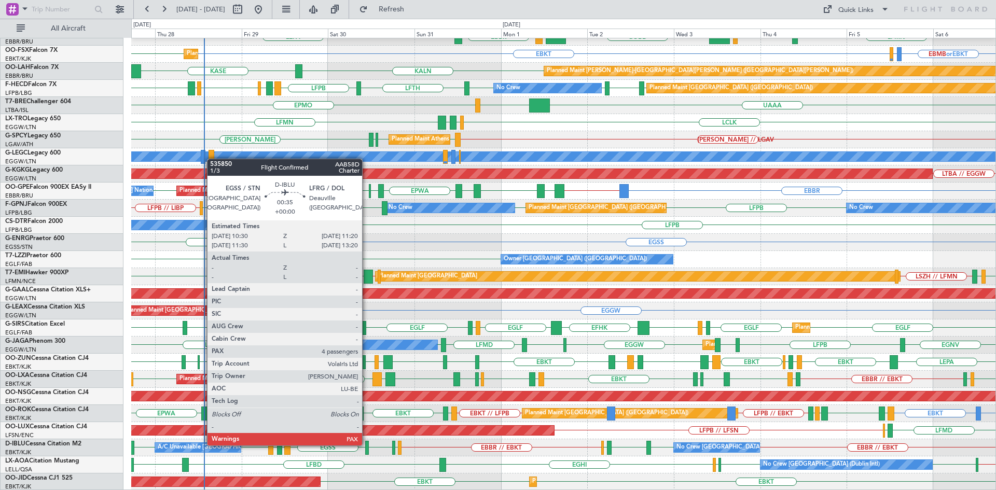
click at [367, 445] on div at bounding box center [366, 448] width 3 height 14
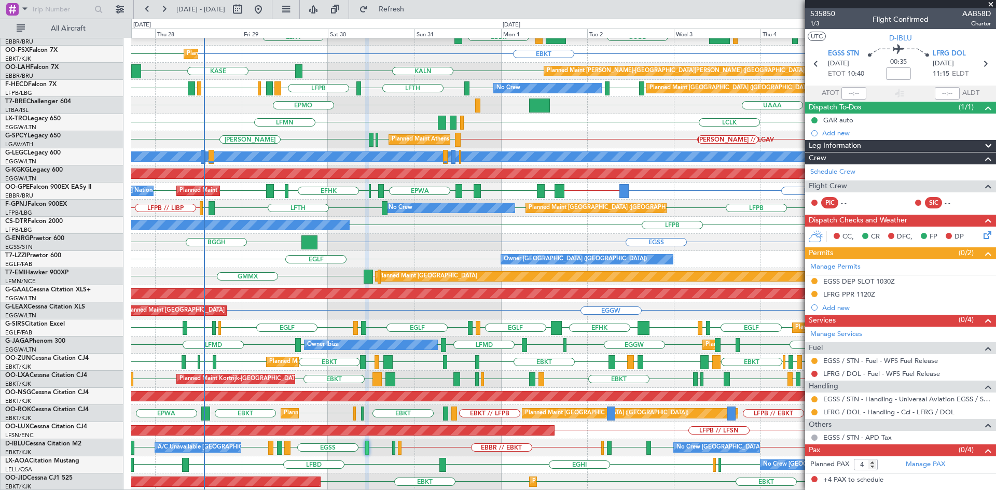
click at [990, 4] on span at bounding box center [991, 4] width 10 height 9
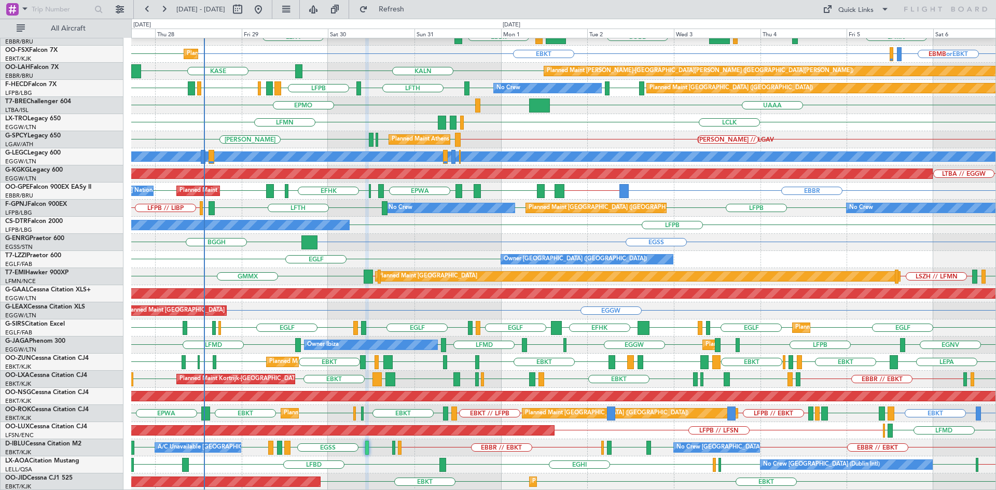
type input "0"
click at [400, 5] on button "Refresh" at bounding box center [385, 9] width 62 height 17
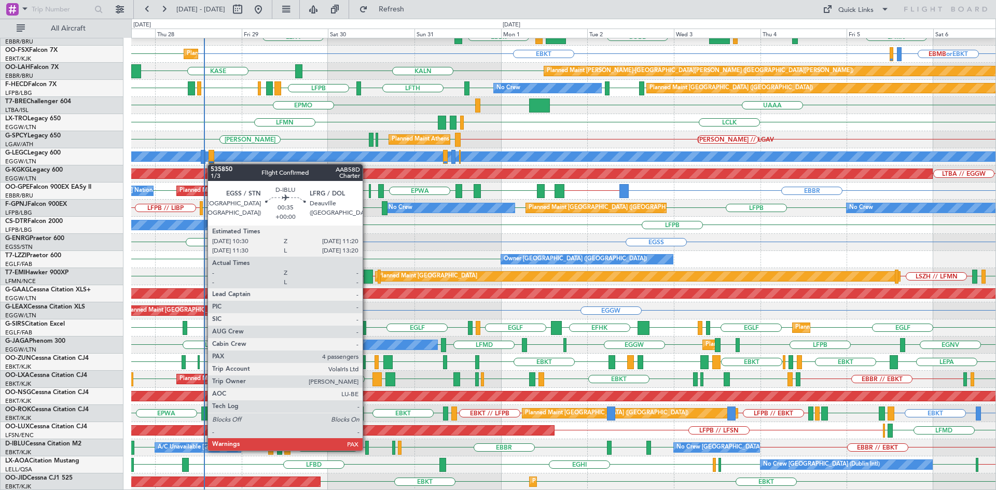
click at [367, 450] on div at bounding box center [366, 448] width 3 height 14
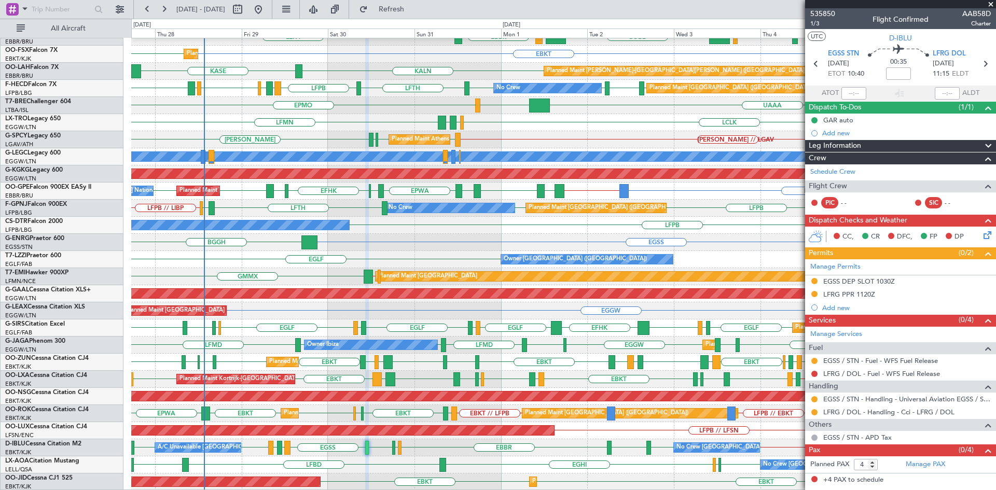
click at [991, 5] on span at bounding box center [991, 4] width 10 height 9
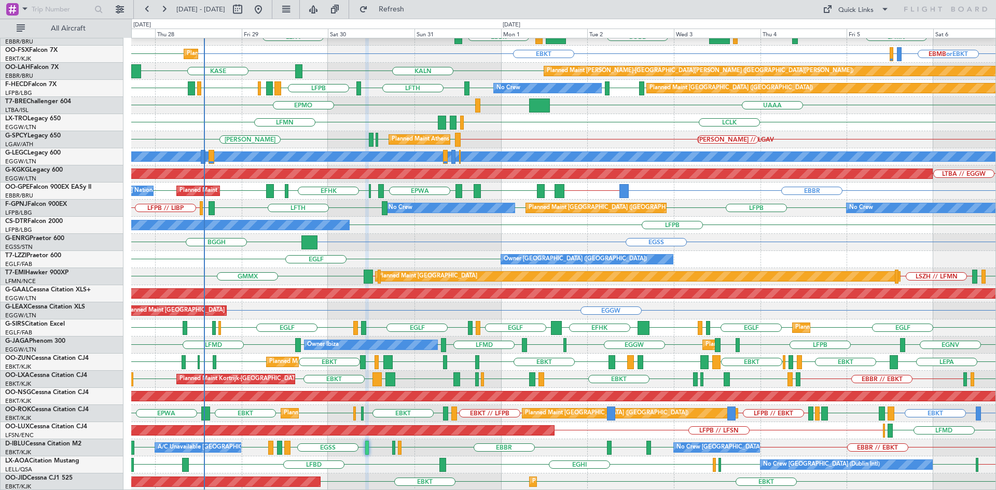
type input "0"
click at [397, 8] on button "Refresh" at bounding box center [385, 9] width 62 height 17
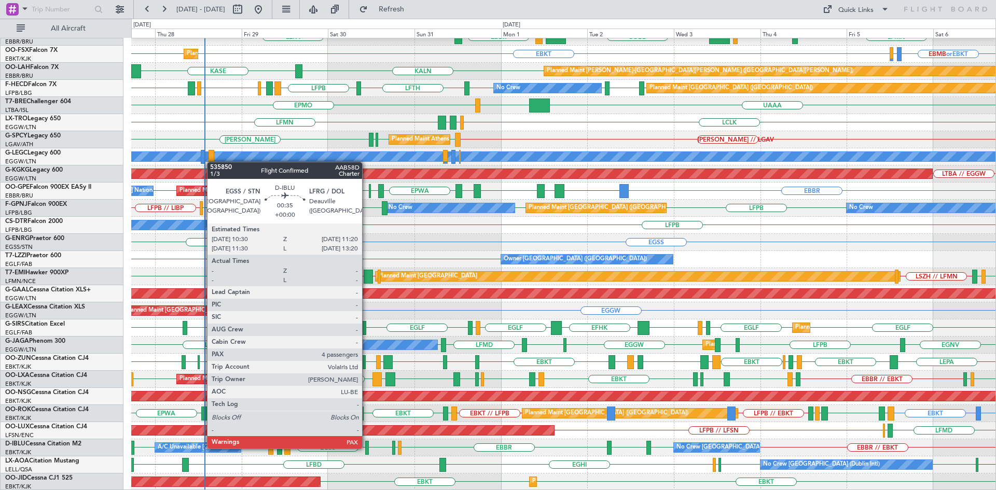
click at [367, 448] on div at bounding box center [366, 448] width 3 height 14
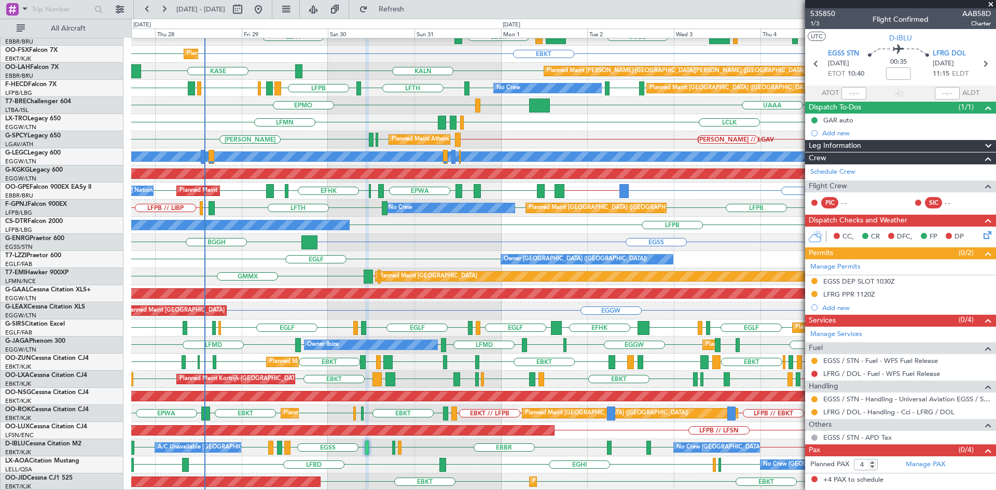
click at [991, 3] on span at bounding box center [991, 4] width 10 height 9
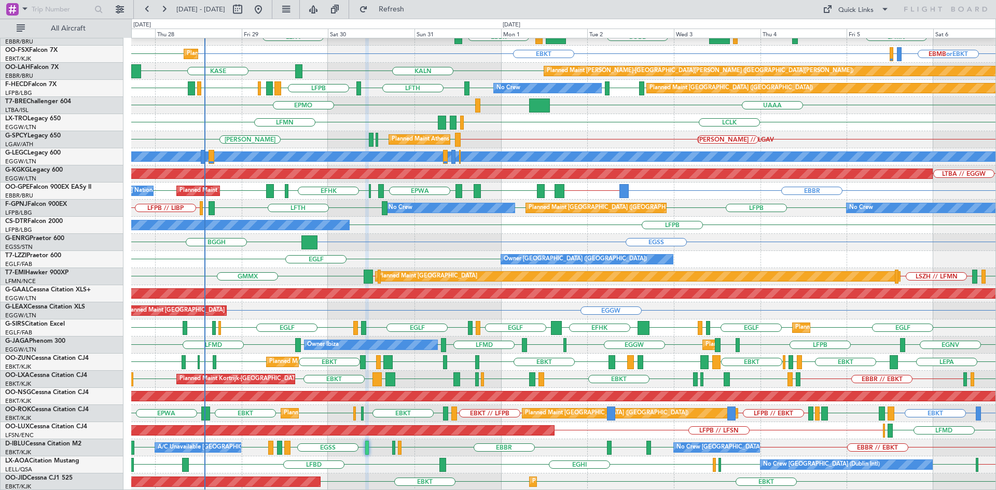
type input "0"
click at [412, 10] on span "Refresh" at bounding box center [392, 9] width 44 height 7
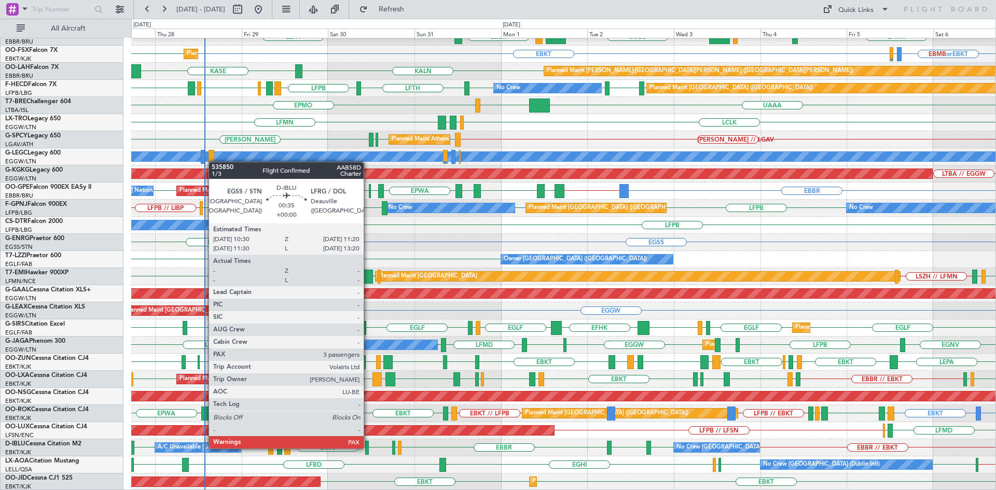
click at [368, 448] on div at bounding box center [366, 448] width 3 height 14
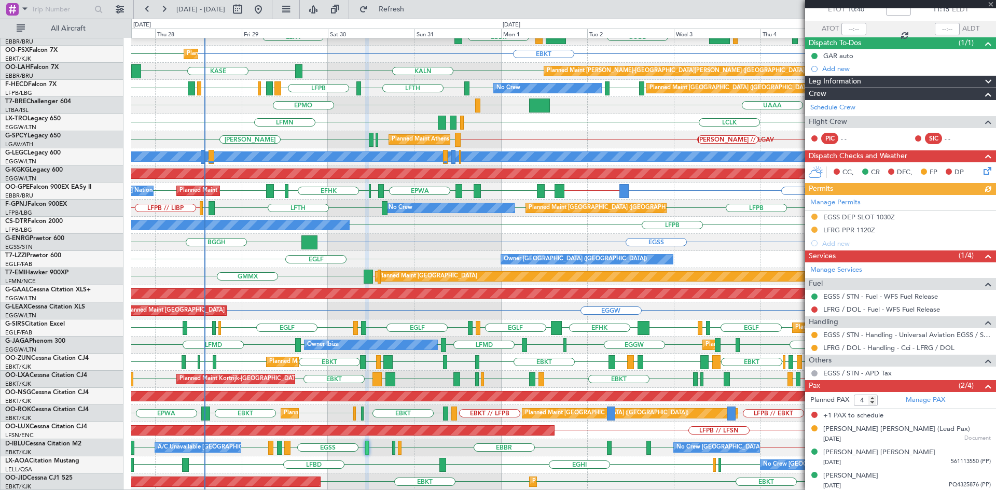
scroll to position [66, 0]
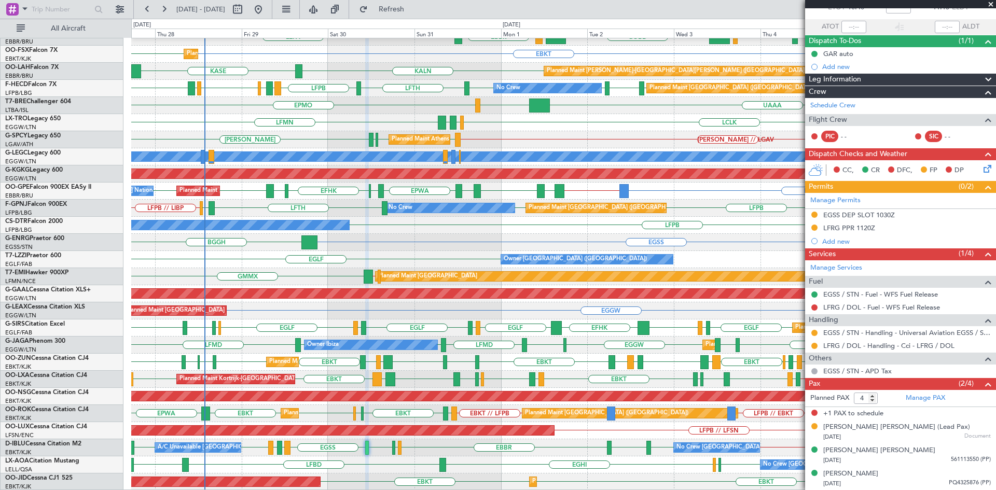
click at [989, 7] on span at bounding box center [991, 4] width 10 height 9
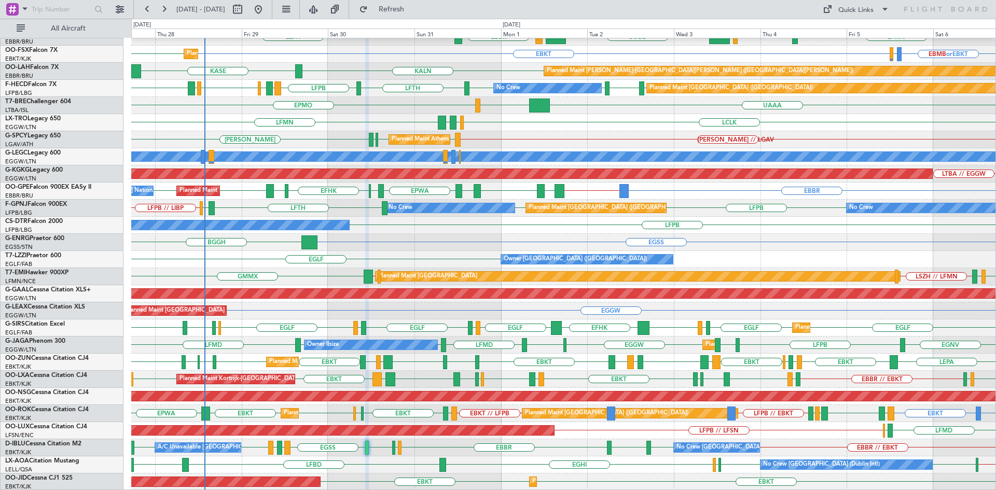
type input "0"
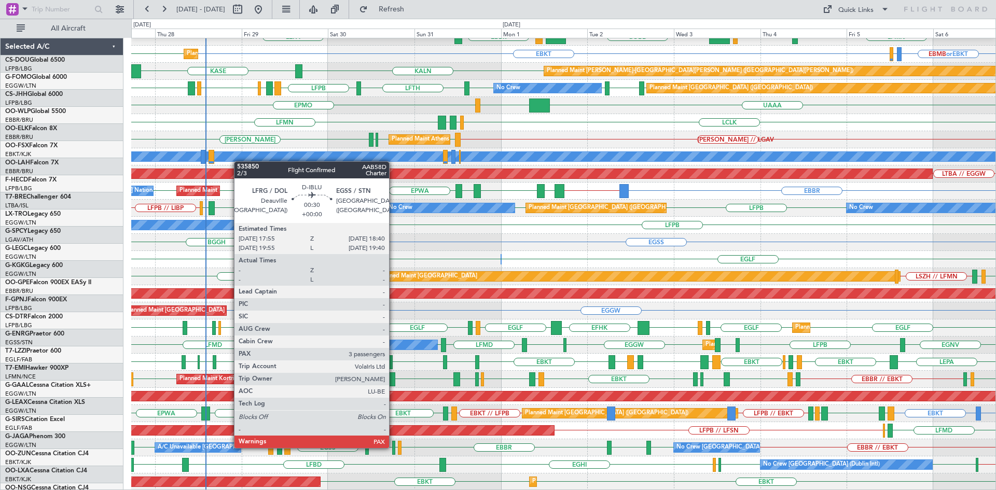
scroll to position [95, 0]
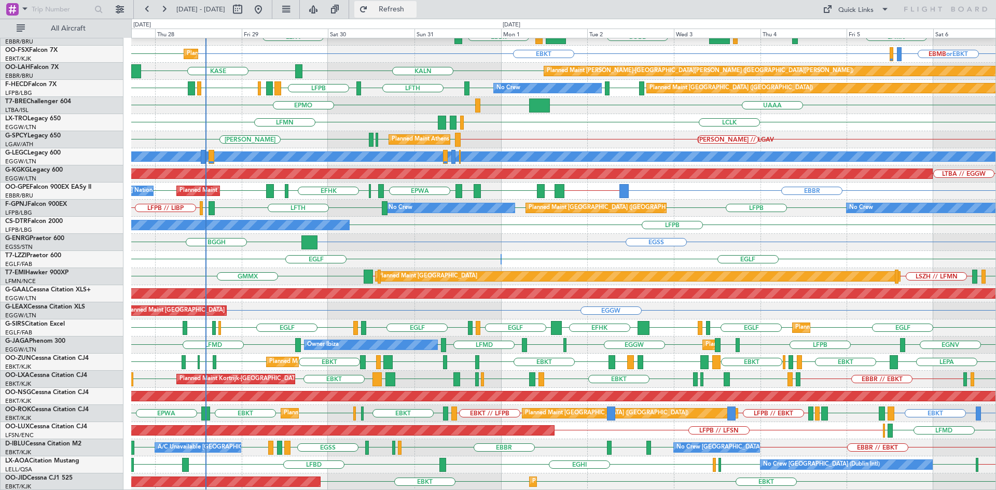
click at [408, 15] on button "Refresh" at bounding box center [385, 9] width 62 height 17
click at [459, 444] on div "LFRG [GEOGRAPHIC_DATA] EDSB [GEOGRAPHIC_DATA] EBKT EBKT EBBR // EBKT [GEOGRAPHI…" at bounding box center [563, 447] width 864 height 17
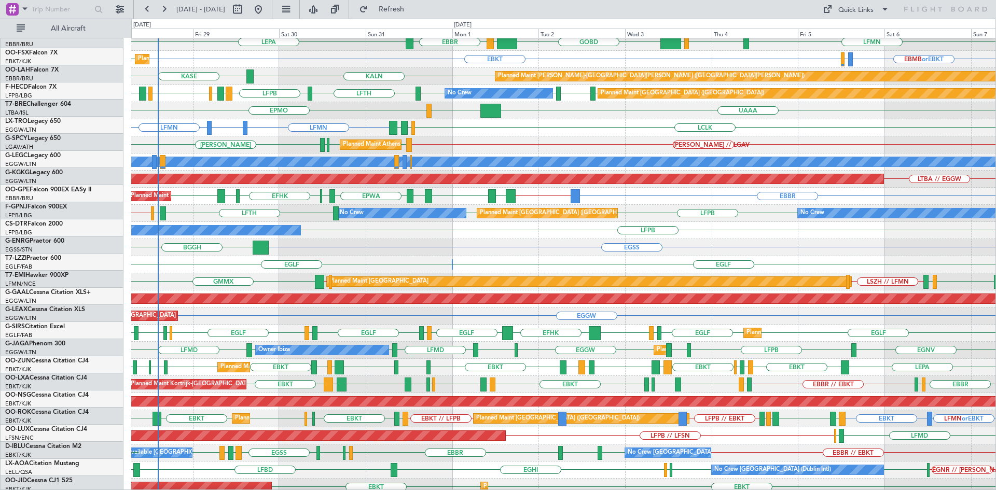
click at [654, 245] on div "EGSS [GEOGRAPHIC_DATA]" at bounding box center [563, 247] width 864 height 17
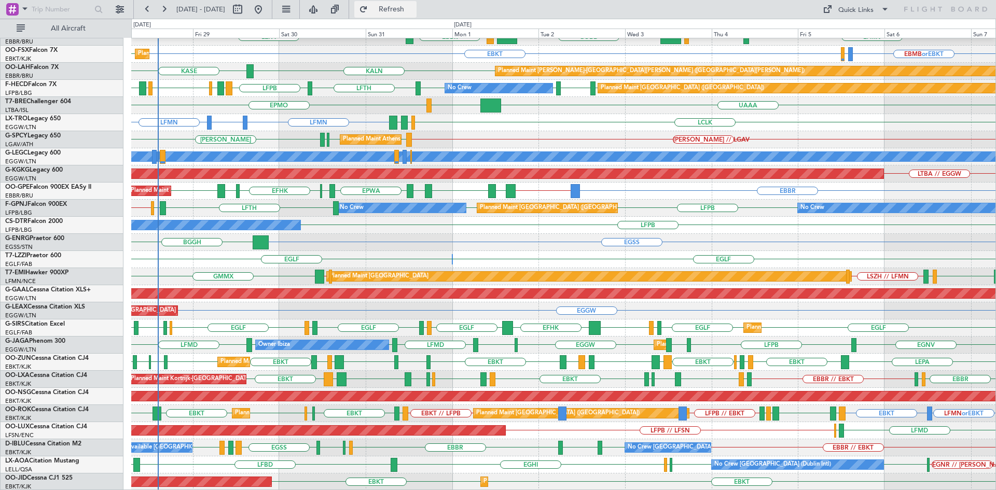
click at [394, 11] on button "Refresh" at bounding box center [385, 9] width 62 height 17
click at [413, 11] on span "Refresh" at bounding box center [392, 9] width 44 height 7
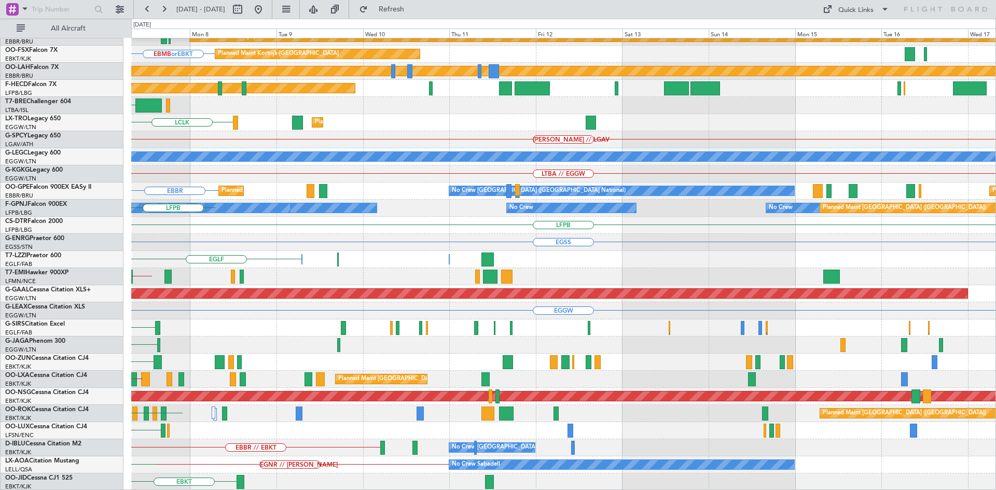
click at [30, 184] on div "KTEB // KAUS LFMN Planned Maint Kortrijk-Wevelgem EBMB or EBKT Planned Maint Ko…" at bounding box center [498, 255] width 996 height 472
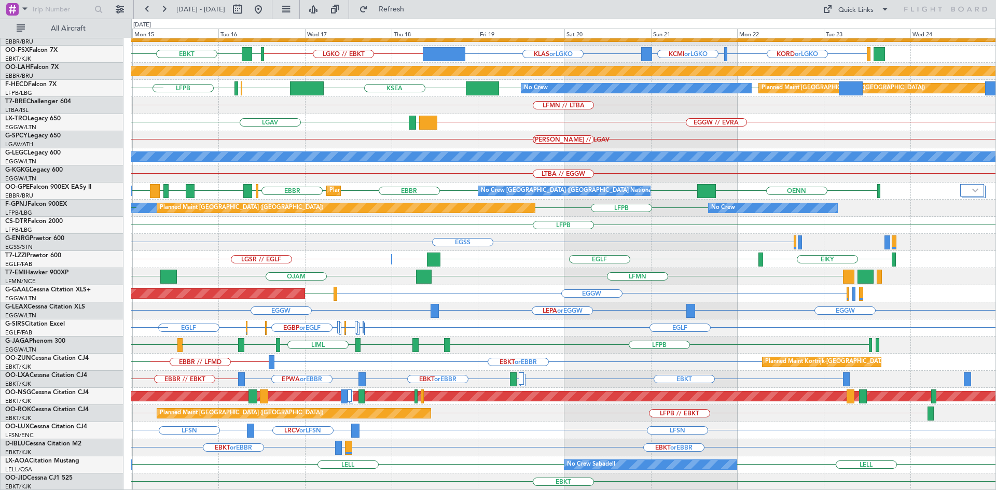
click at [574, 448] on div "EBLG // EBBR LIML ELLX UBBB RJAA Planned Maint Kortrijk-Wevelgem KLAS or LGKO L…" at bounding box center [563, 217] width 864 height 548
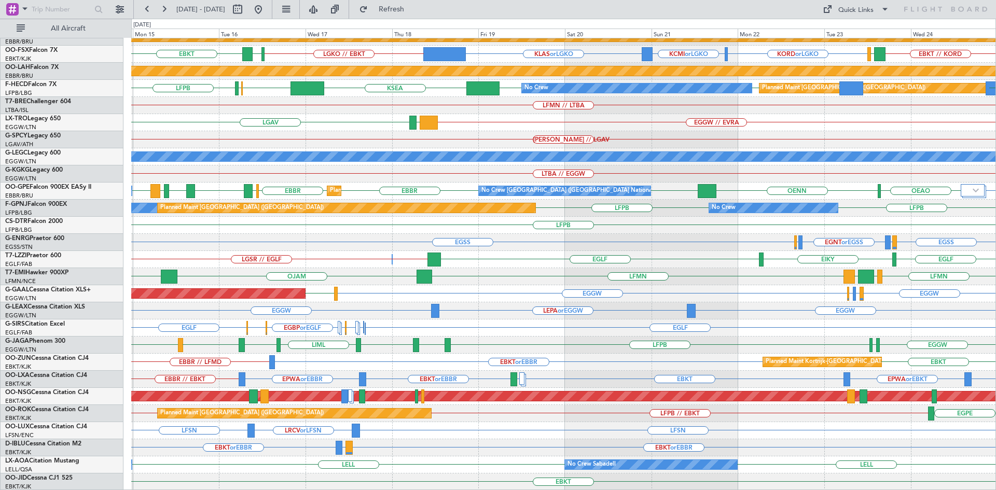
scroll to position [0, 0]
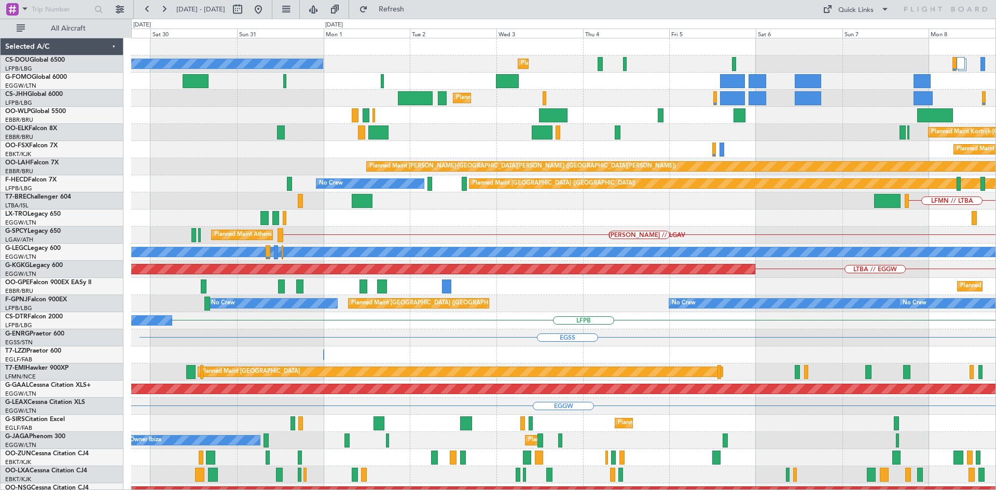
click at [996, 263] on html "14 Sep 2025 - 24 Sep 2025 Refresh Quick Links All Aircraft Planned Maint Paris …" at bounding box center [498, 245] width 996 height 490
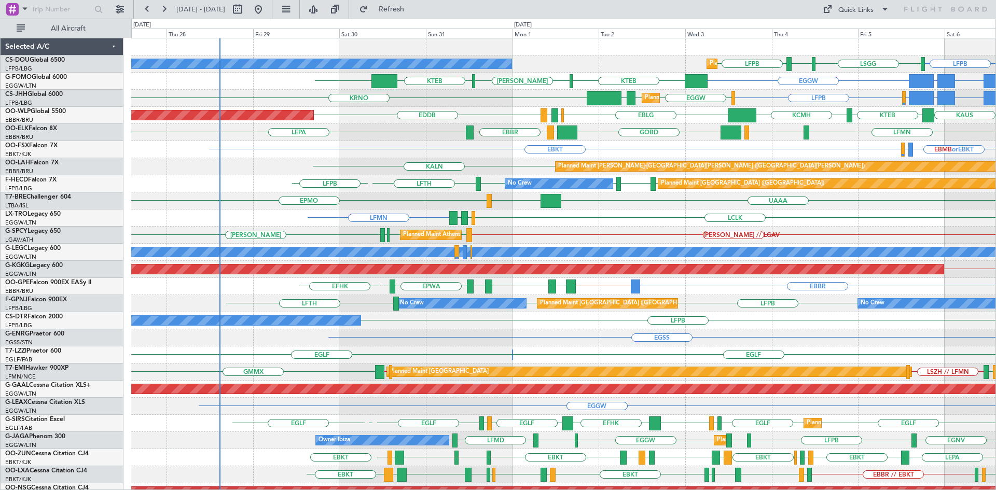
click at [552, 240] on div "Planned Maint Athens (Eleftherios Venizelos Intl) HEMM // LGAV LGAV LGAV LGMK H…" at bounding box center [563, 235] width 864 height 17
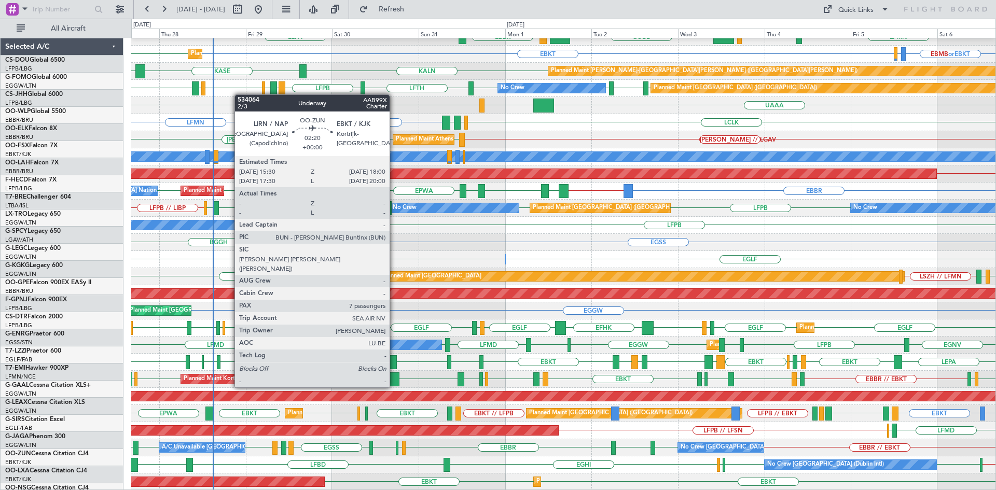
scroll to position [95, 0]
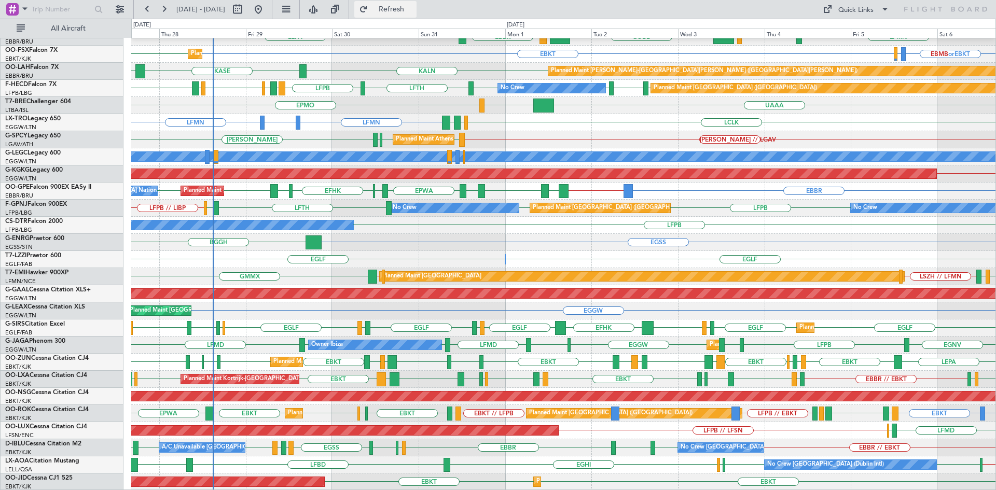
click at [400, 8] on button "Refresh" at bounding box center [385, 9] width 62 height 17
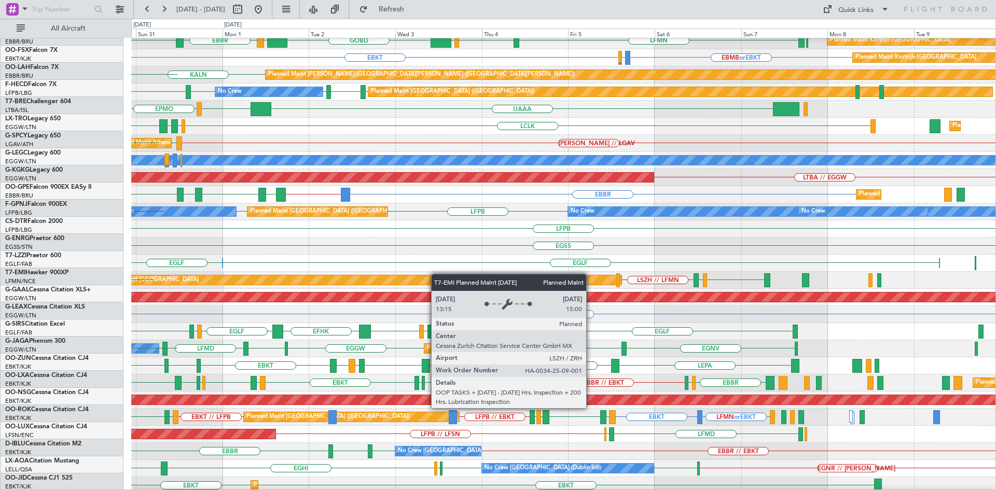
scroll to position [92, 0]
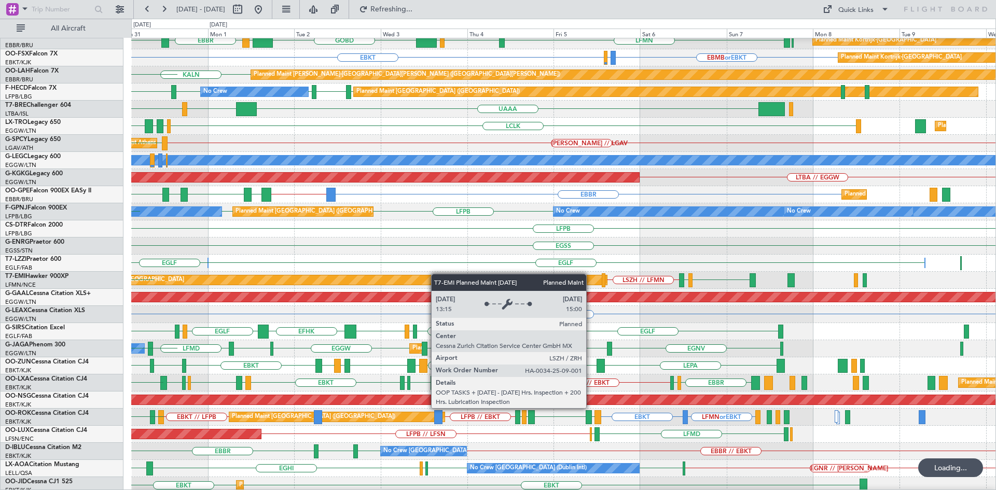
click at [410, 276] on div "Planned Maint [GEOGRAPHIC_DATA]" at bounding box center [344, 279] width 524 height 9
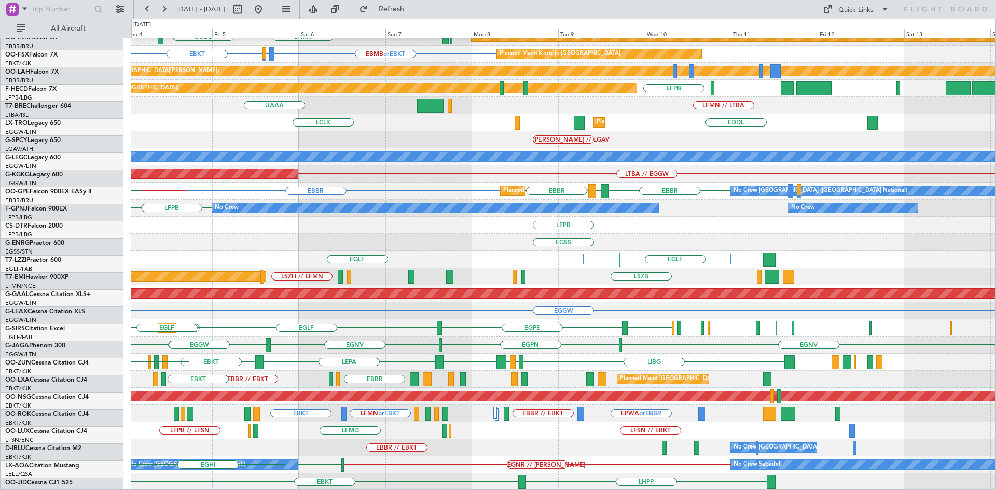
click at [0, 118] on div "ELLX KCMH KAUS KTEB LIML EBLG EBBR LFMN EBBR EBKT EBBR Planned Maint Kortrijk-W…" at bounding box center [498, 255] width 996 height 472
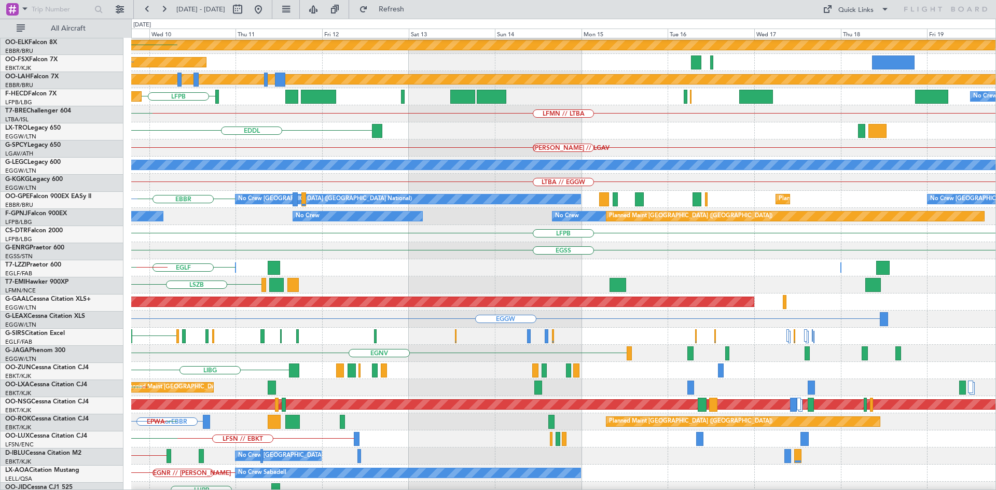
scroll to position [89, 0]
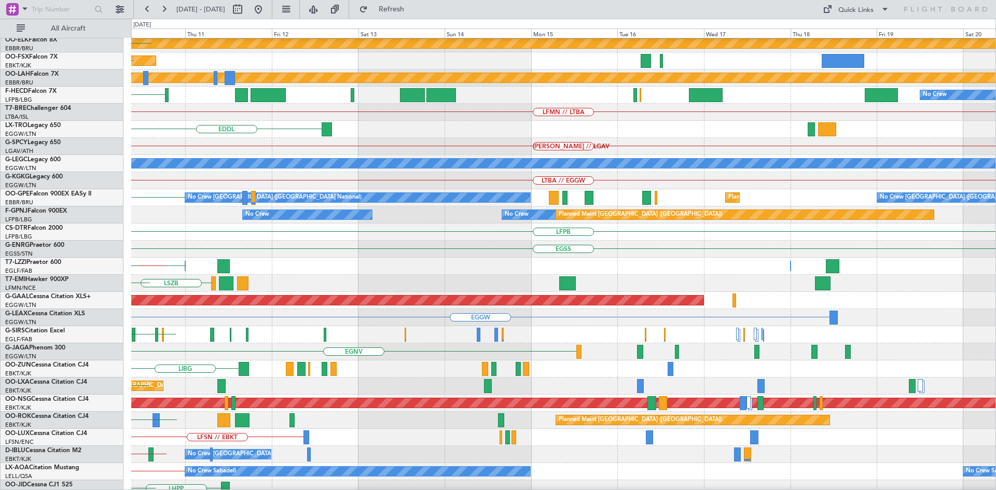
click at [148, 96] on div "LFPB No Crew Planned Maint Paris (Le Bourget) Planned Maint Paris (Le Bourget)" at bounding box center [563, 95] width 864 height 17
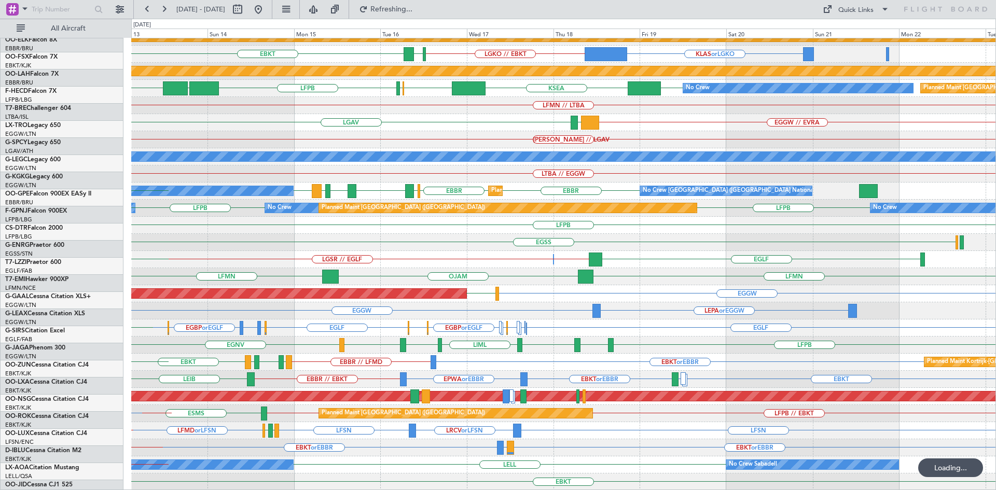
click at [346, 94] on div "RJAA EBLG // EBBR LIML ELLX UBBB Planned Maint Kortrijk-Wevelgem KLAS or LGKO L…" at bounding box center [563, 217] width 864 height 548
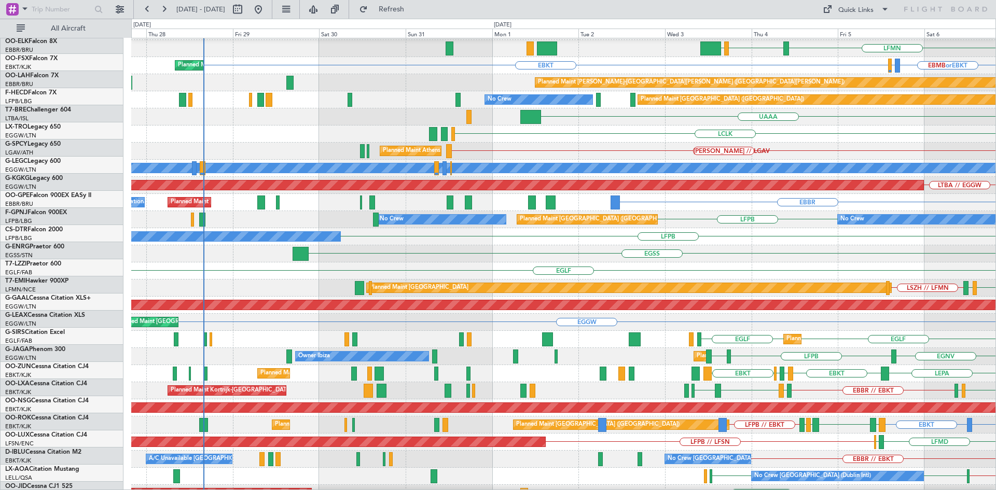
scroll to position [84, 0]
click at [949, 187] on div "LTBA // EGGW AOG Maint Istanbul (Ataturk)" at bounding box center [563, 185] width 864 height 17
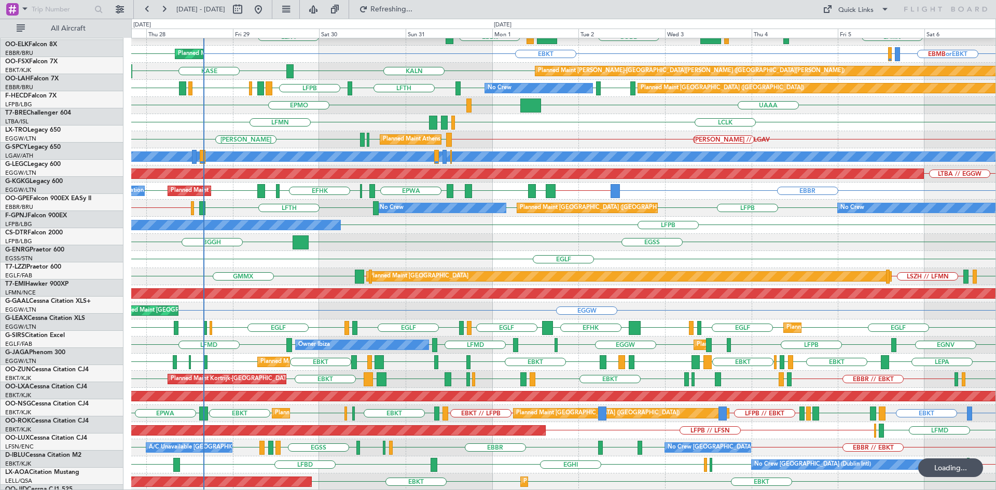
scroll to position [95, 0]
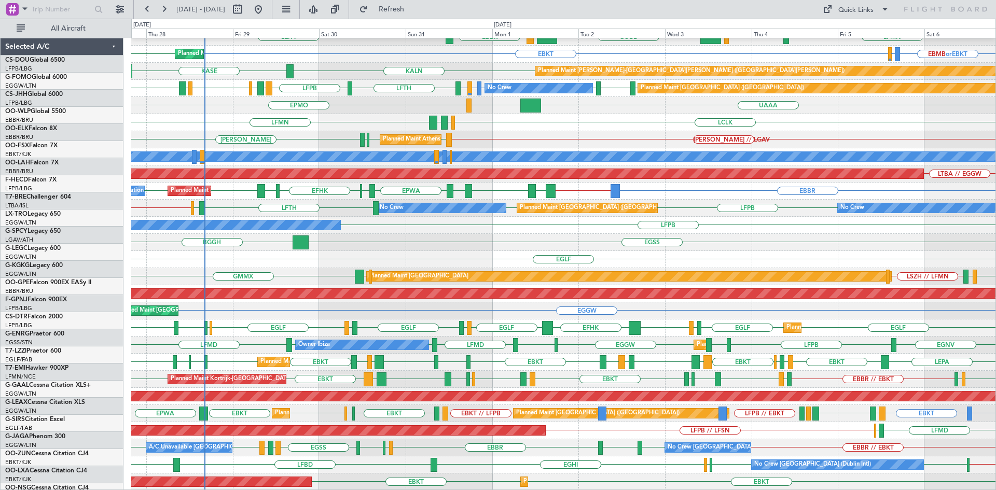
scroll to position [95, 0]
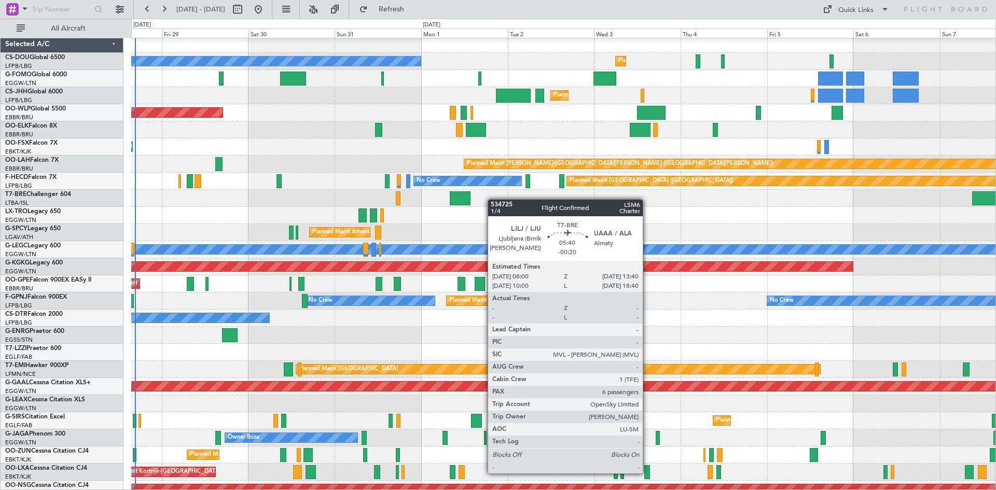
scroll to position [2, 0]
click at [471, 200] on div at bounding box center [563, 198] width 864 height 17
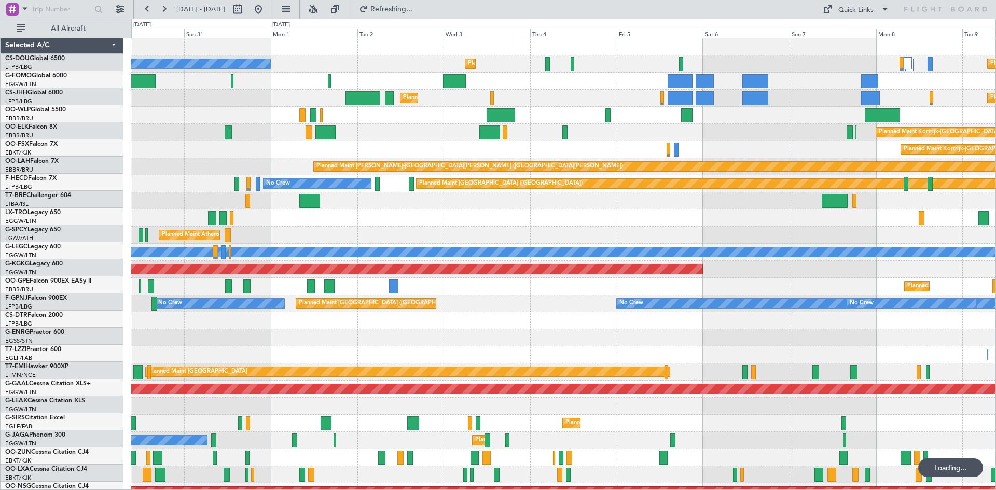
scroll to position [0, 0]
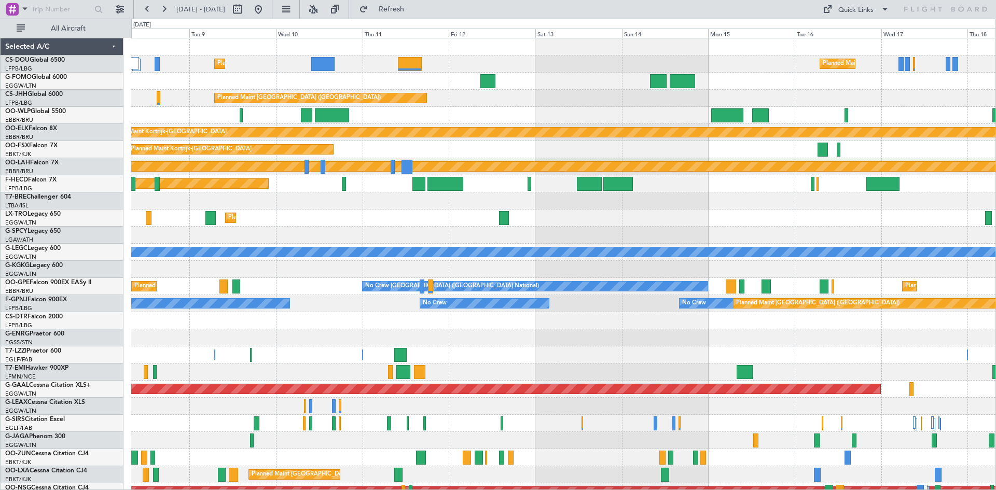
click at [102, 243] on div "Planned Maint [GEOGRAPHIC_DATA] ([GEOGRAPHIC_DATA]) Planned Maint [GEOGRAPHIC_D…" at bounding box center [498, 255] width 996 height 472
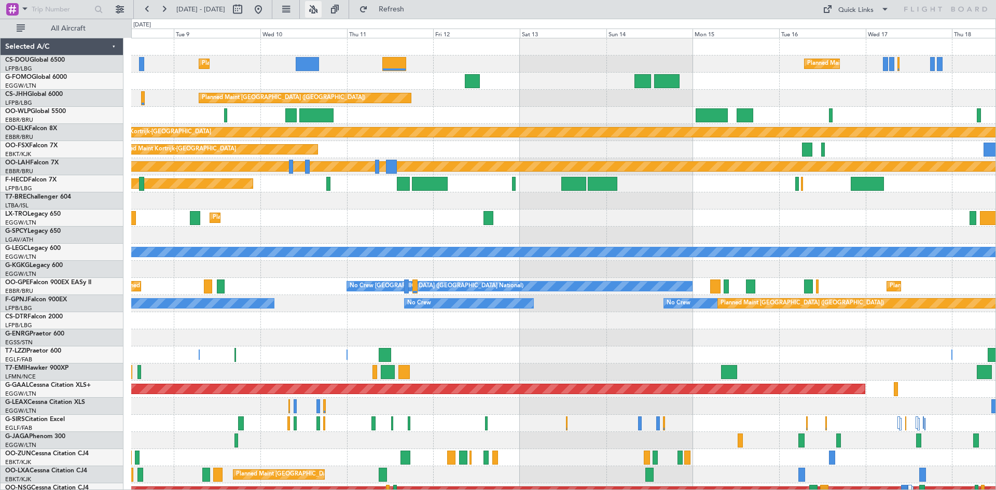
click at [322, 5] on button at bounding box center [313, 9] width 17 height 17
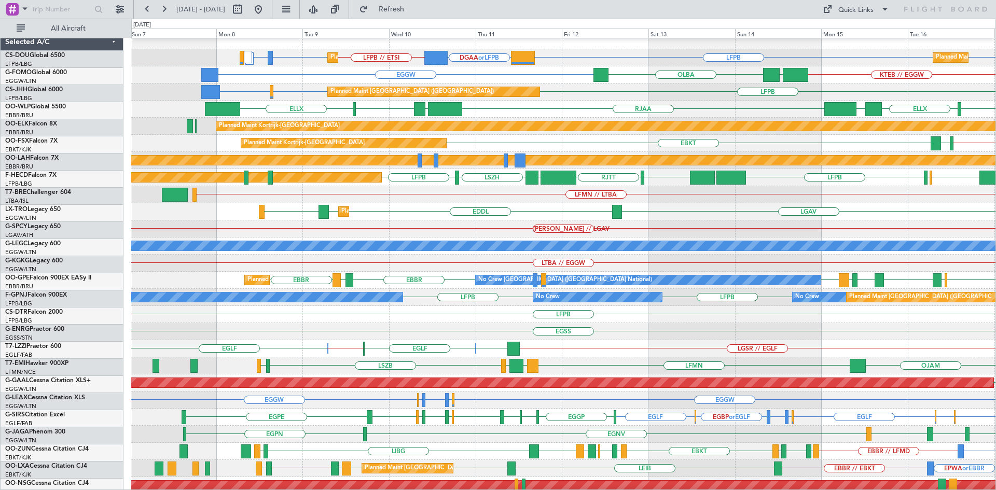
scroll to position [6, 0]
click at [564, 218] on div "LGAV EDDL EDDL LGAV Planned [GEOGRAPHIC_DATA] LLBG" at bounding box center [563, 211] width 864 height 17
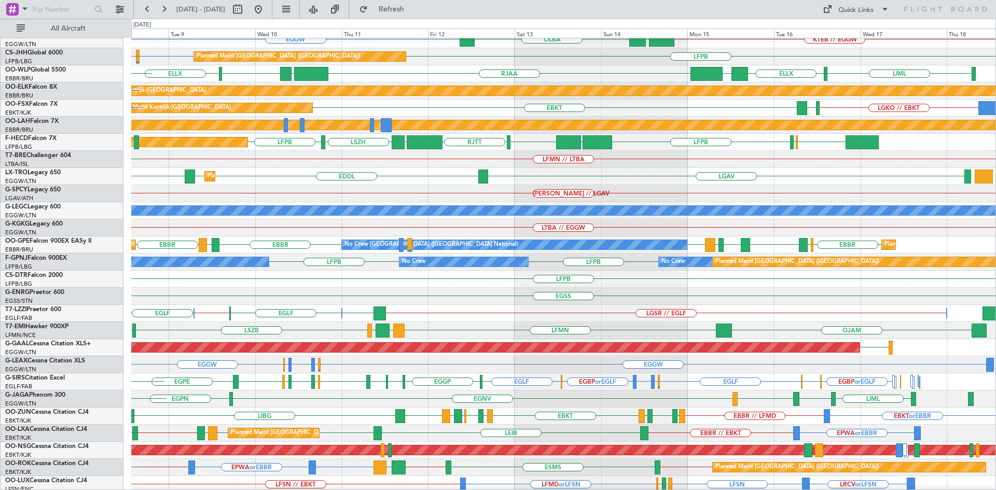
scroll to position [43, 0]
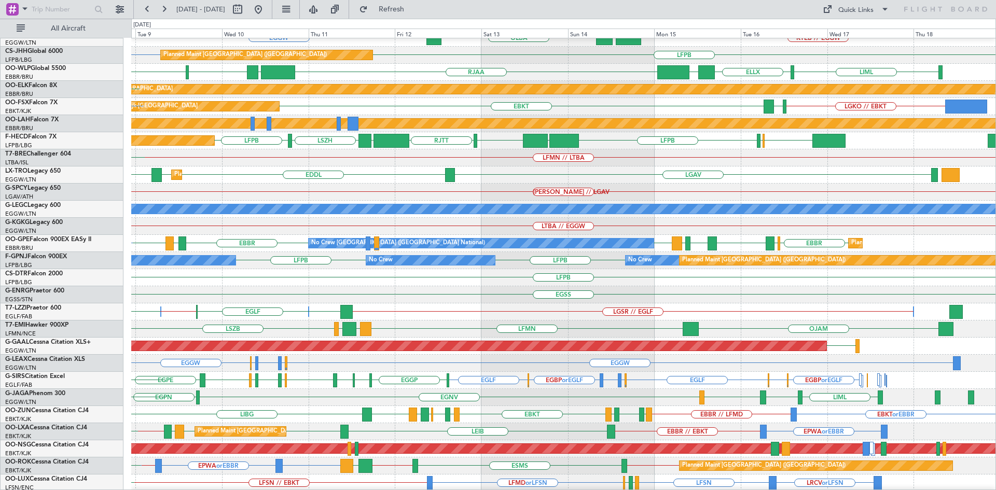
click at [529, 176] on div "Planned Maint Dusseldorf LGAV EDDL EDDL LGAV LCLK" at bounding box center [563, 175] width 864 height 17
